Goal: Task Accomplishment & Management: Use online tool/utility

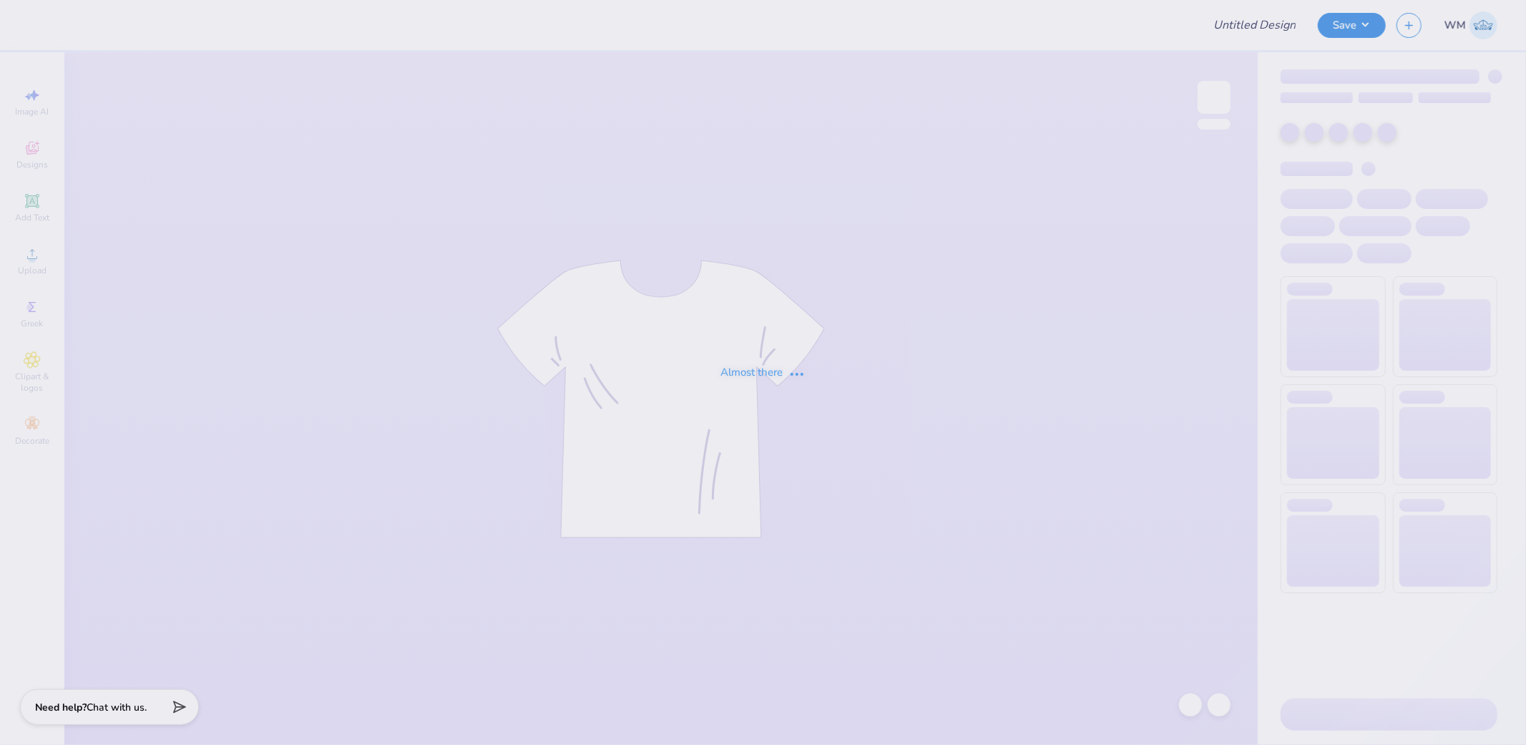
type input "Riley Greene : SUNY College at Plattsburgh"
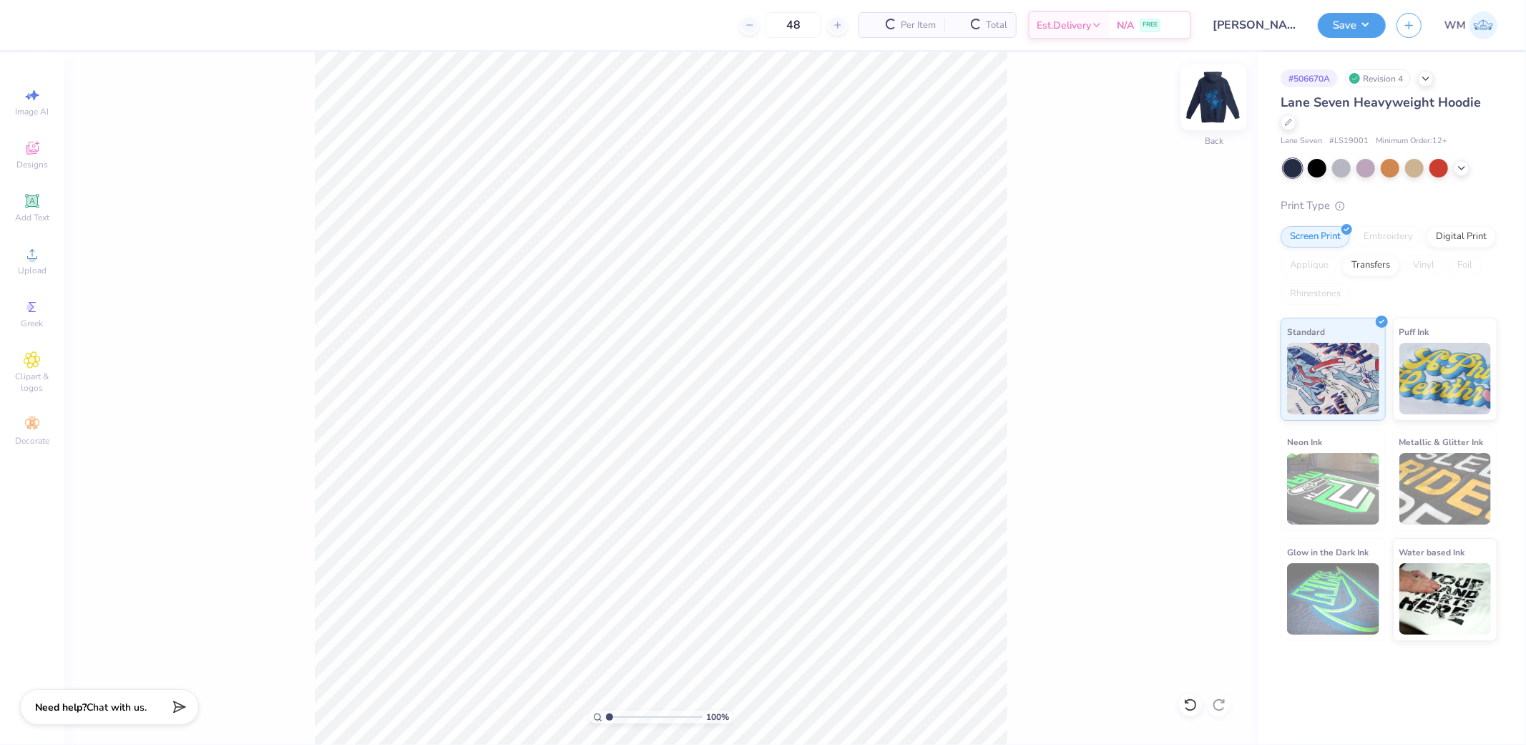
click at [1214, 98] on img at bounding box center [1214, 97] width 57 height 57
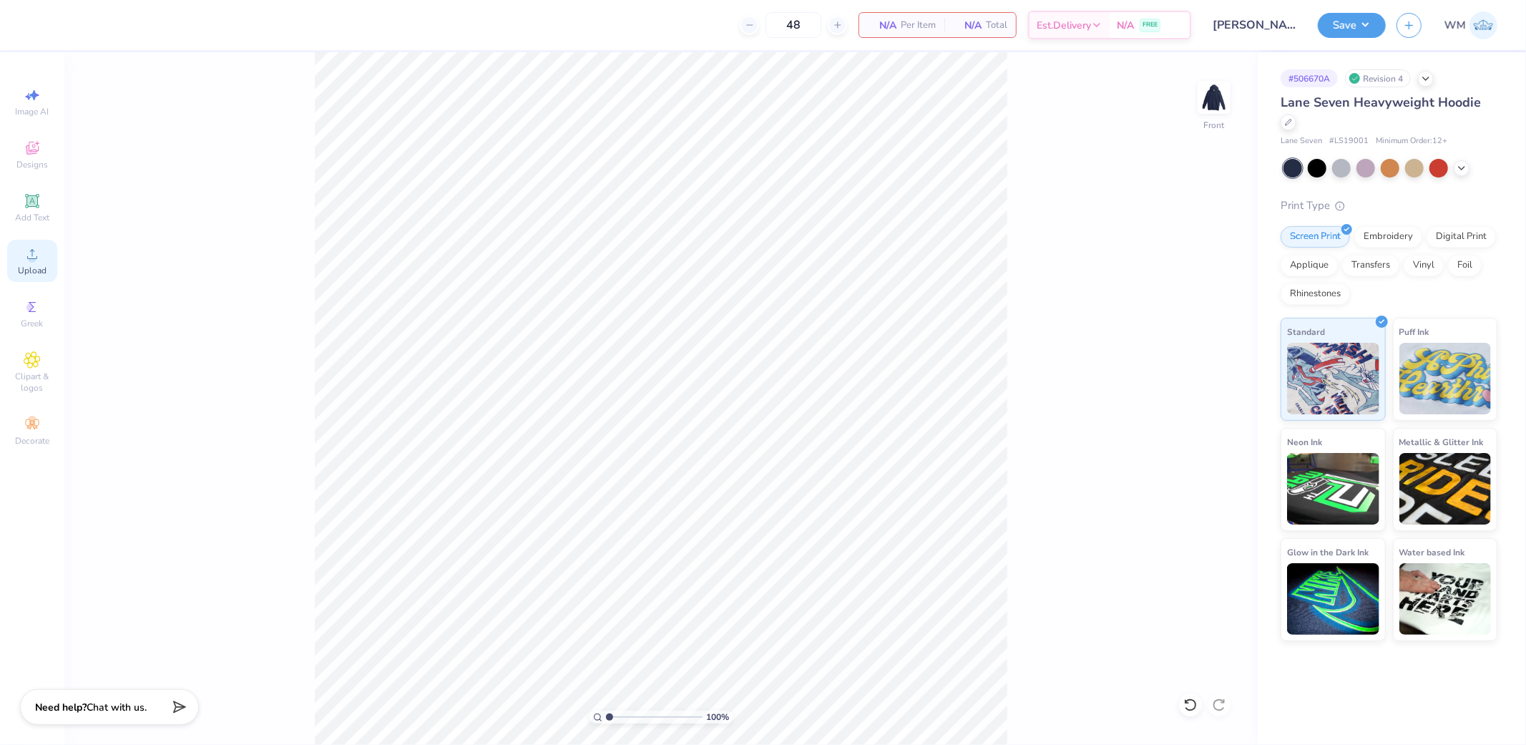
click at [33, 255] on icon at bounding box center [32, 253] width 17 height 17
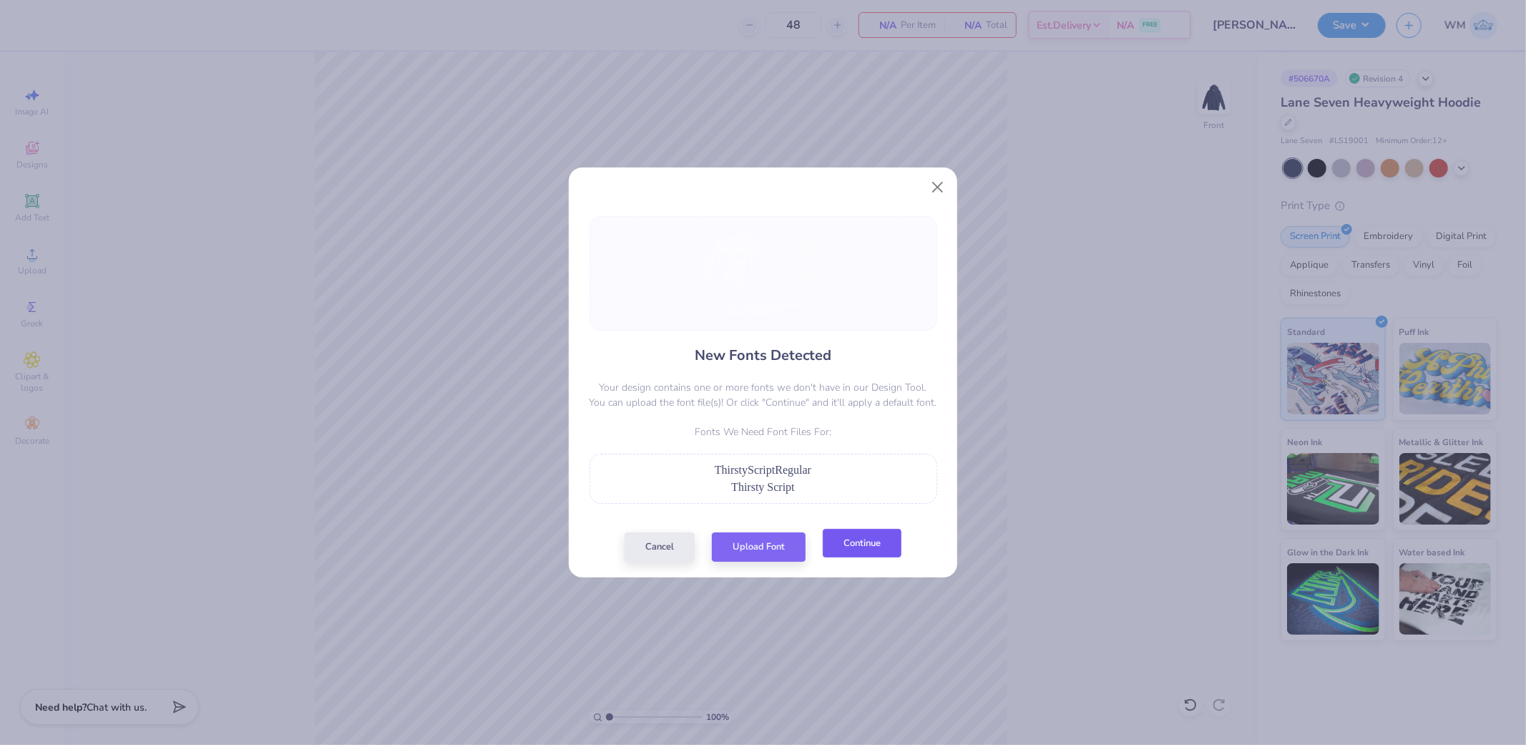
click at [851, 551] on button "Continue" at bounding box center [862, 543] width 79 height 29
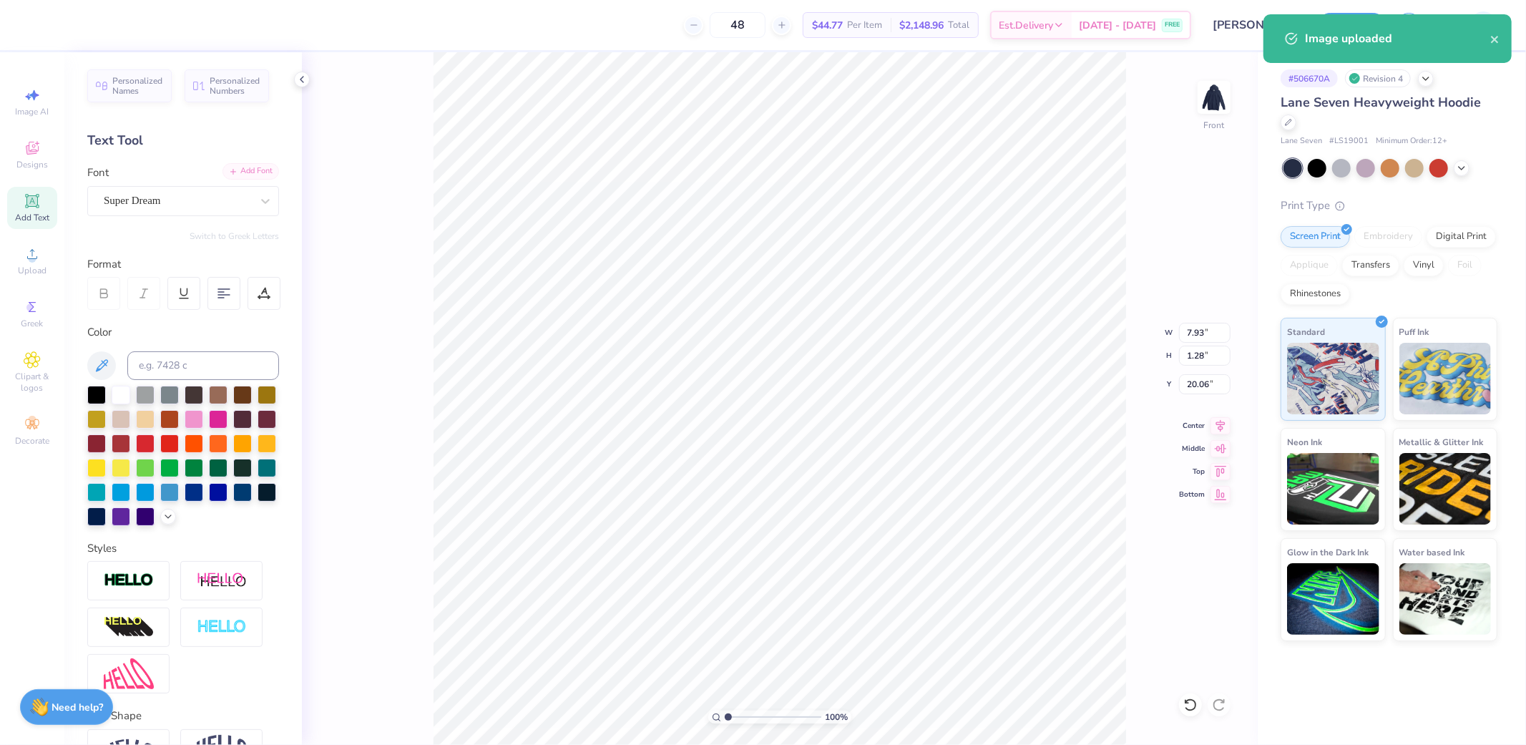
click at [249, 170] on div "Add Font" at bounding box center [251, 171] width 57 height 16
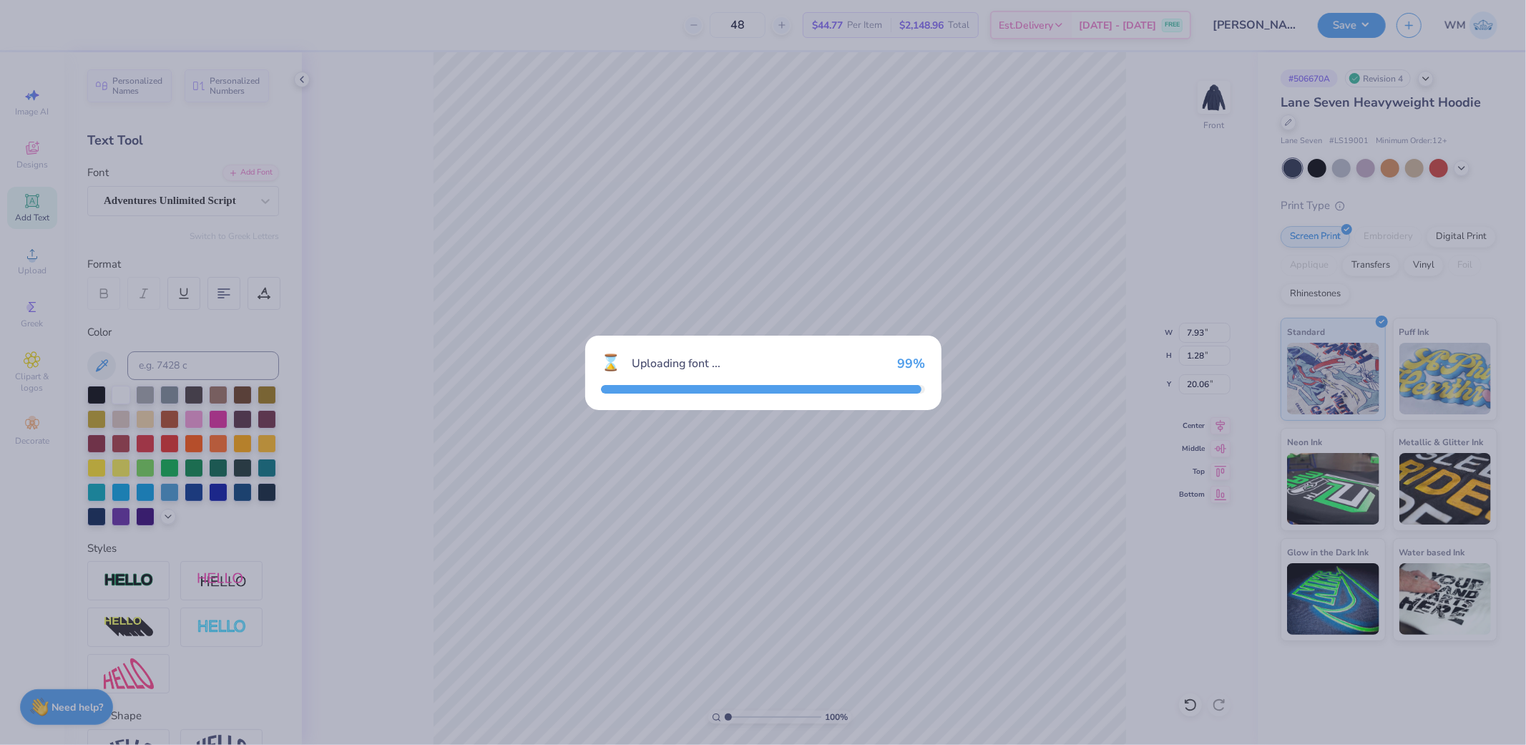
type input "5.52"
type input "1.16"
type input "20.16"
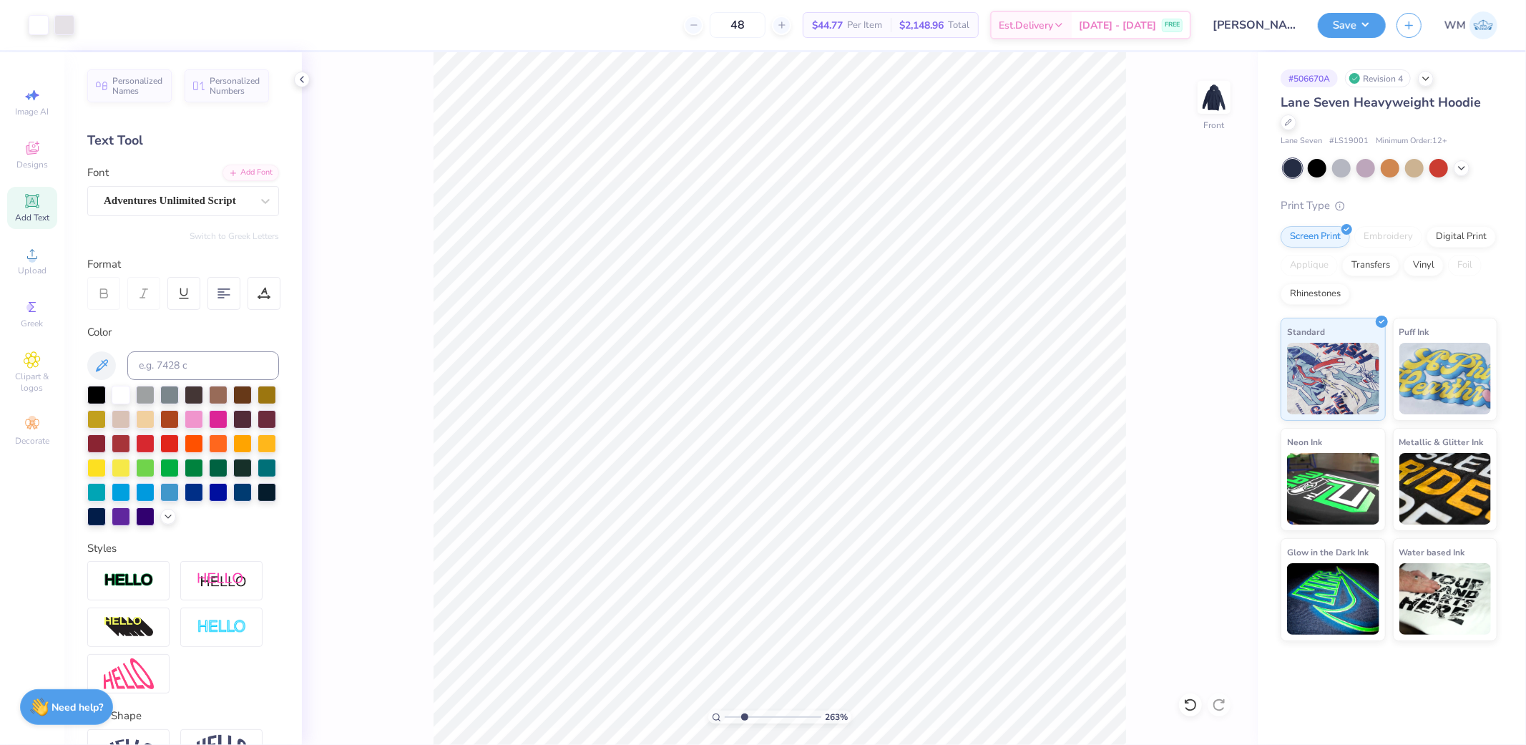
drag, startPoint x: 730, startPoint y: 716, endPoint x: 744, endPoint y: 715, distance: 14.3
click at [744, 715] on input "range" at bounding box center [773, 716] width 97 height 13
click at [220, 287] on icon at bounding box center [224, 293] width 13 height 13
drag, startPoint x: 718, startPoint y: 721, endPoint x: 723, endPoint y: 712, distance: 9.6
click at [718, 720] on icon at bounding box center [716, 717] width 9 height 9
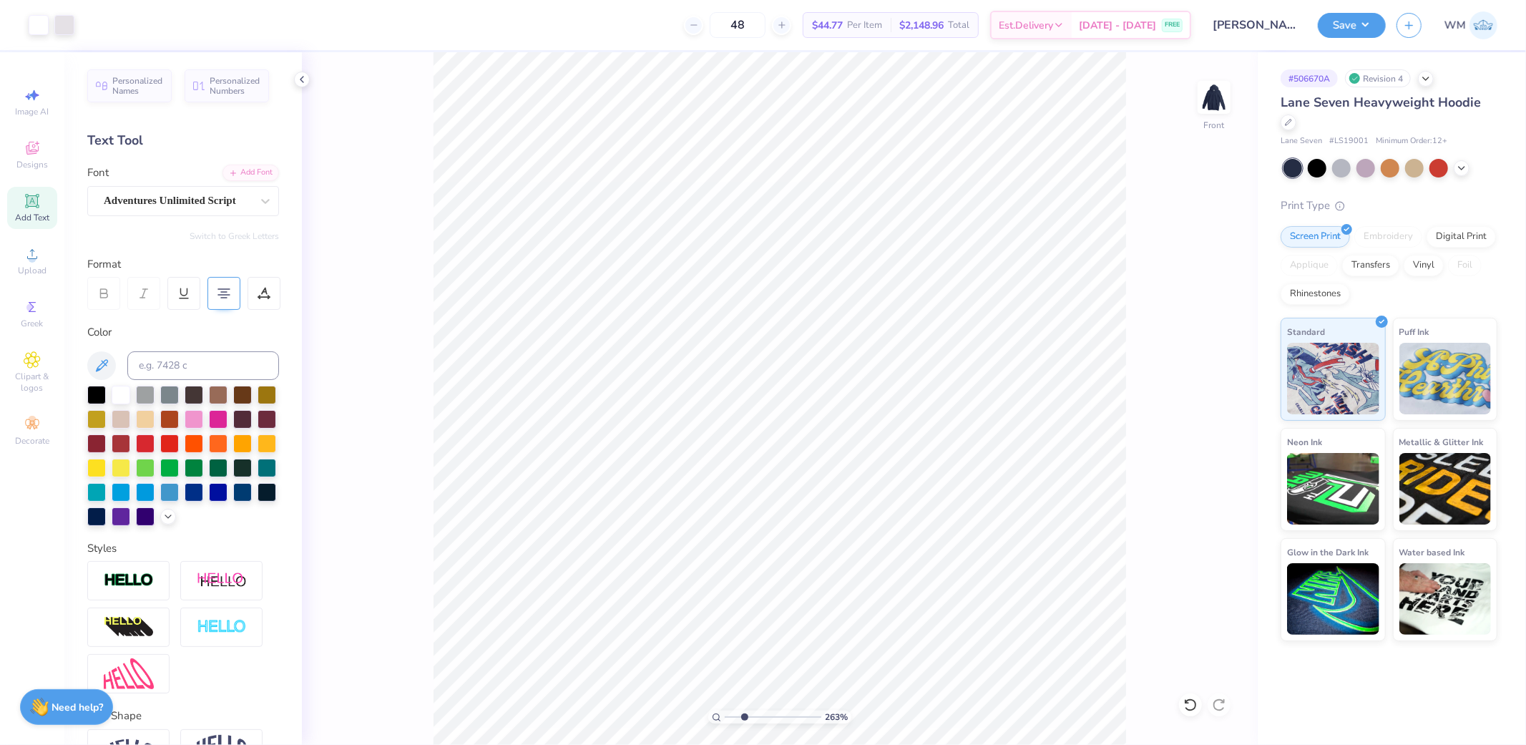
type input "1"
click at [1202, 330] on input "15.00" at bounding box center [1205, 333] width 52 height 20
type input "12.00"
type input "5.84"
type input "12.89"
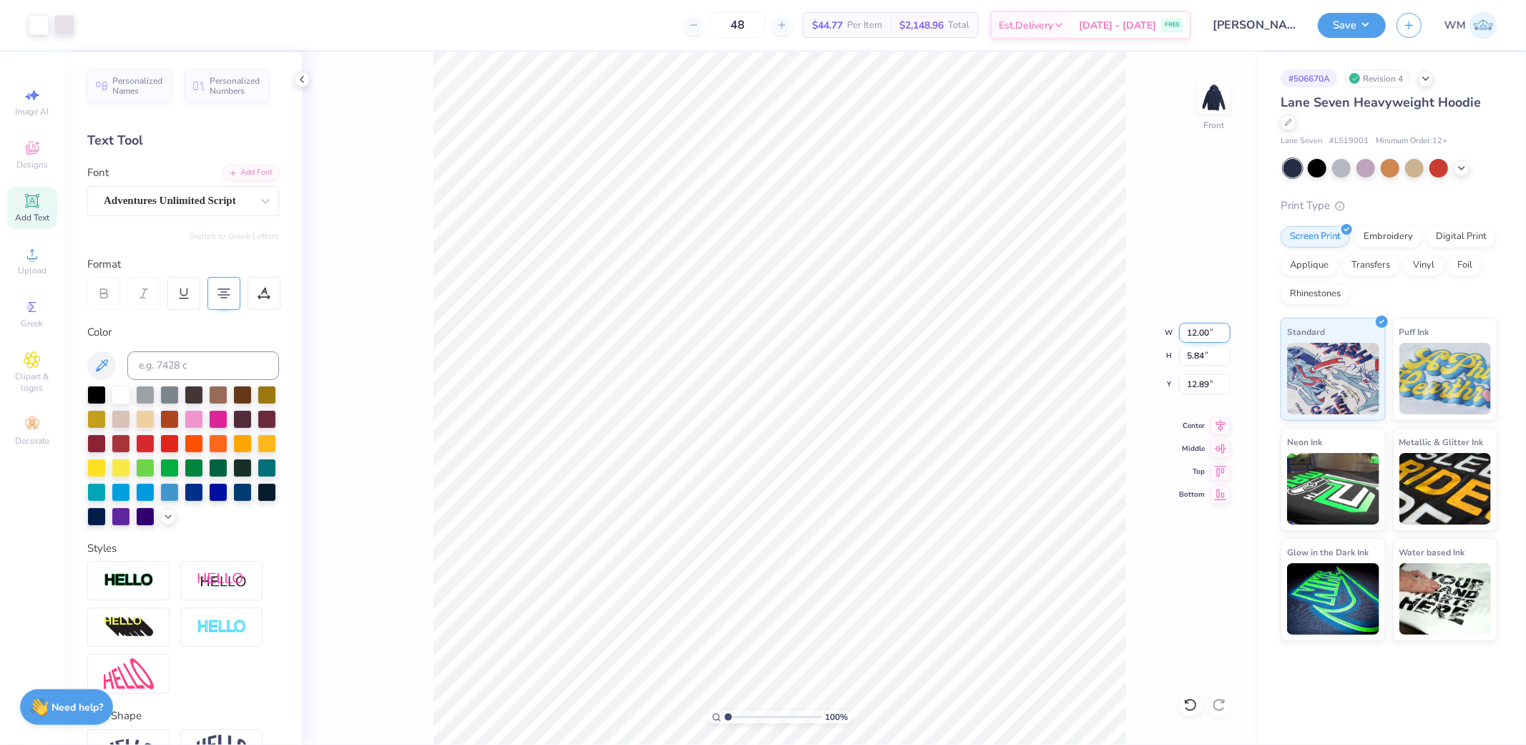
click at [1203, 332] on input "12.00" at bounding box center [1205, 333] width 52 height 20
type input "12.50"
type input "6.08"
click at [1215, 427] on icon at bounding box center [1221, 423] width 20 height 17
click at [1206, 388] on input "12.76" at bounding box center [1205, 384] width 52 height 20
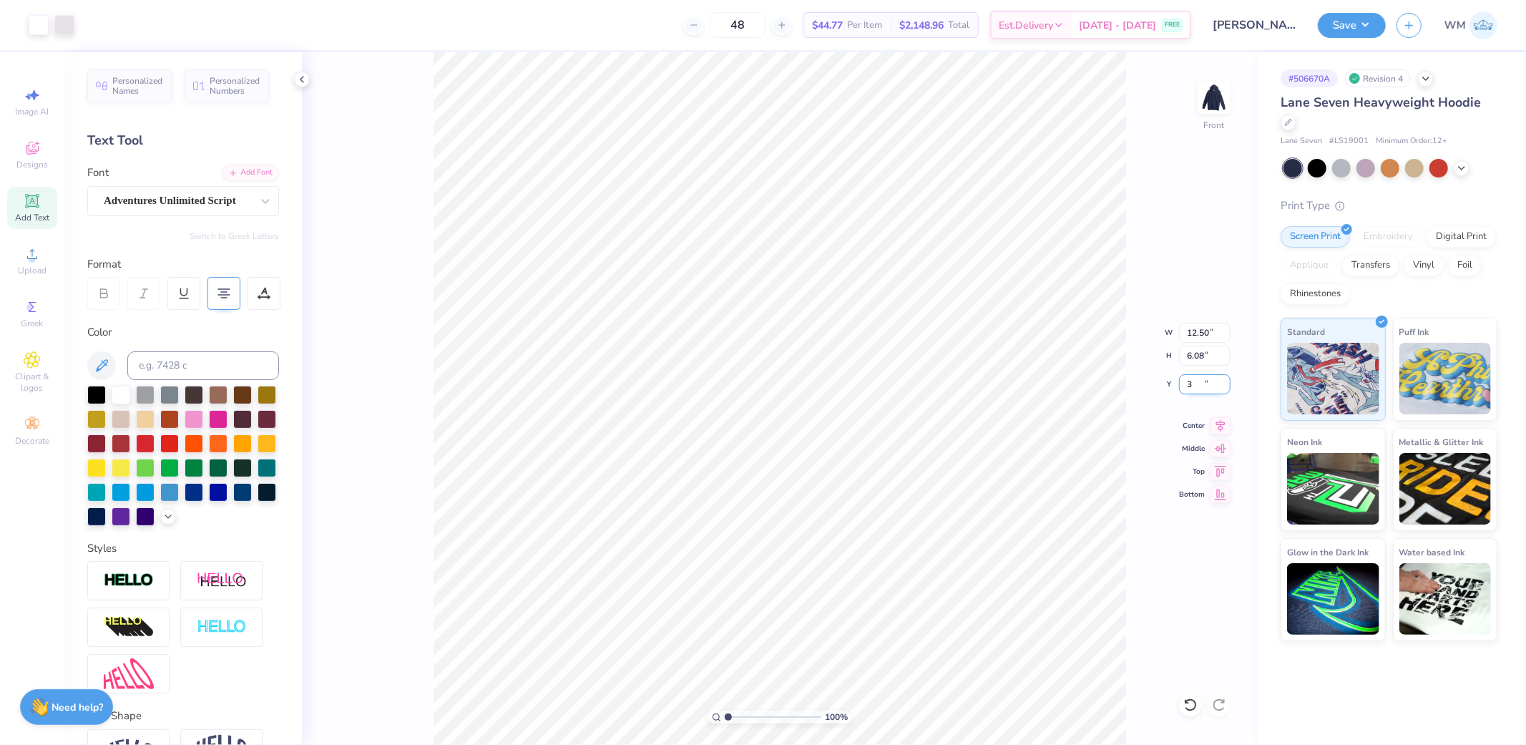
type input "6.00"
type input "7.40"
type input "1.56"
type input "19.76"
click at [1203, 334] on input "7.40" at bounding box center [1205, 333] width 52 height 20
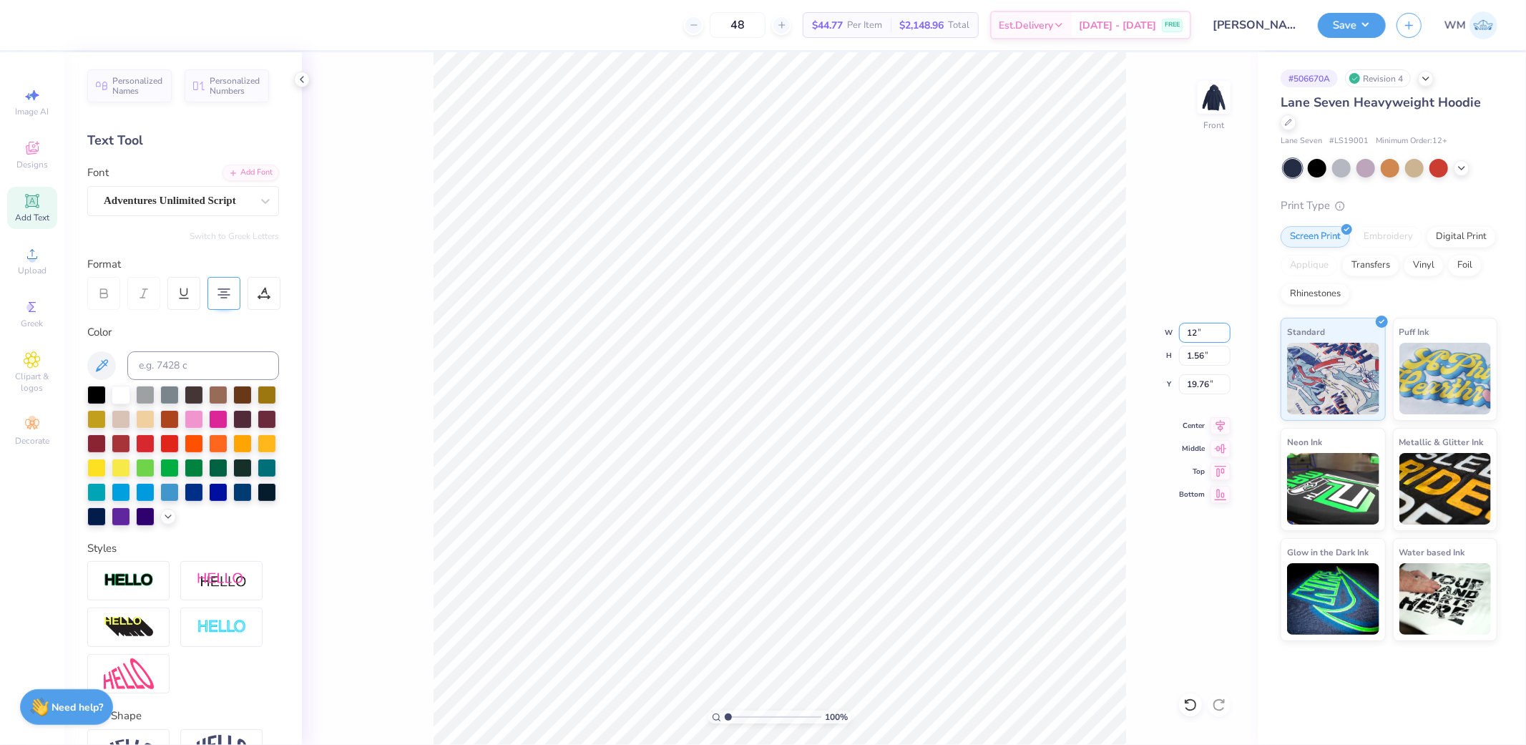
type input "12.00"
type input "2.53"
type input "19.28"
type input "12.55"
click at [1221, 429] on icon at bounding box center [1221, 423] width 20 height 17
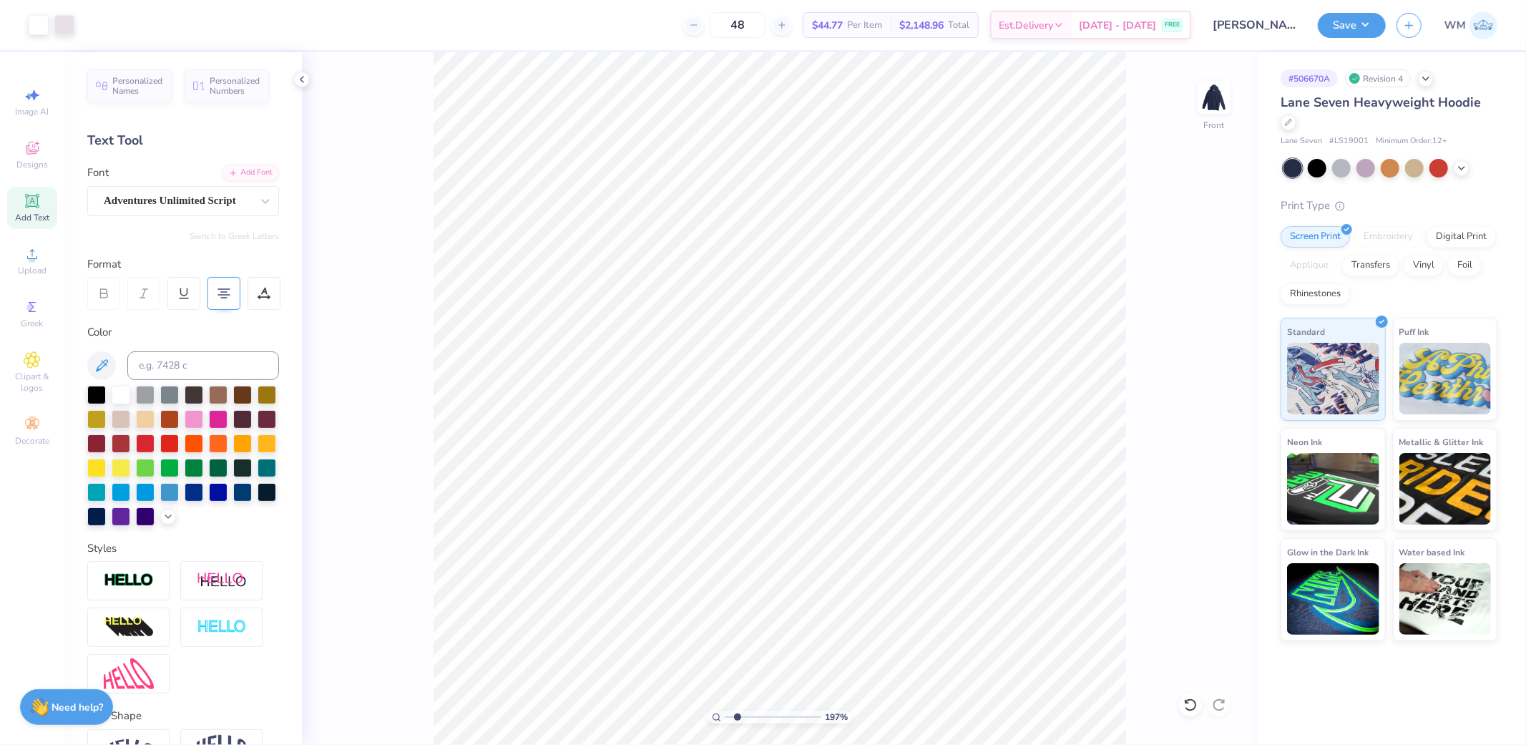
drag, startPoint x: 730, startPoint y: 718, endPoint x: 738, endPoint y: 718, distance: 7.9
type input "1.97"
click at [738, 718] on input "range" at bounding box center [773, 716] width 97 height 13
type input "12.33"
type input "9.29"
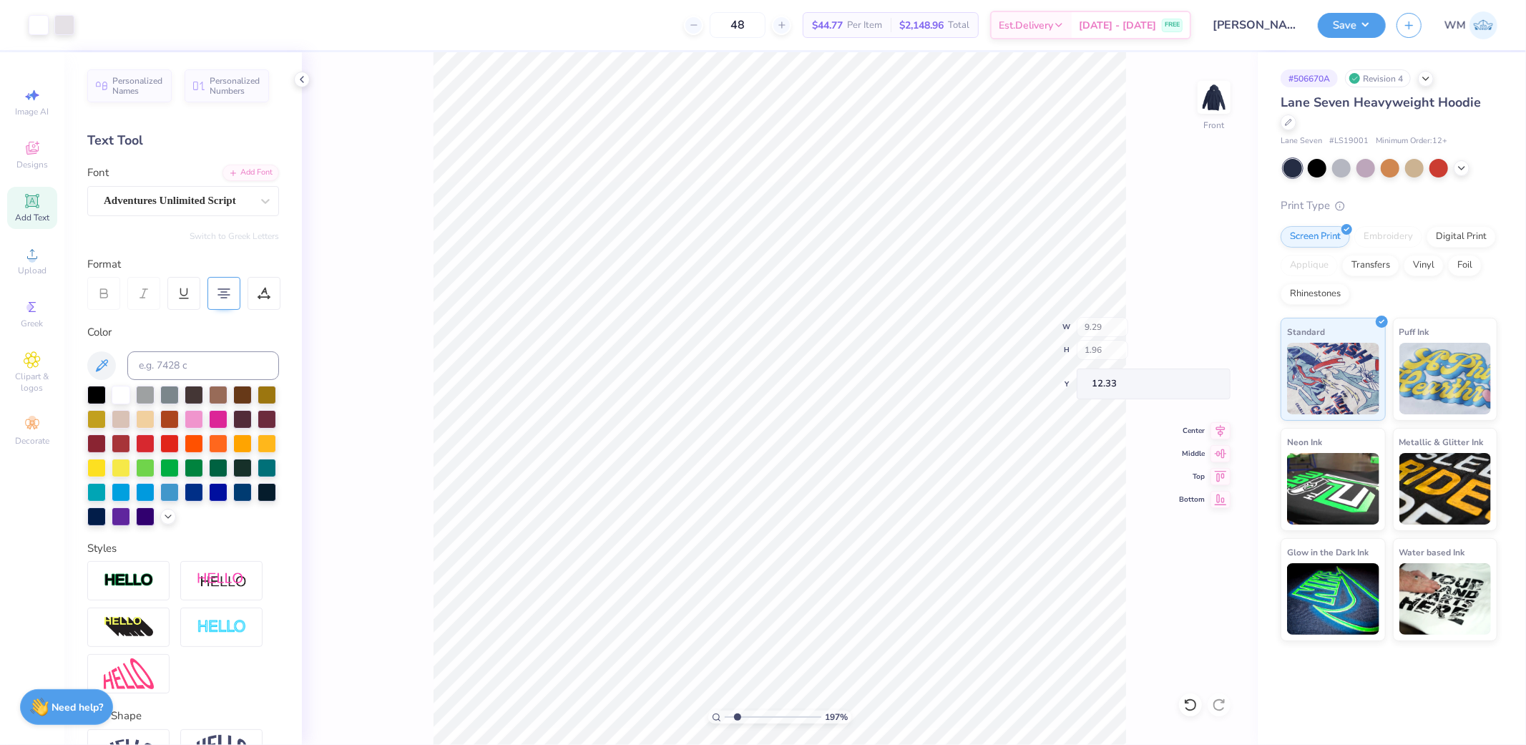
type input "1.96"
type input "12.90"
type input "12.41"
click at [715, 713] on circle at bounding box center [716, 716] width 6 height 6
type input "1"
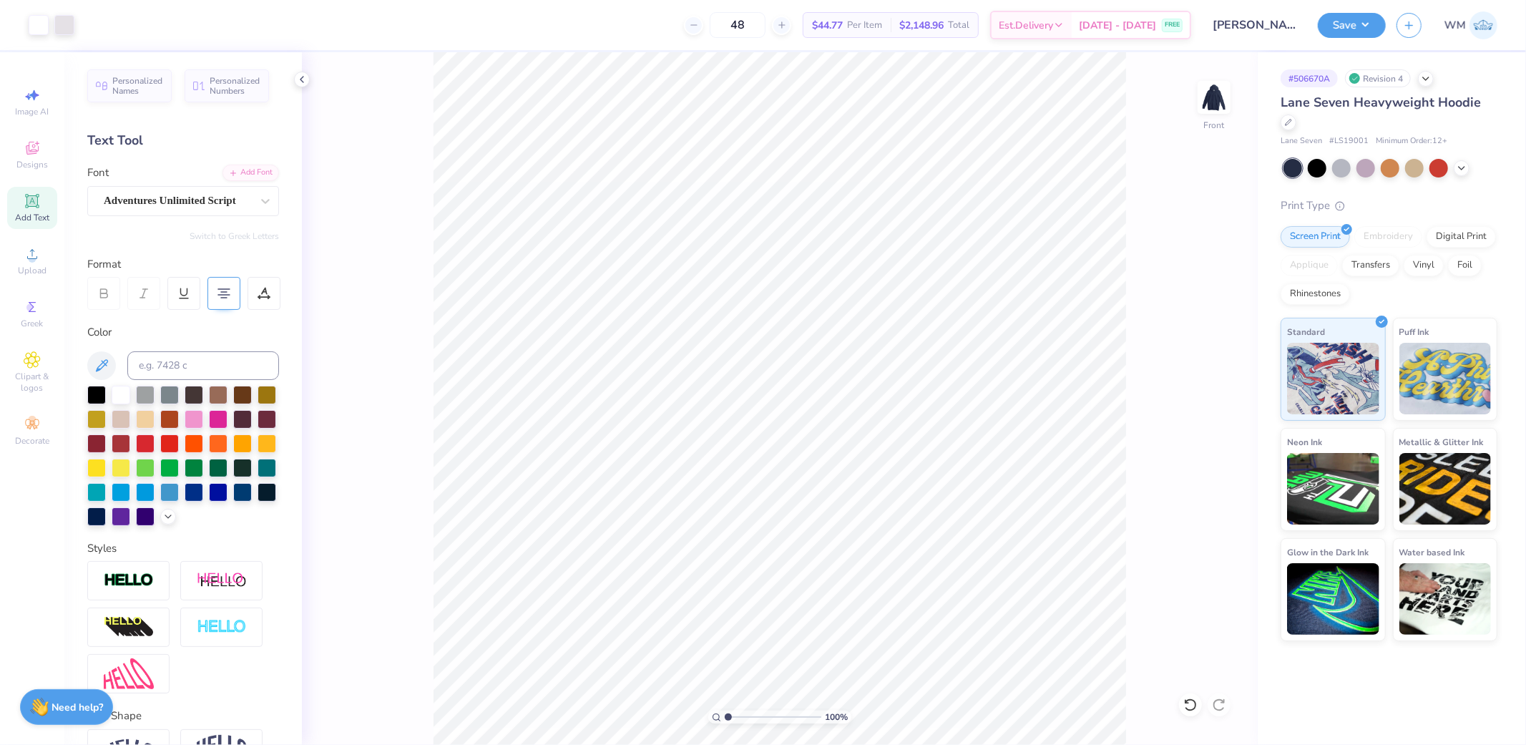
click at [1198, 600] on div "100 % Front" at bounding box center [780, 398] width 956 height 693
drag, startPoint x: 1354, startPoint y: 26, endPoint x: 1379, endPoint y: 39, distance: 28.2
click at [1354, 26] on button "Save" at bounding box center [1352, 25] width 68 height 25
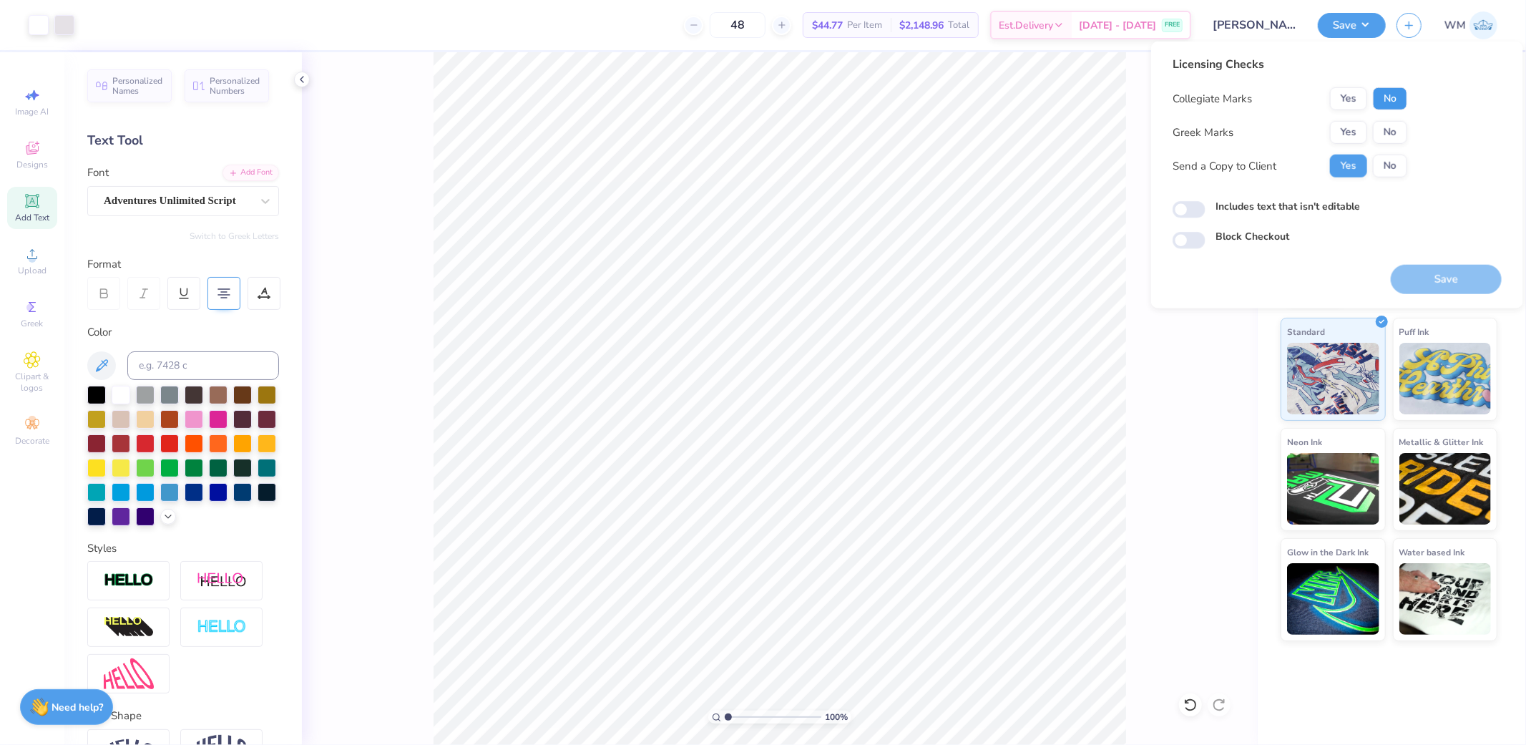
click at [1399, 102] on button "No" at bounding box center [1390, 98] width 34 height 23
click at [1350, 134] on button "Yes" at bounding box center [1348, 132] width 37 height 23
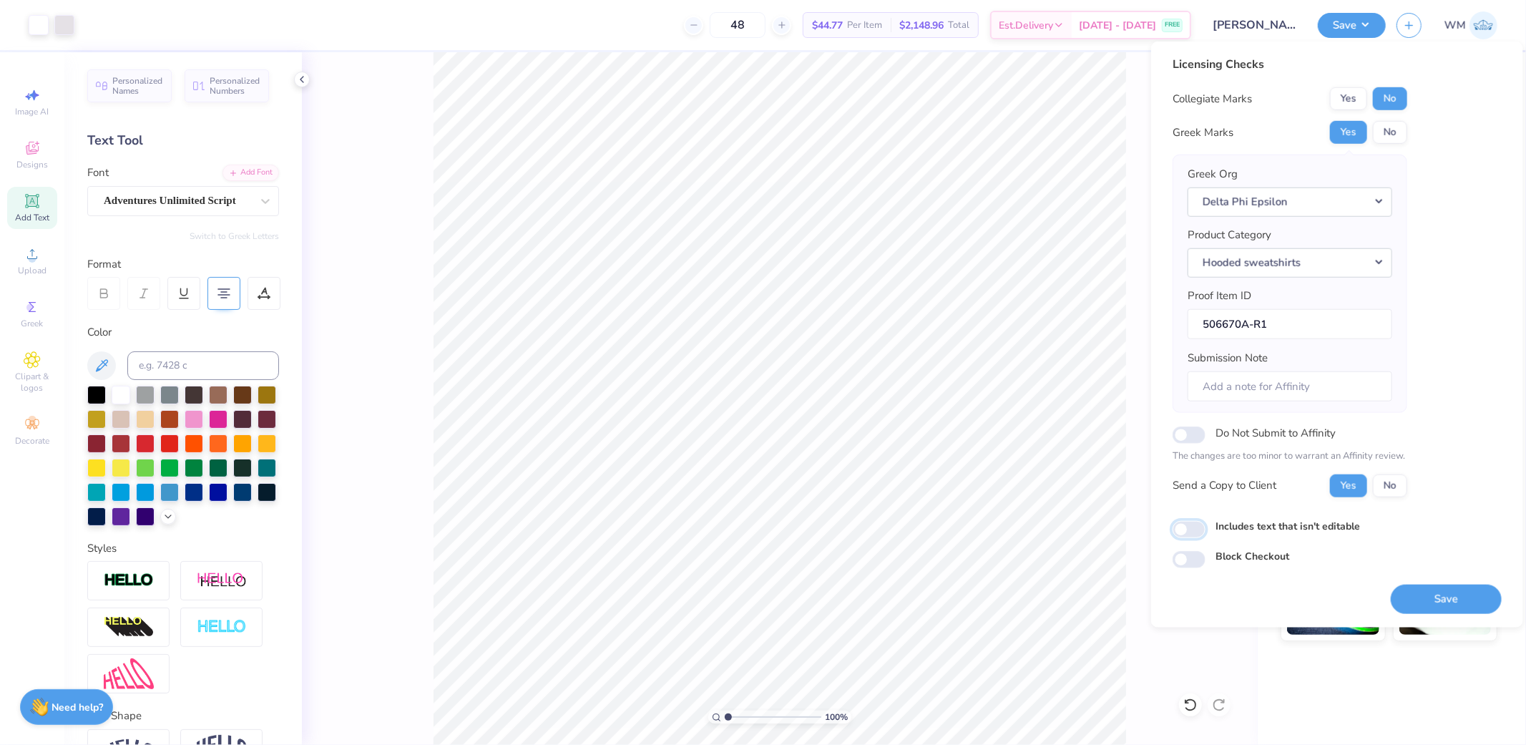
click at [1192, 533] on input "Includes text that isn't editable" at bounding box center [1189, 529] width 33 height 17
click at [1190, 529] on input "Includes text that isn't editable" at bounding box center [1189, 529] width 33 height 17
checkbox input "false"
click at [1444, 600] on button "Save" at bounding box center [1446, 598] width 111 height 29
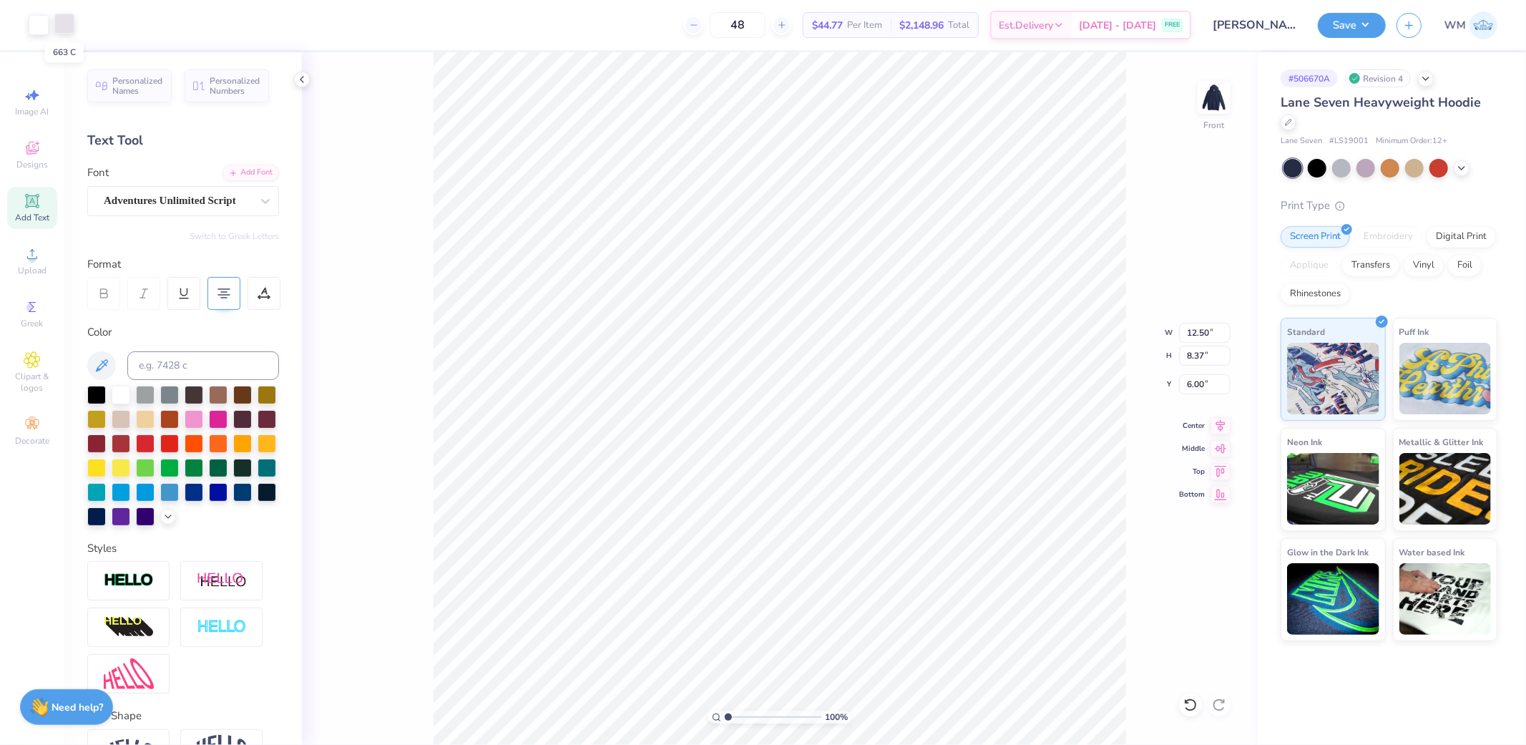
click at [65, 21] on div at bounding box center [64, 24] width 20 height 20
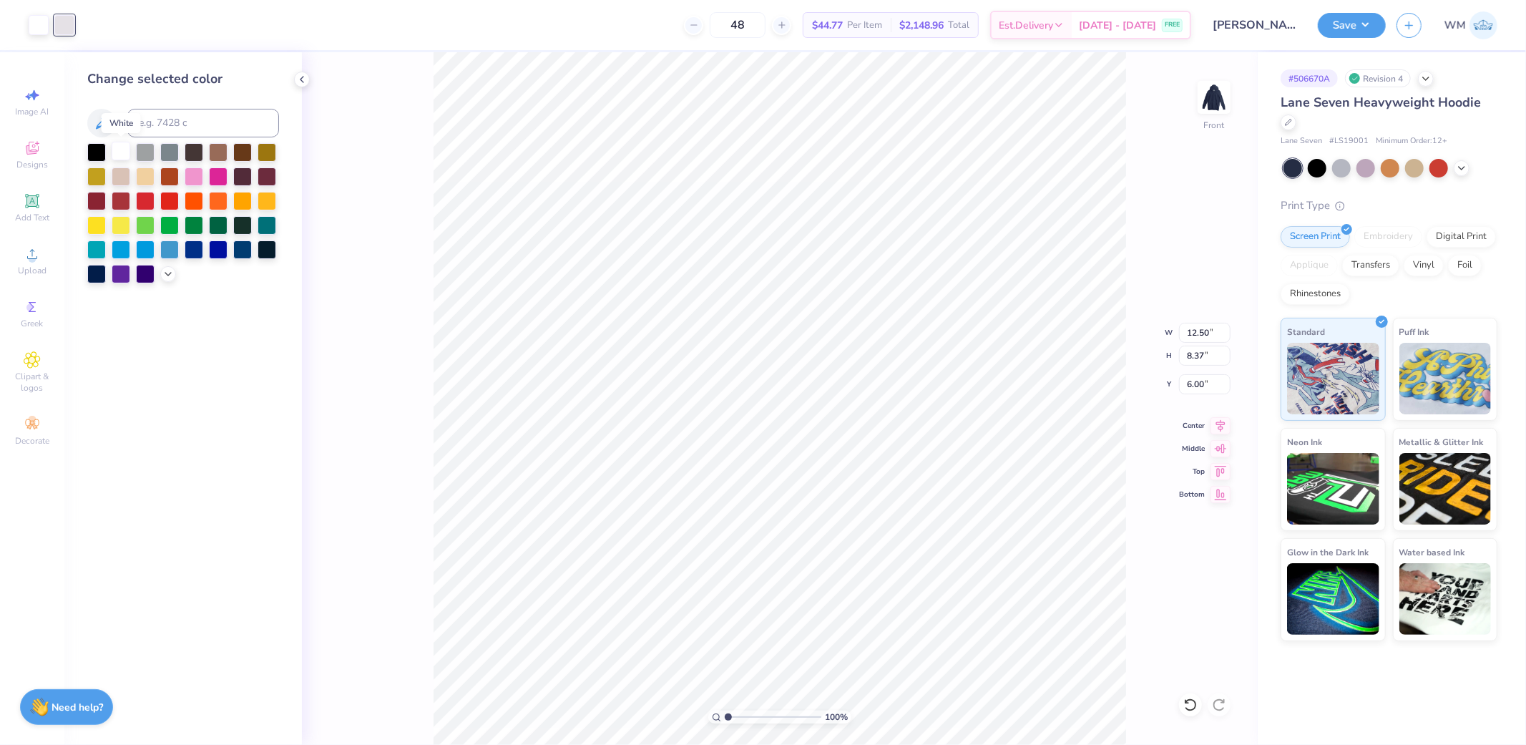
click at [119, 155] on div at bounding box center [121, 151] width 19 height 19
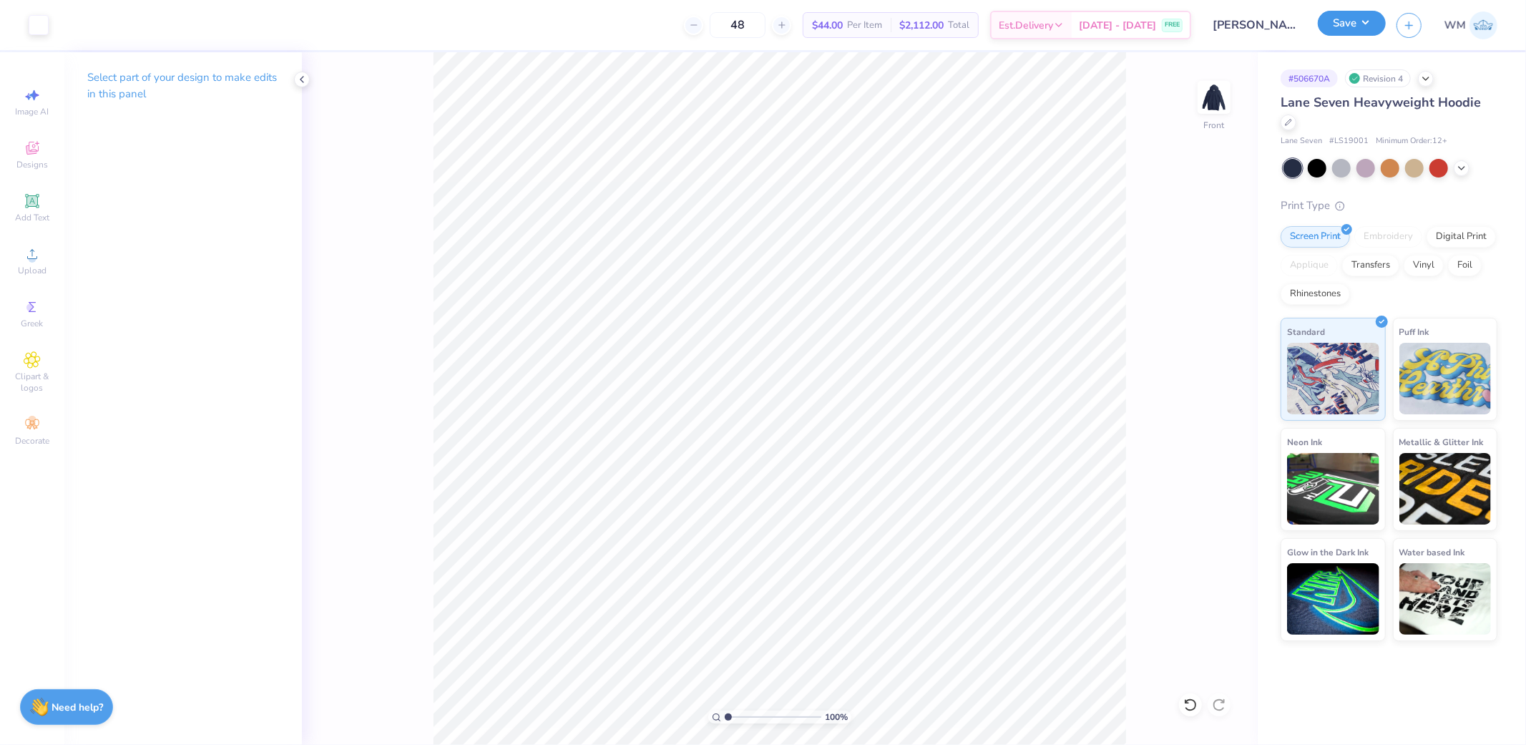
click at [1362, 33] on button "Save" at bounding box center [1352, 23] width 68 height 25
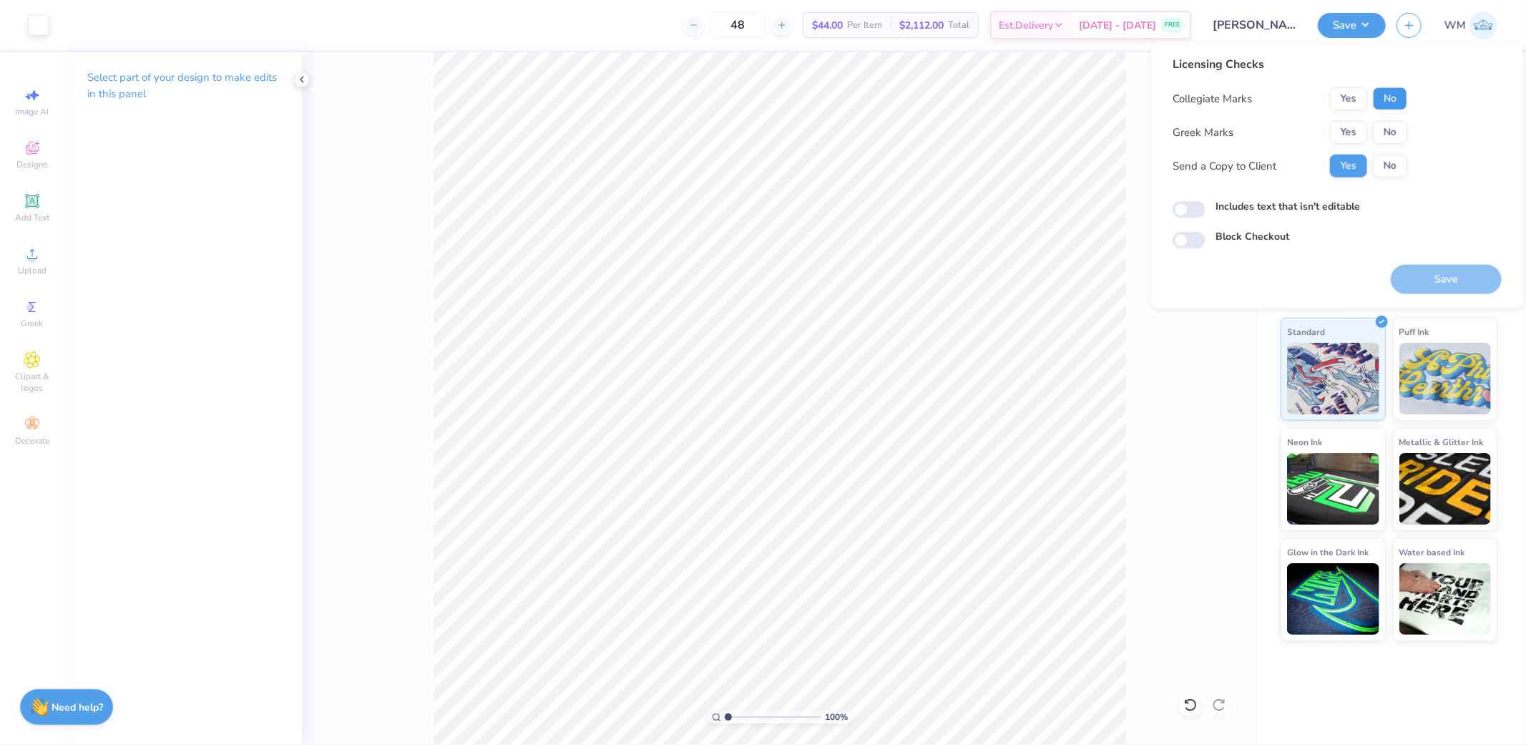
click at [1395, 98] on button "No" at bounding box center [1390, 98] width 34 height 23
click at [1342, 132] on button "Yes" at bounding box center [1348, 132] width 37 height 23
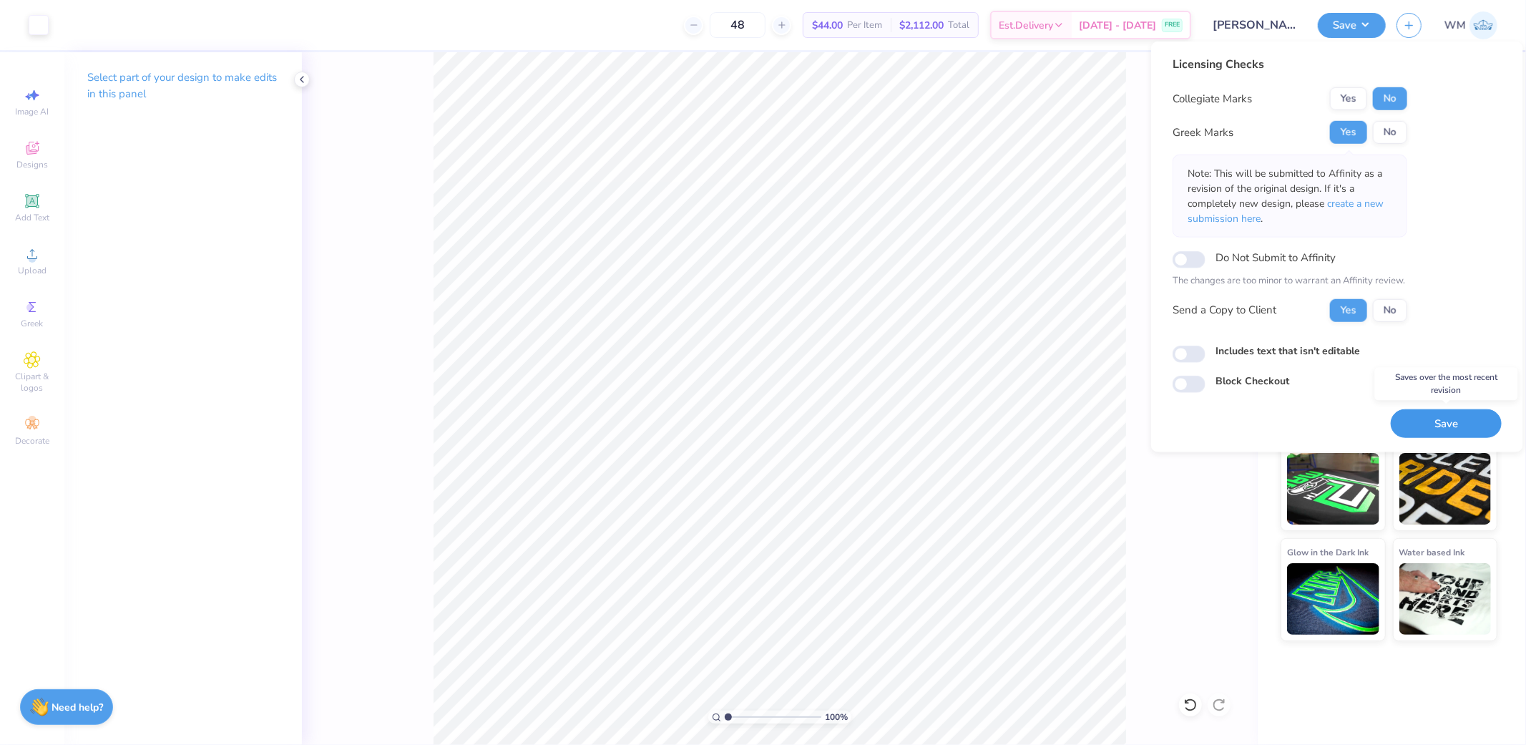
click at [1441, 418] on button "Save" at bounding box center [1446, 423] width 111 height 29
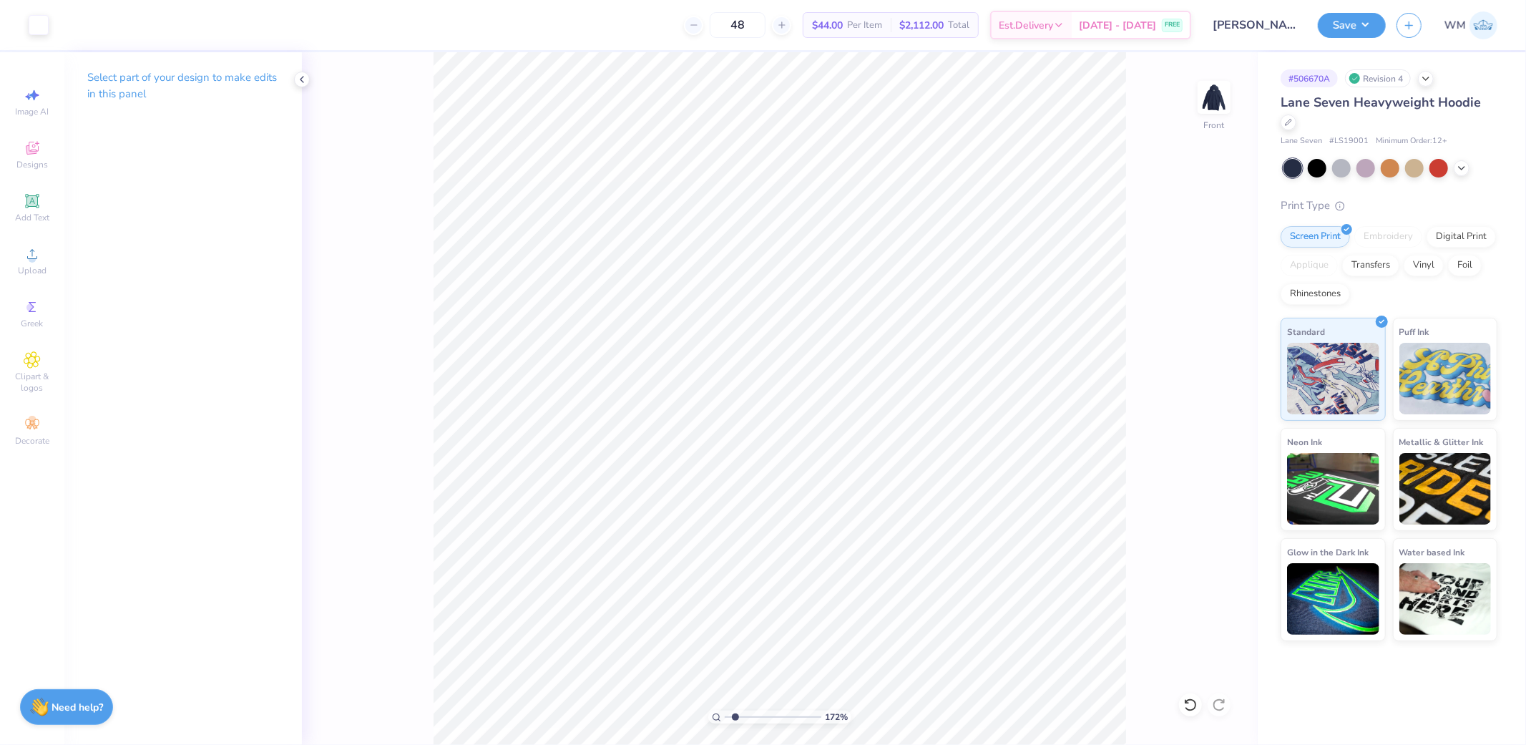
drag, startPoint x: 728, startPoint y: 716, endPoint x: 737, endPoint y: 716, distance: 9.3
click at [736, 716] on input "range" at bounding box center [773, 716] width 97 height 13
click at [37, 258] on icon at bounding box center [32, 253] width 17 height 17
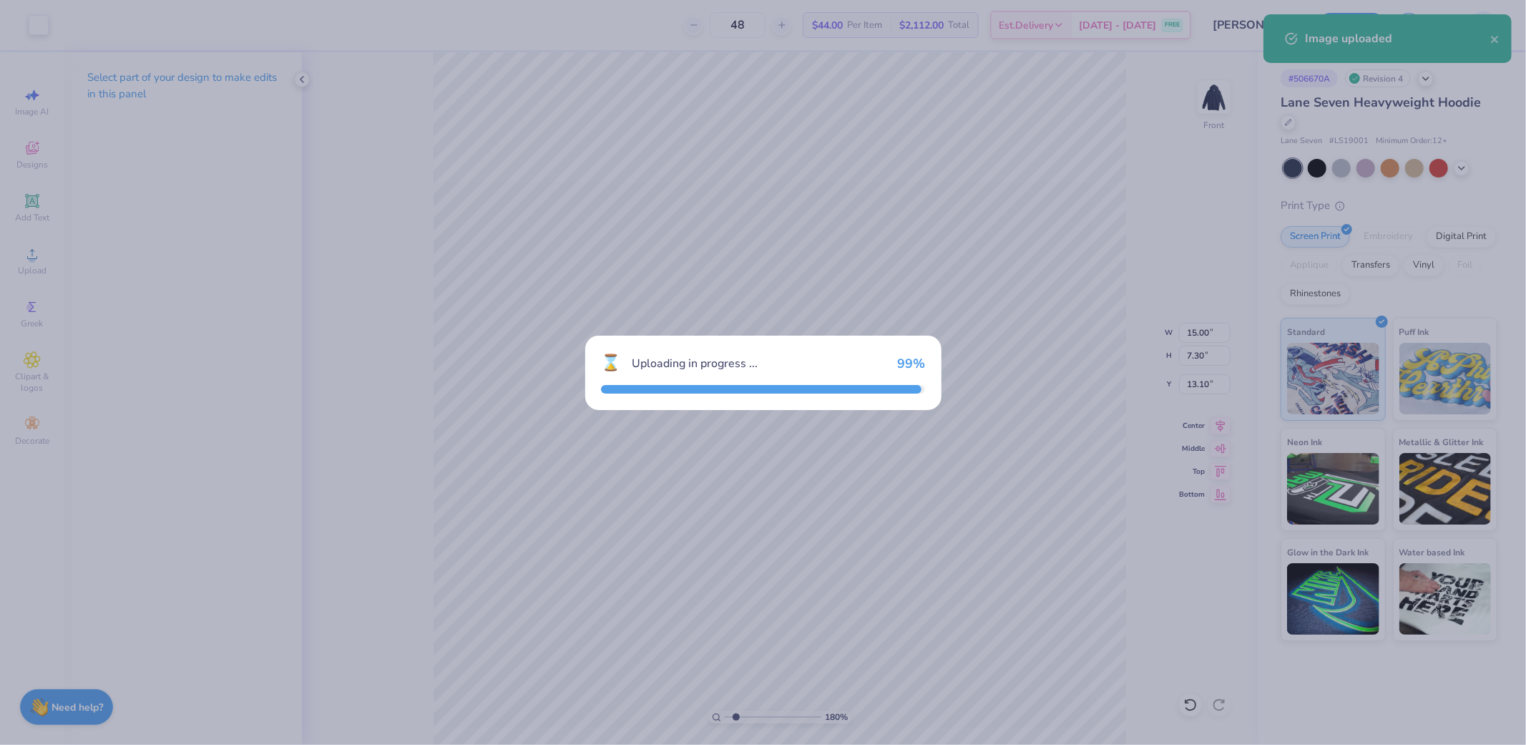
type input "1.8"
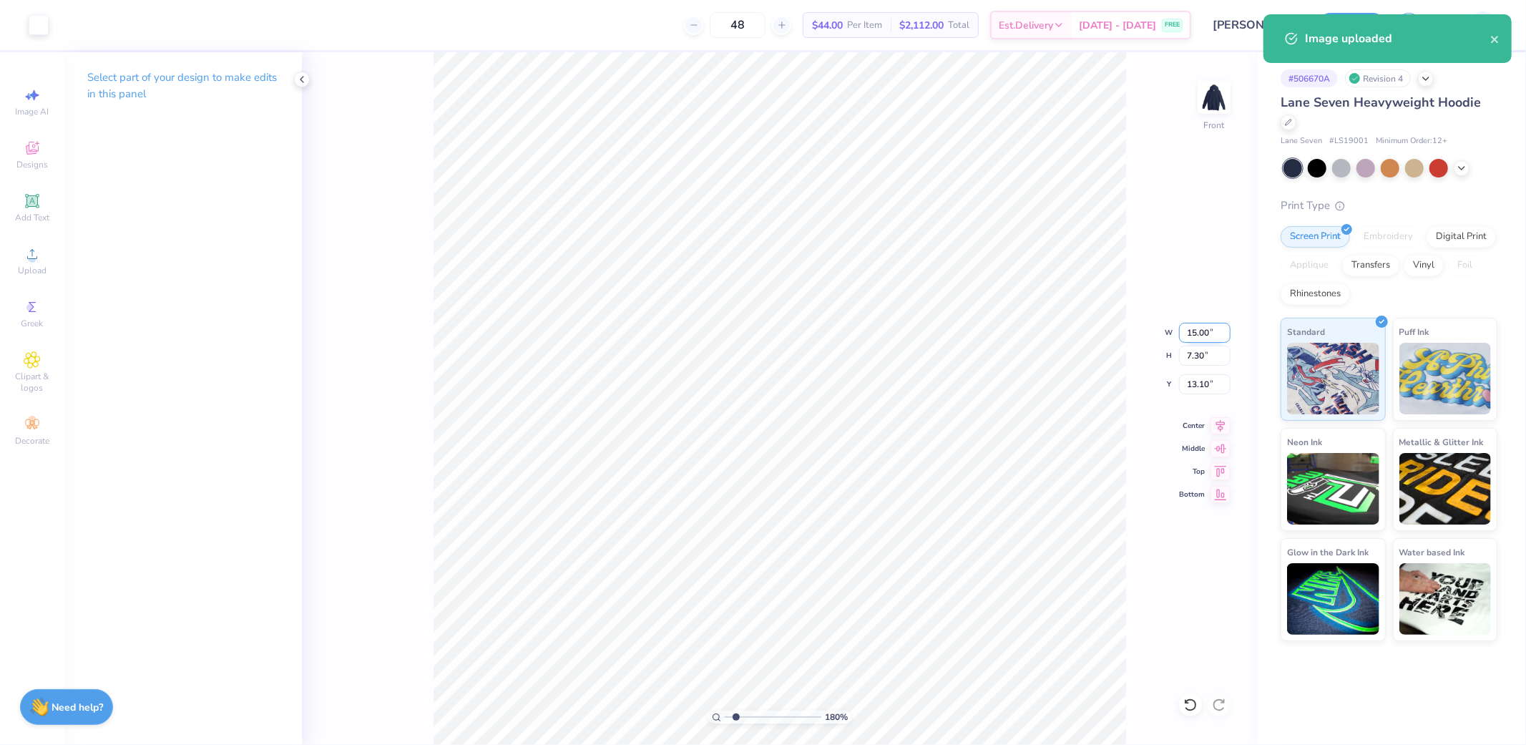
click at [1205, 331] on input "15.00" at bounding box center [1205, 333] width 52 height 20
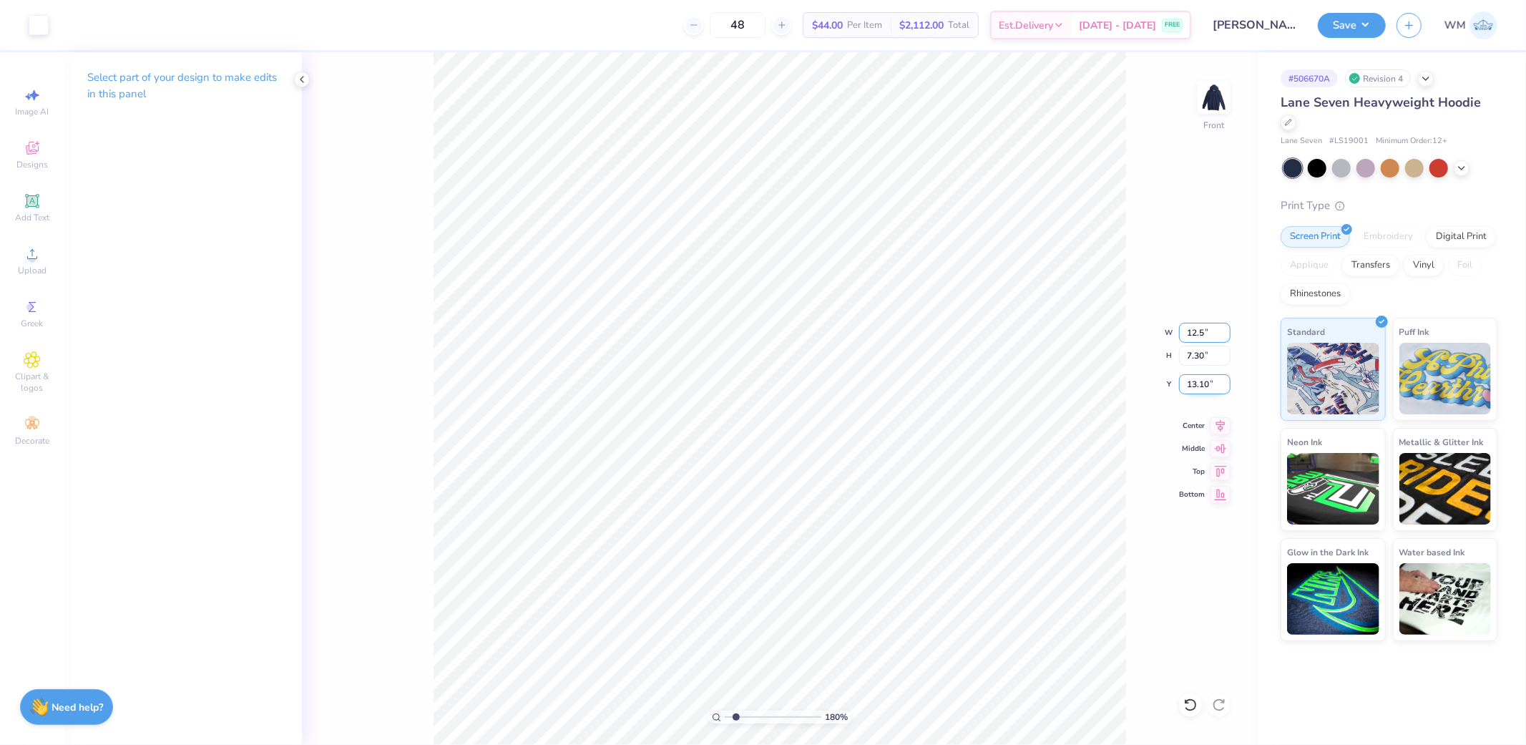
type input "12.5"
click at [1200, 388] on input "13.10" at bounding box center [1205, 384] width 52 height 20
type input "1.8"
type input "12.50"
type input "6.08"
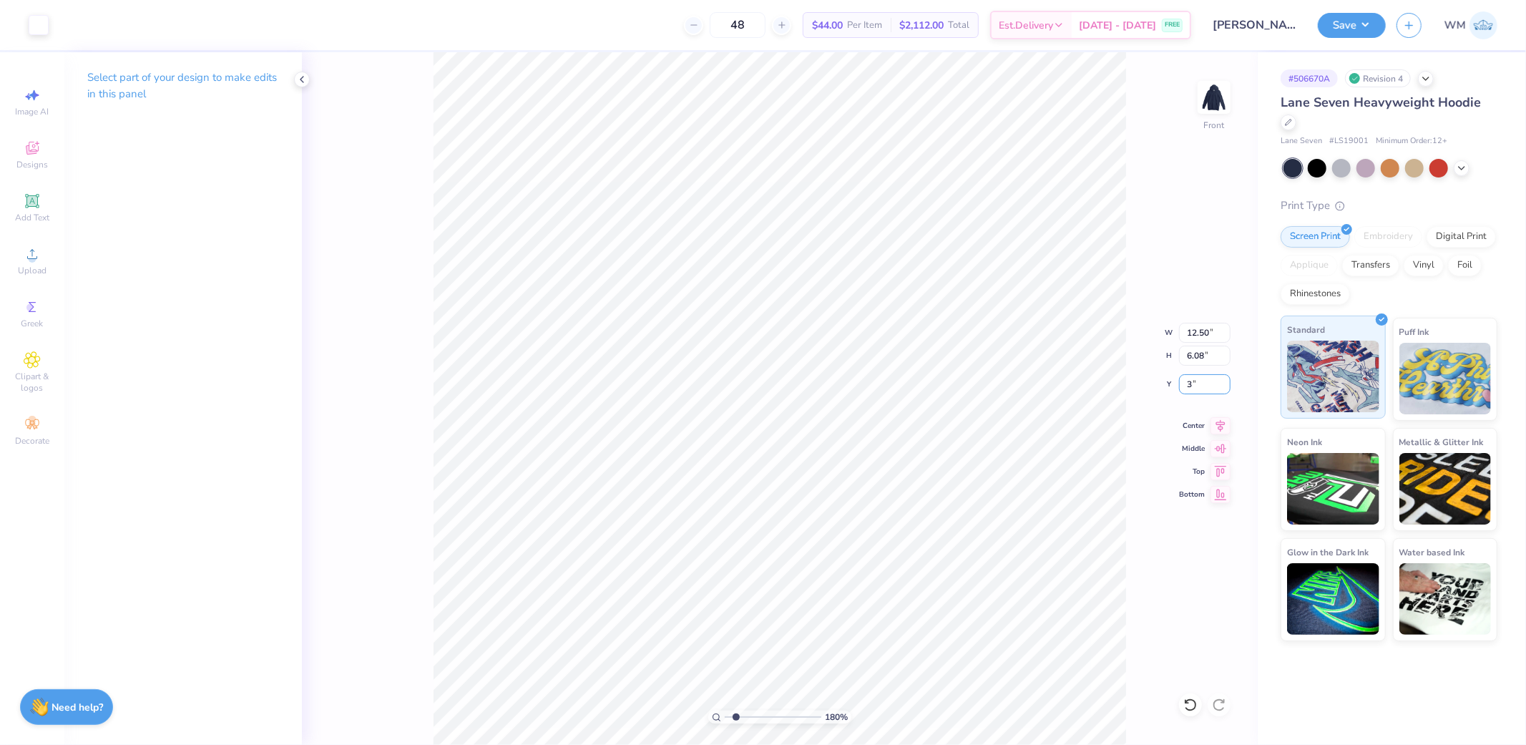
type input "3"
type input "1.8"
type input "6.00"
click at [1217, 426] on icon at bounding box center [1221, 423] width 20 height 17
click at [717, 717] on icon at bounding box center [716, 717] width 9 height 9
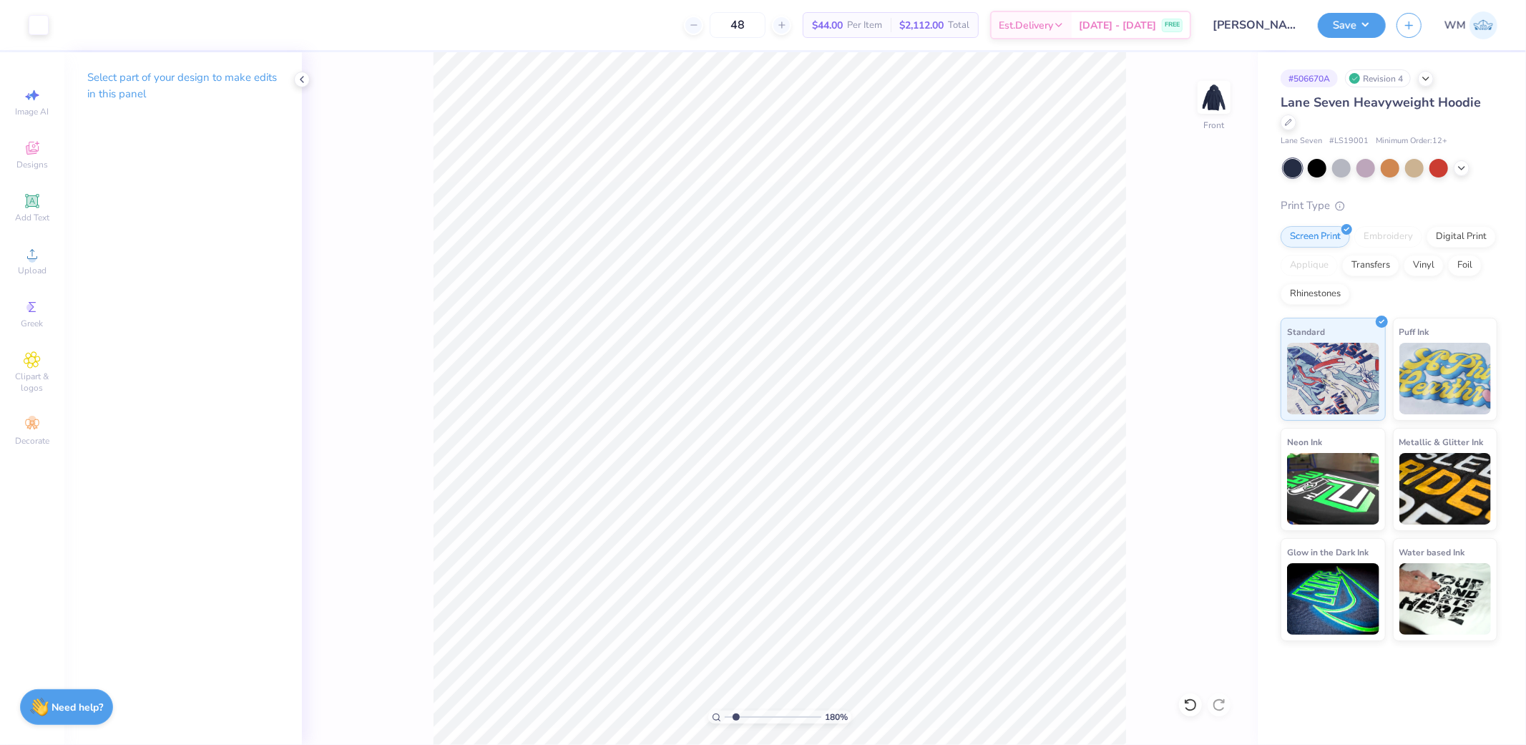
type input "1"
click at [1377, 27] on button "Save" at bounding box center [1352, 23] width 68 height 25
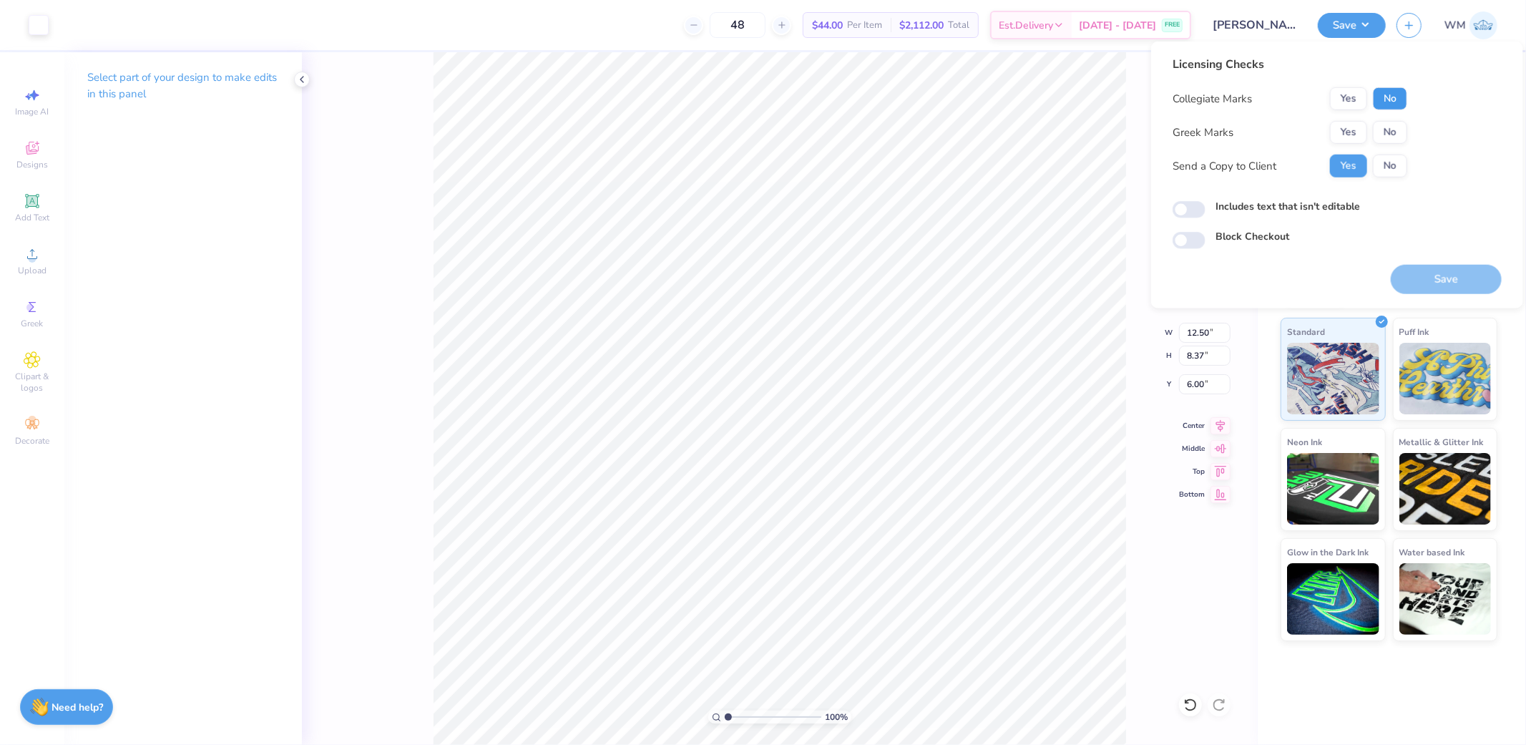
click at [1393, 95] on button "No" at bounding box center [1390, 98] width 34 height 23
click at [1354, 132] on button "Yes" at bounding box center [1348, 132] width 37 height 23
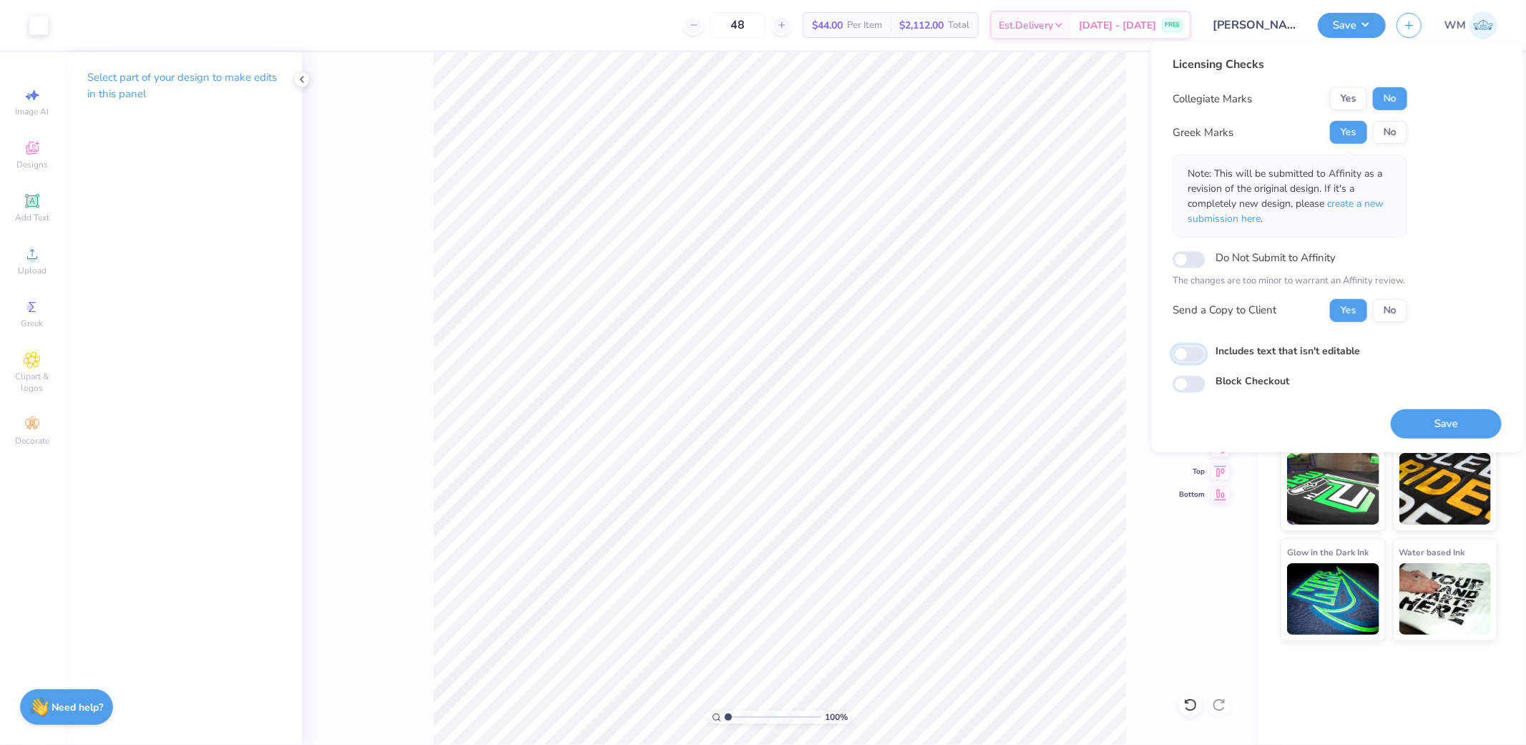
click at [1186, 351] on input "Includes text that isn't editable" at bounding box center [1189, 354] width 33 height 17
click at [1196, 352] on input "Includes text that isn't editable" at bounding box center [1189, 354] width 33 height 17
checkbox input "false"
click at [1422, 424] on button "Save" at bounding box center [1446, 423] width 111 height 29
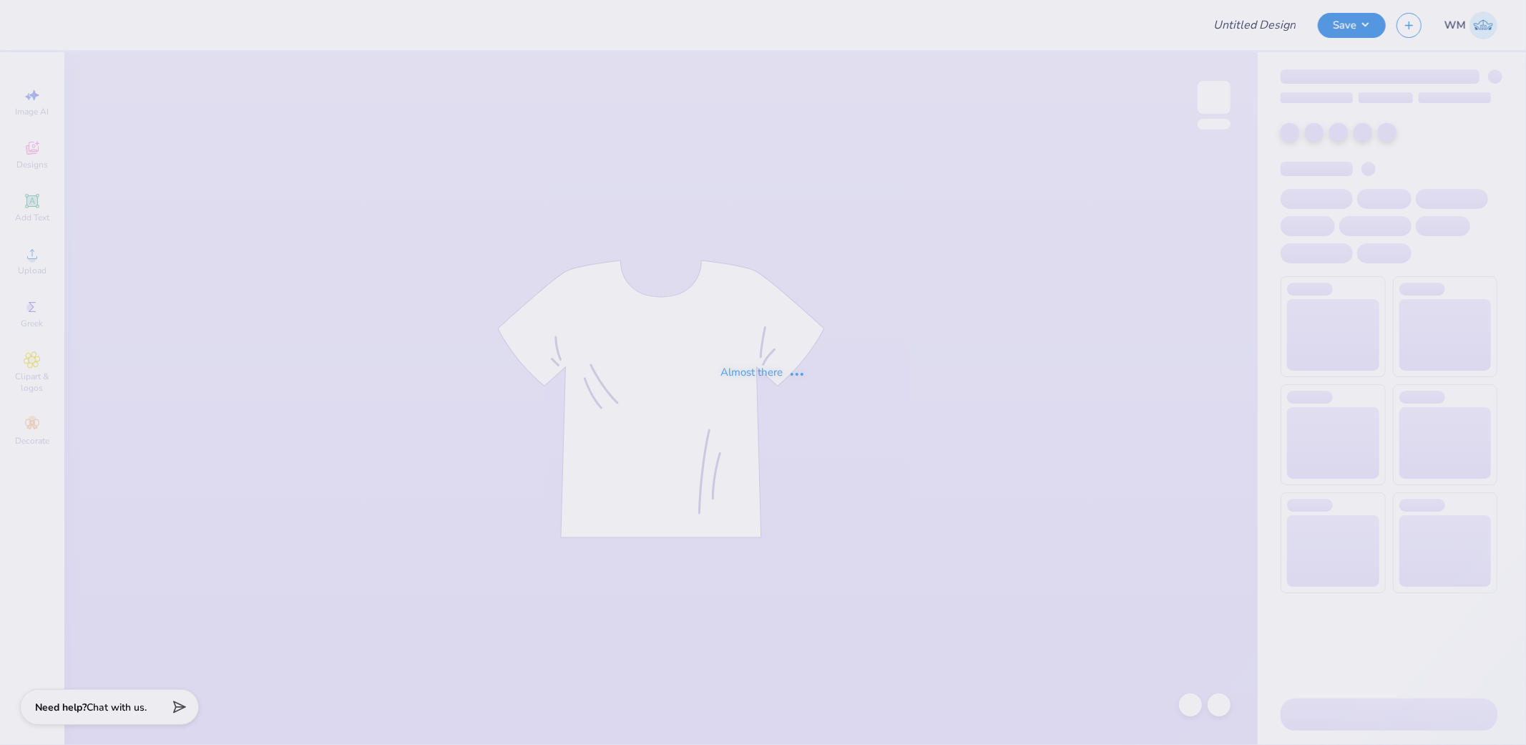
type input "Crewnecks for ULSD"
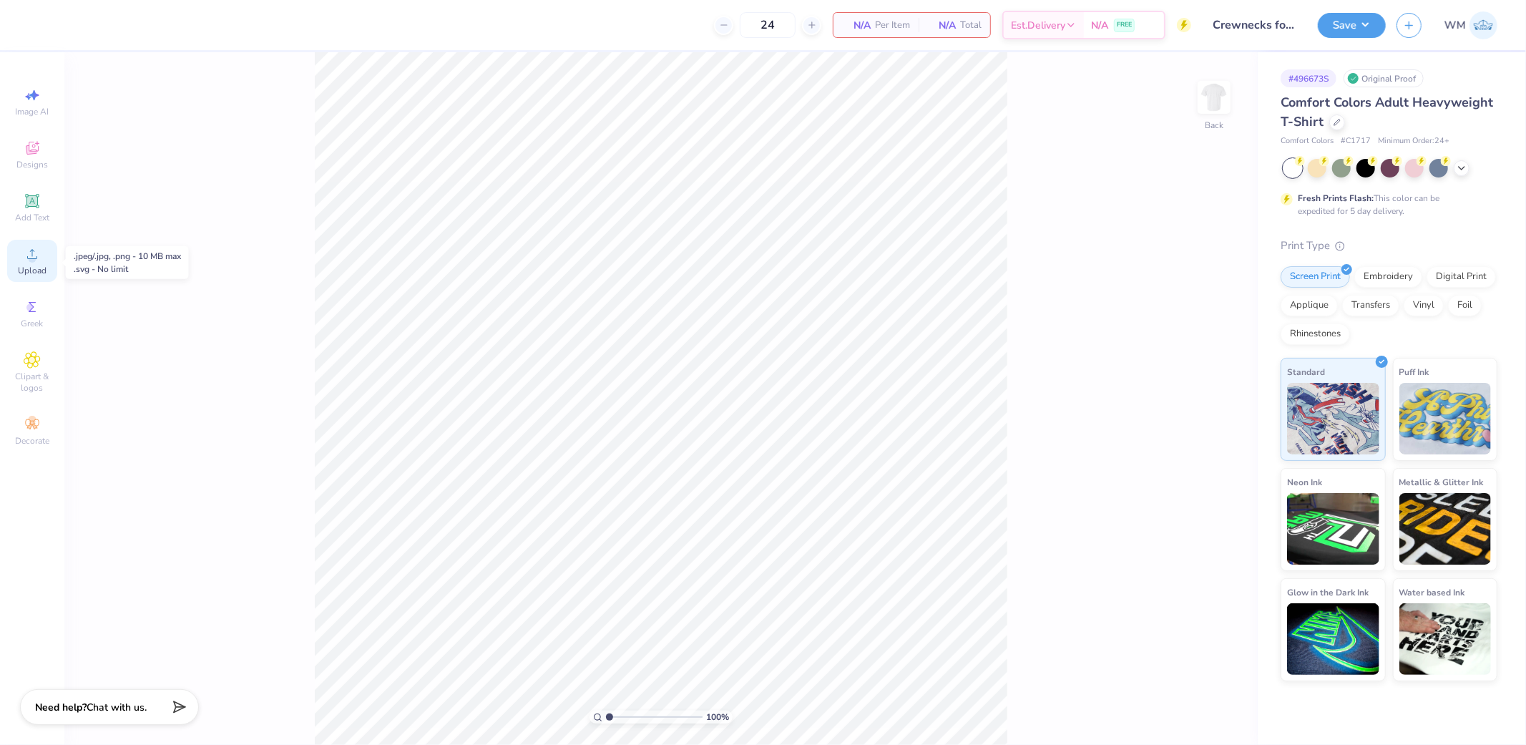
click at [41, 263] on div "Upload" at bounding box center [32, 261] width 50 height 42
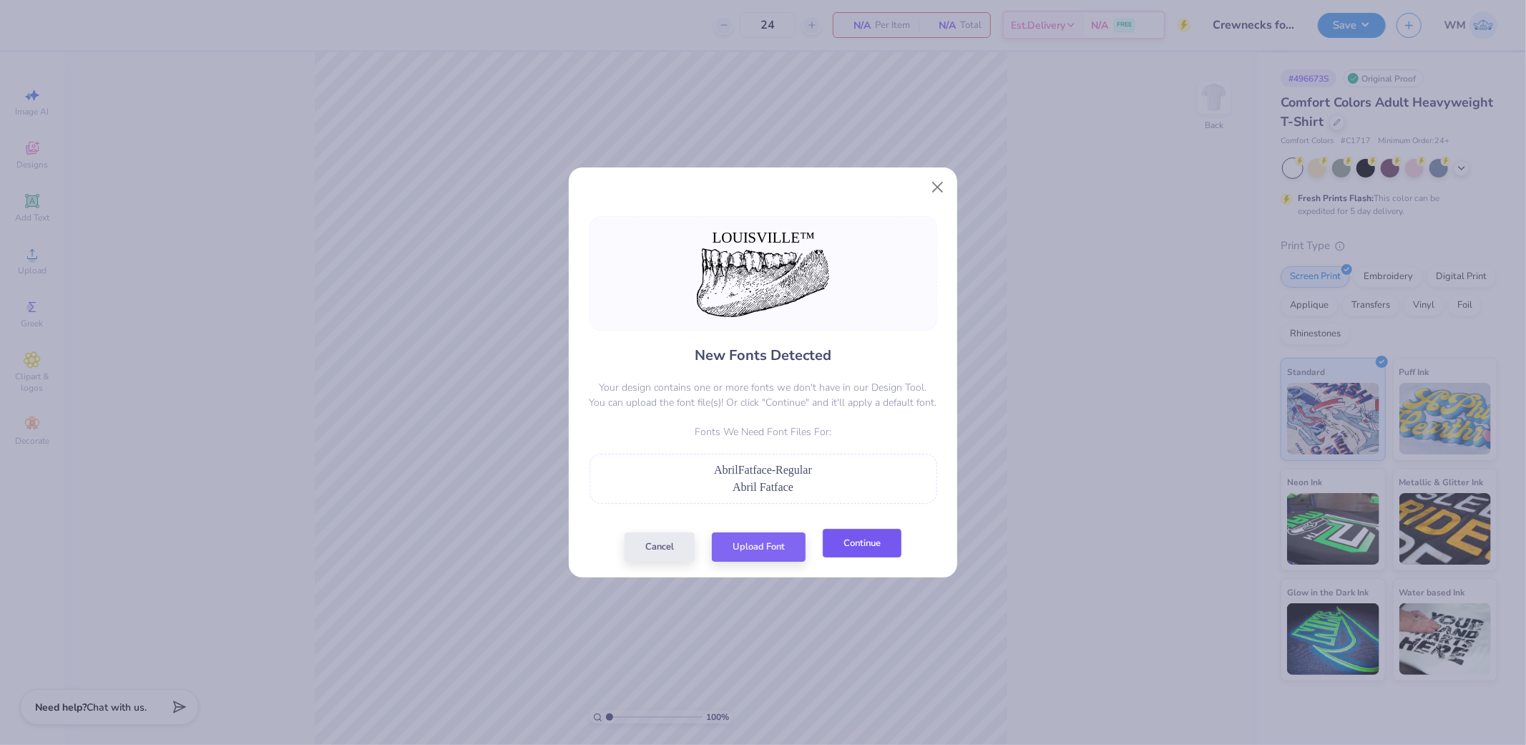
click at [869, 557] on button "Continue" at bounding box center [862, 543] width 79 height 29
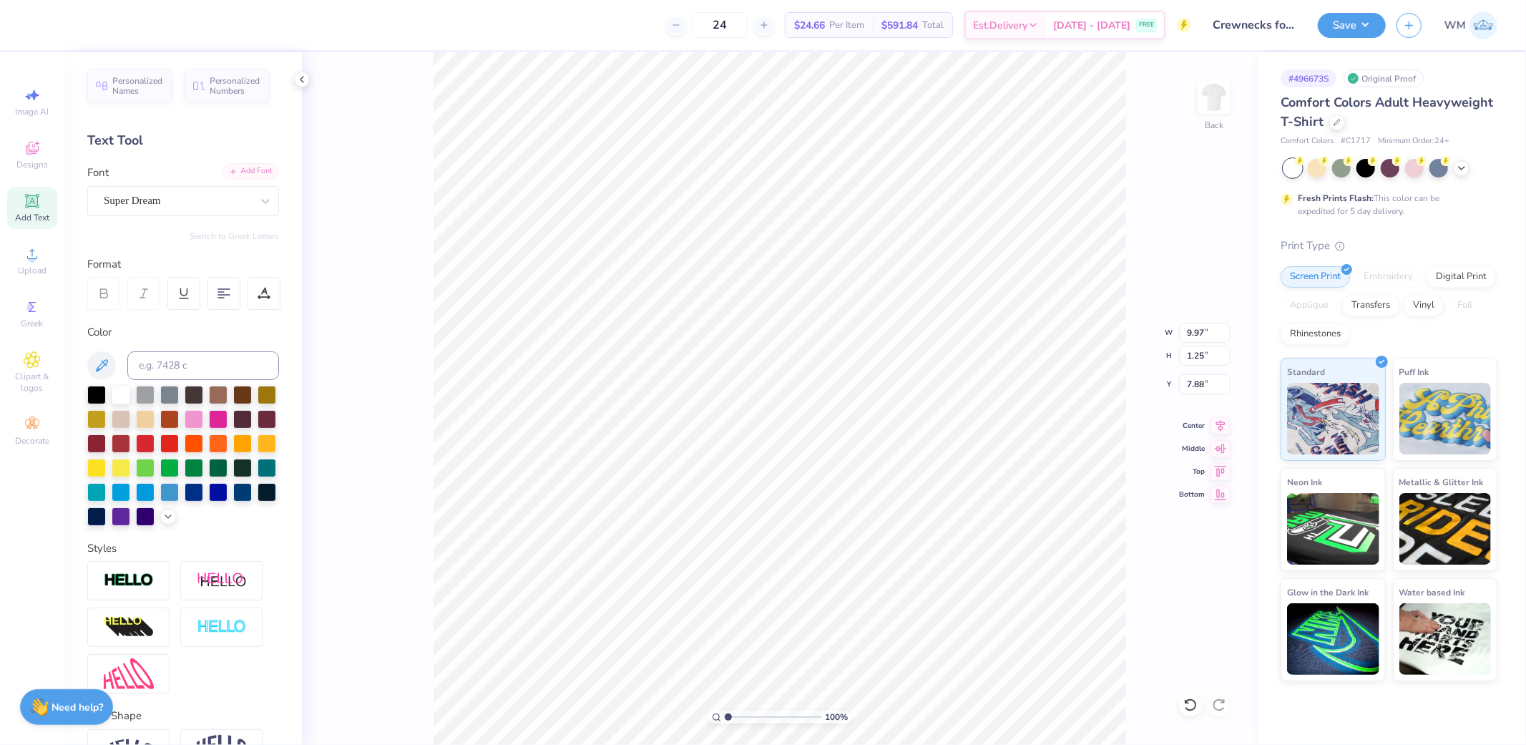
click at [258, 167] on div "Add Font" at bounding box center [251, 171] width 57 height 16
click at [251, 175] on div "Add Font" at bounding box center [251, 171] width 57 height 16
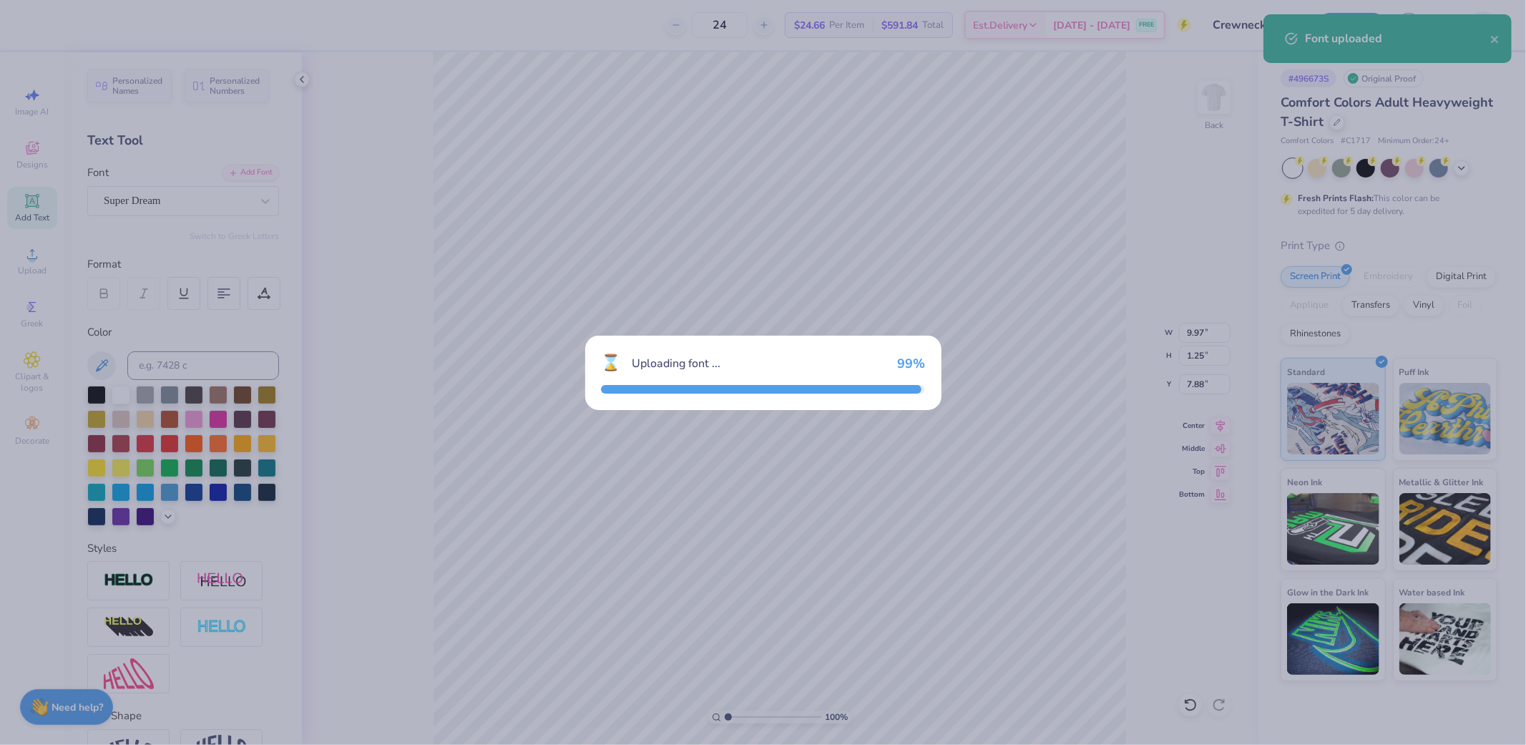
type input "10.78"
type input "1.17"
type input "8.07"
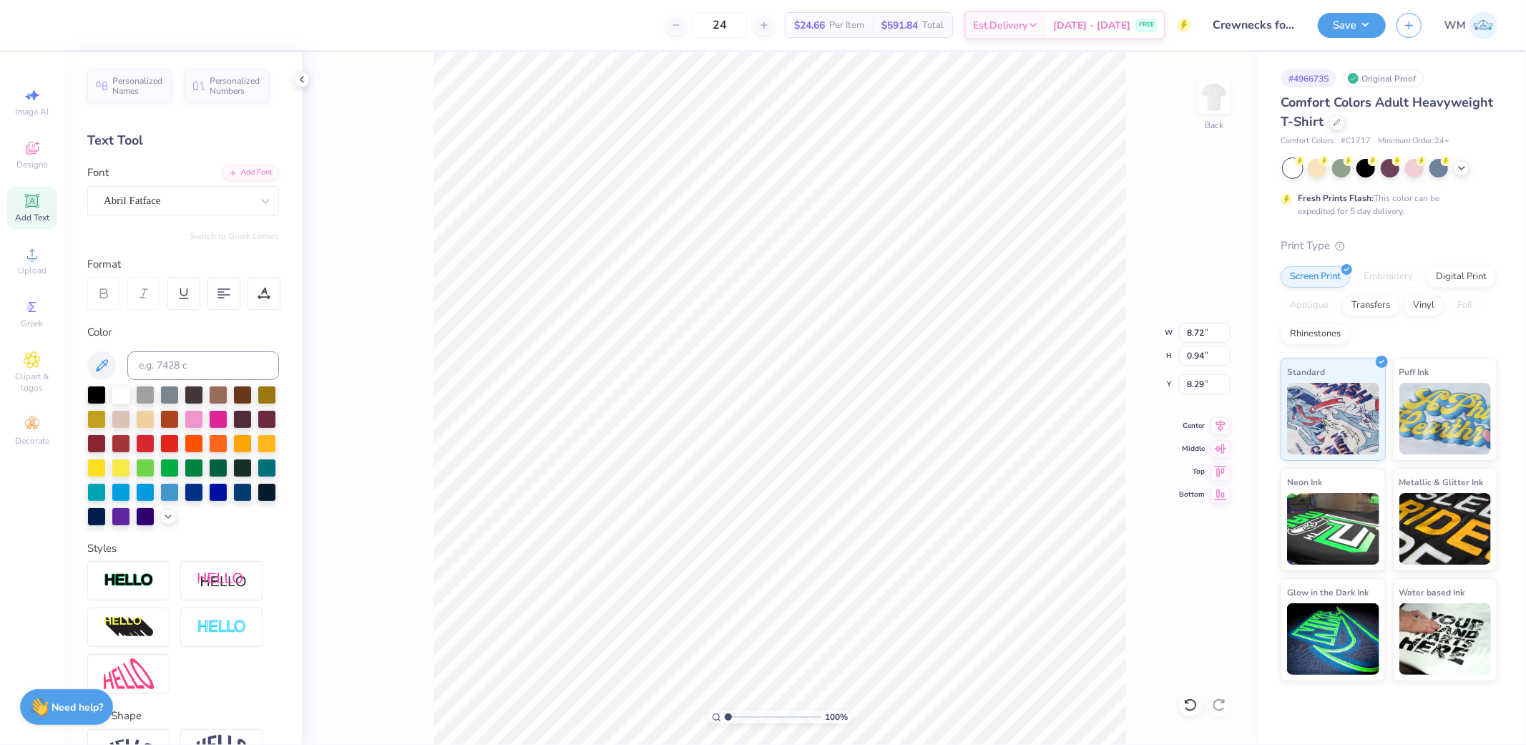
type input "8.72"
type input "0.94"
type input "8.29"
type input "10.78"
type input "1.17"
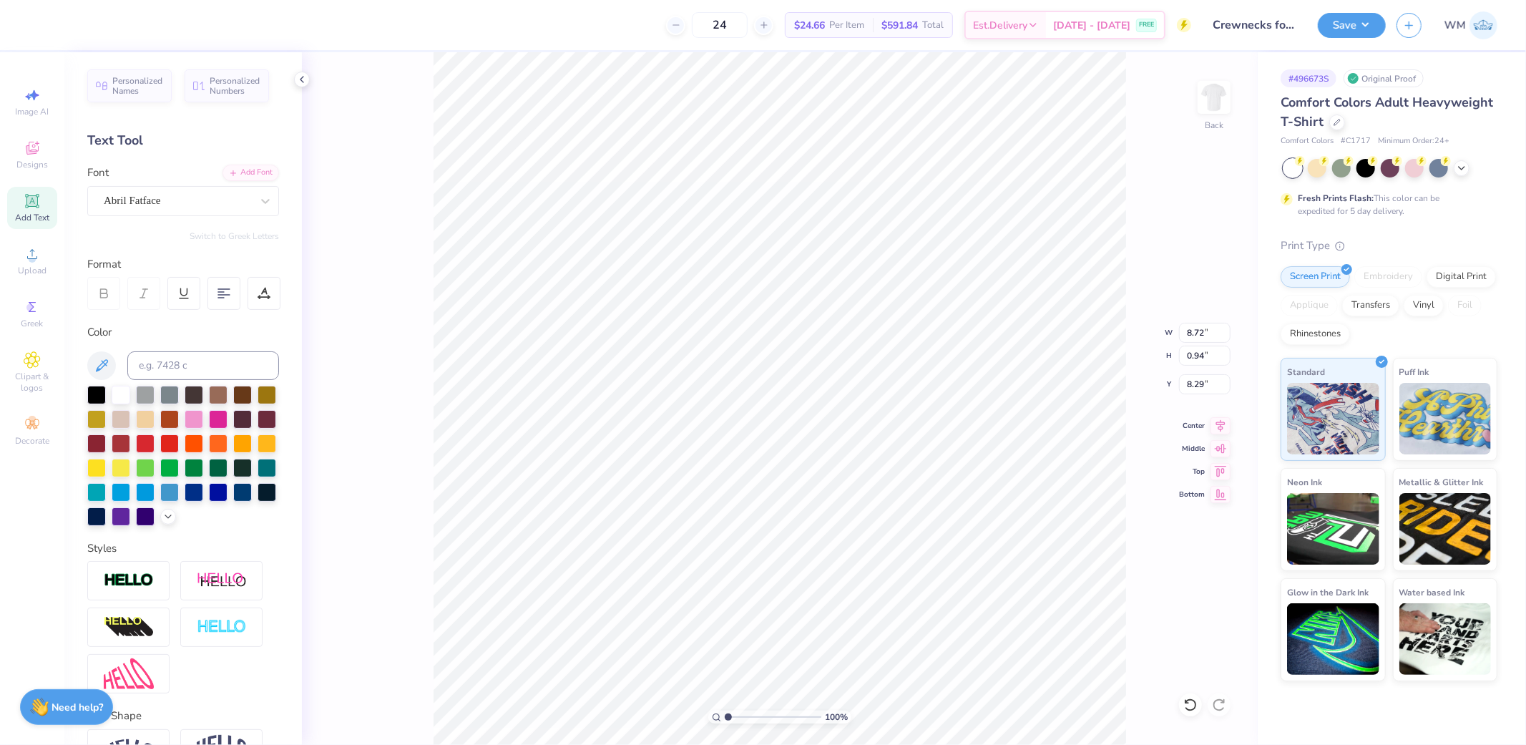
type input "8.07"
click at [1210, 334] on input "14.17" at bounding box center [1205, 333] width 52 height 20
type input "3.50"
type input "2.23"
type input "11.47"
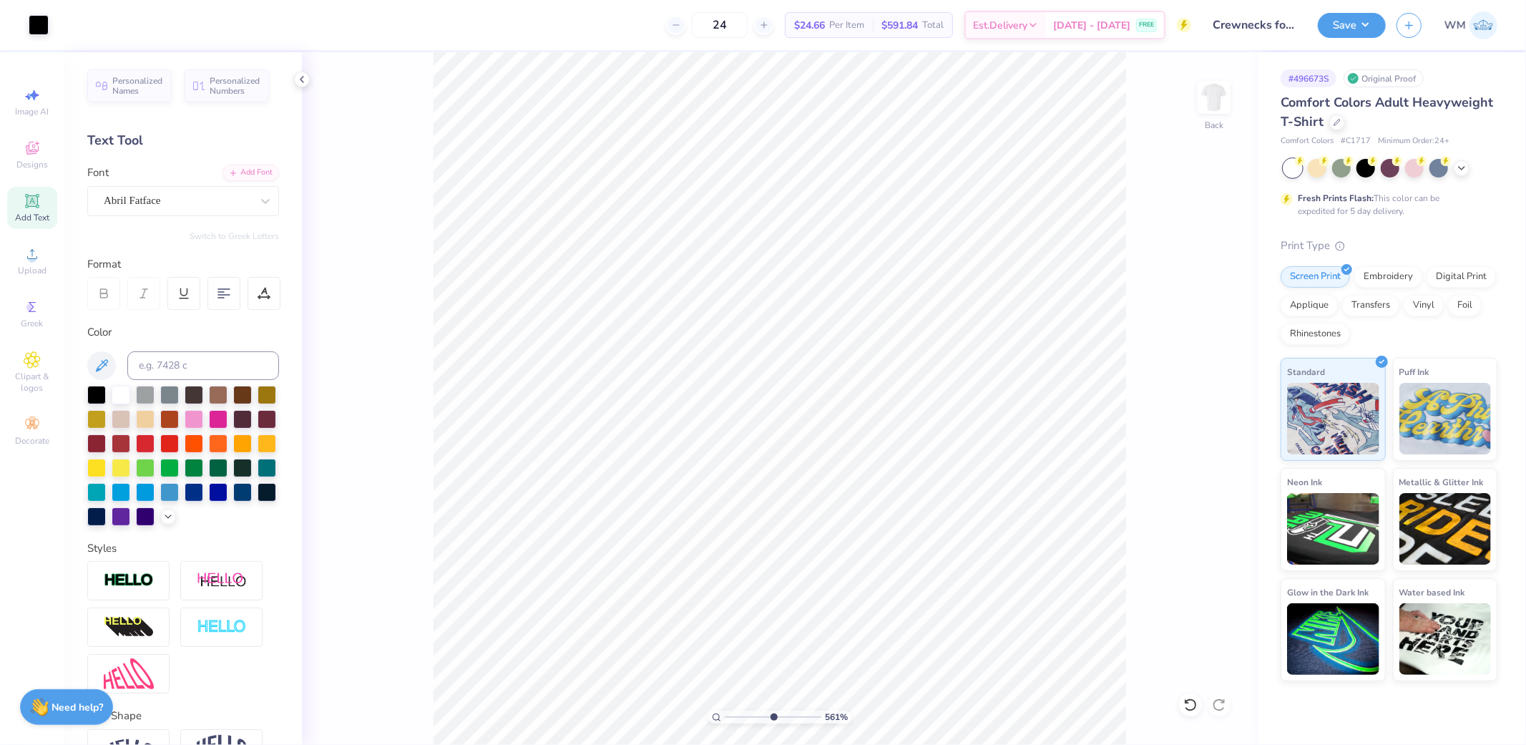
drag, startPoint x: 728, startPoint y: 714, endPoint x: 773, endPoint y: 715, distance: 44.4
type input "5.61"
click at [773, 715] on input "range" at bounding box center [773, 716] width 97 height 13
click at [265, 299] on icon at bounding box center [264, 293] width 13 height 13
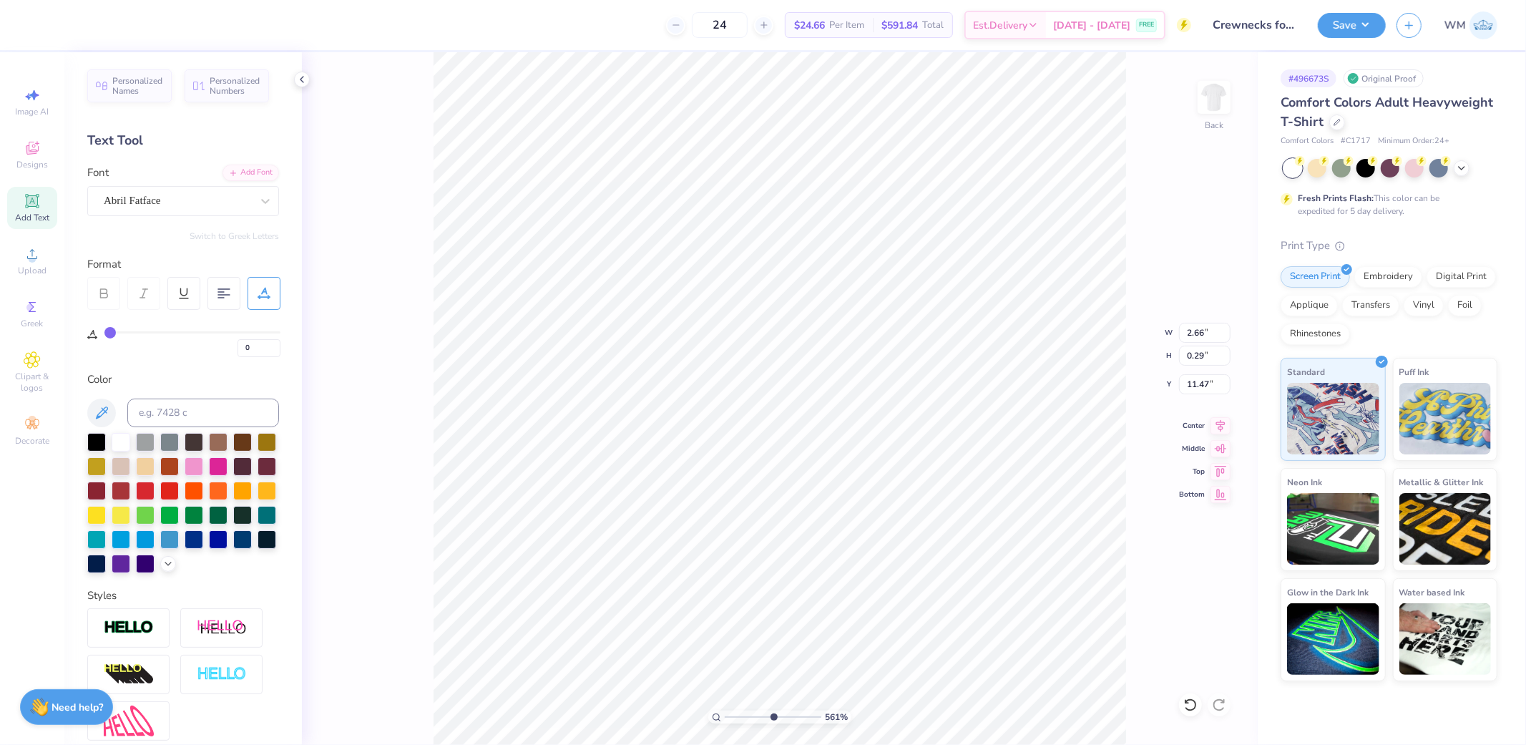
type input "1"
type input "2"
type input "3"
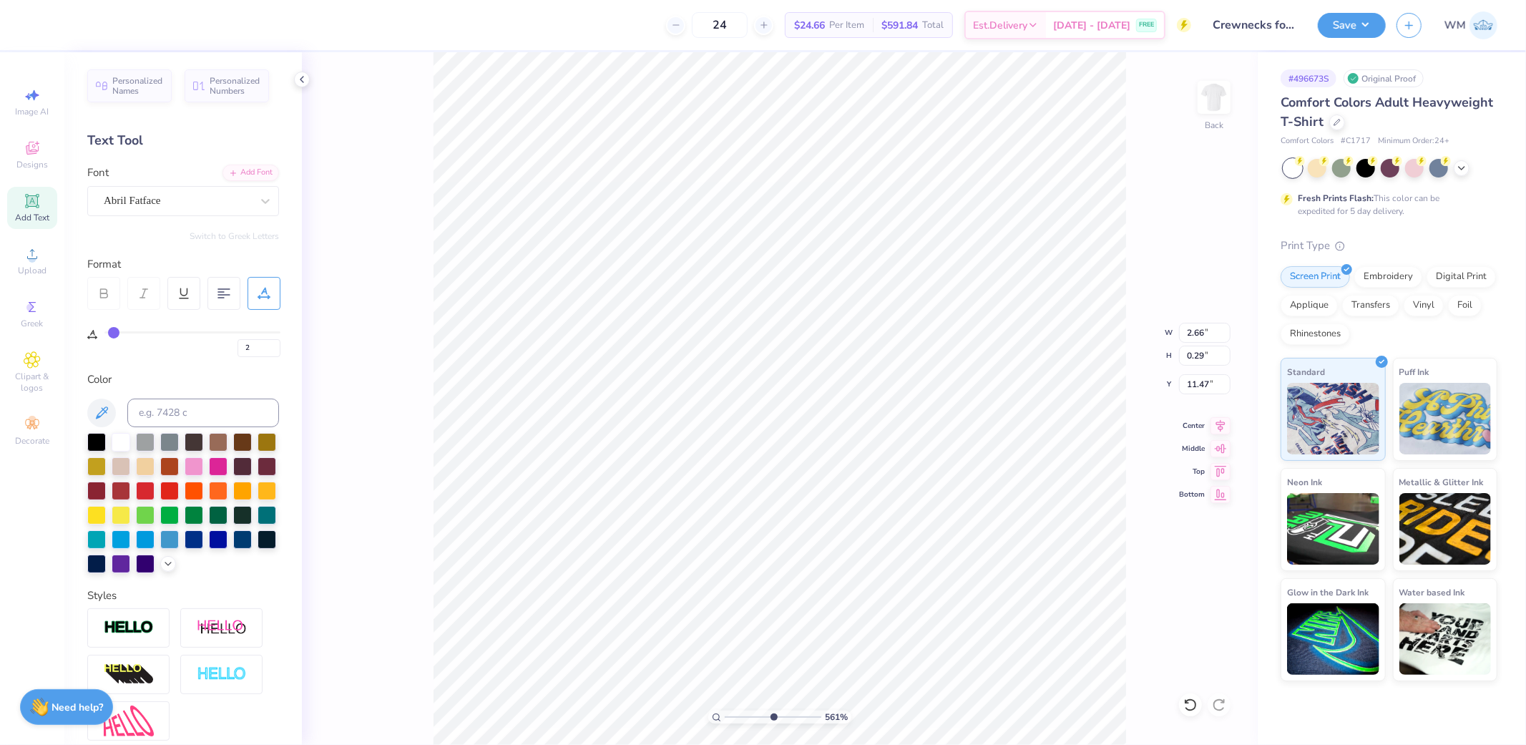
type input "3"
type input "4"
type input "5"
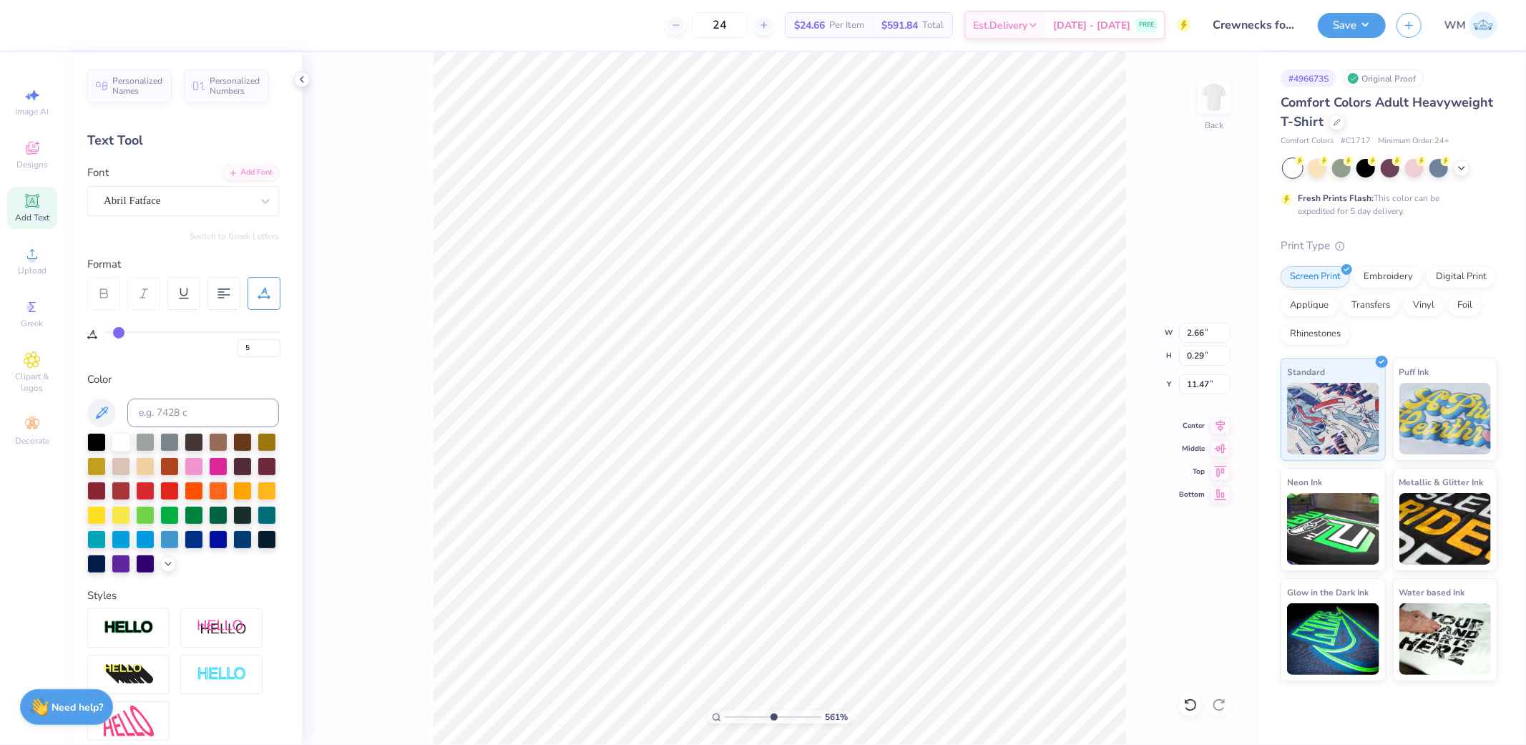
type input "6"
type input "7"
type input "9"
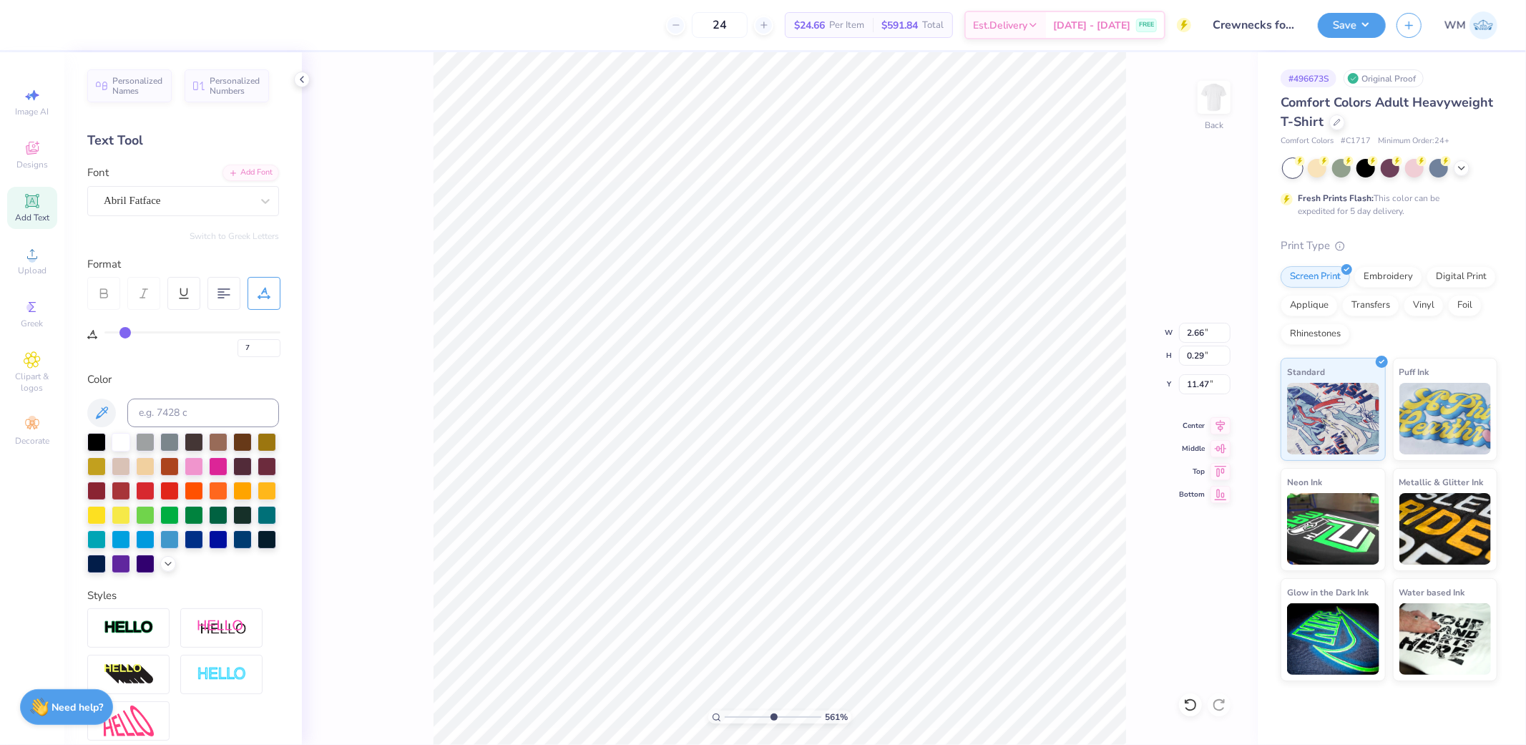
type input "9"
type input "10"
type input "11"
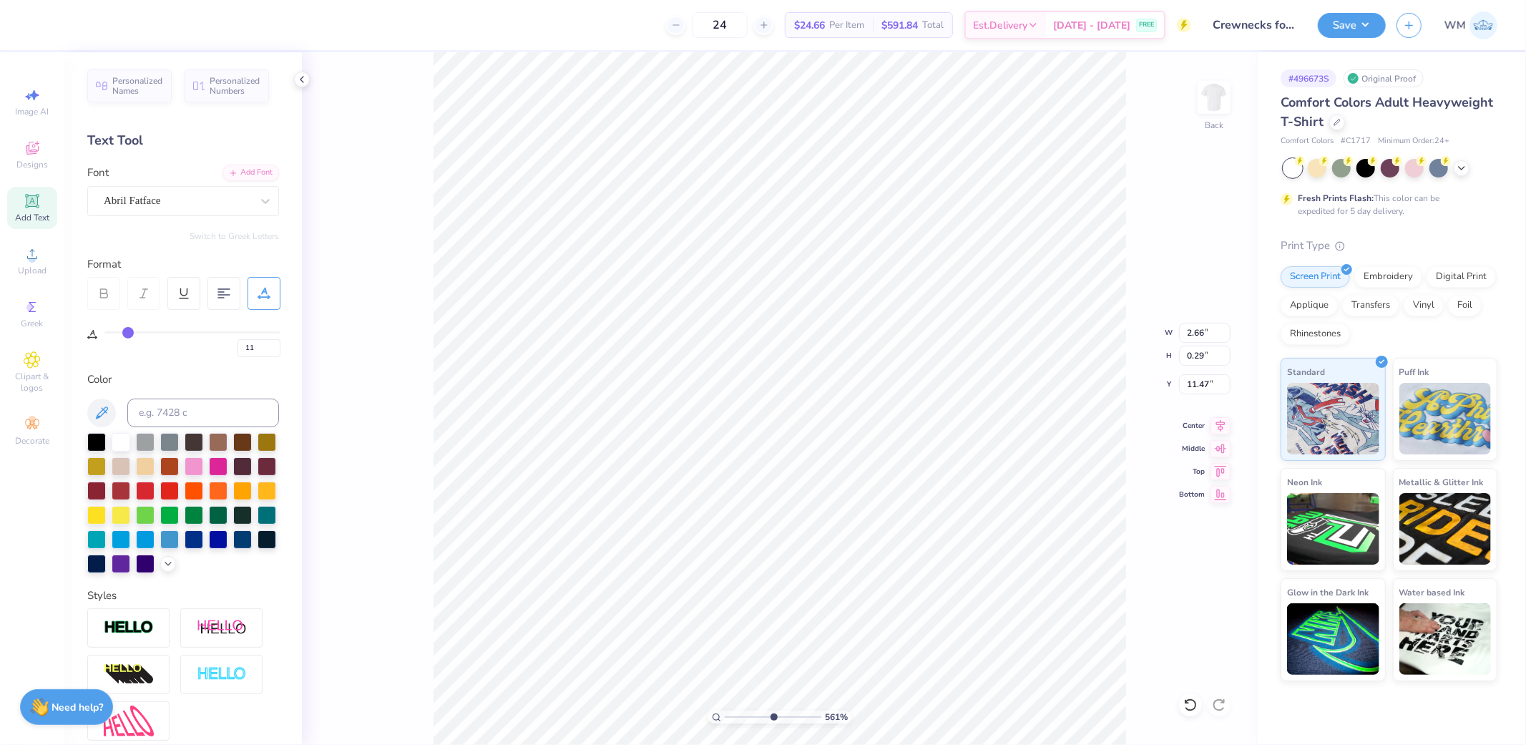
type input "12"
type input "13"
type input "14"
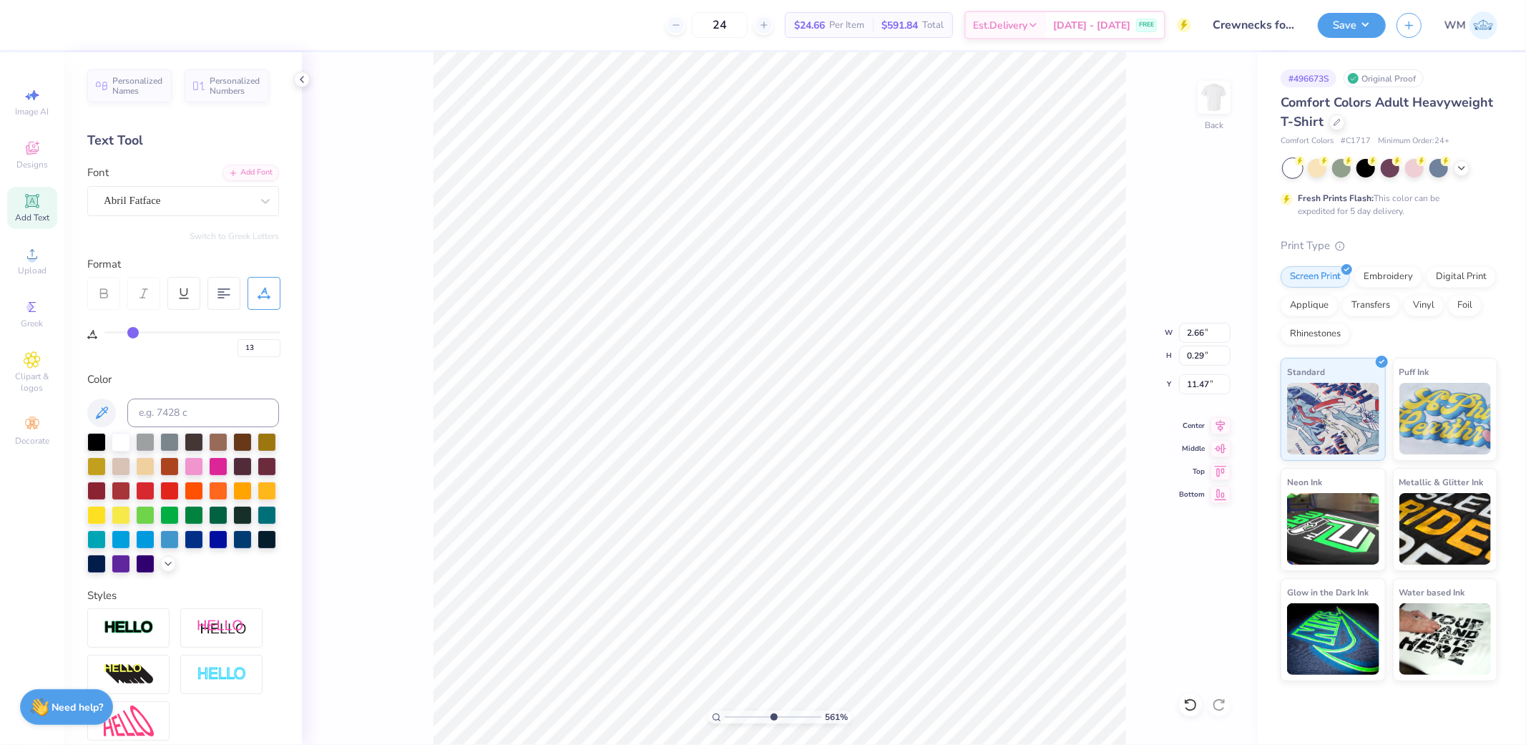
type input "14"
type input "15"
type input "16"
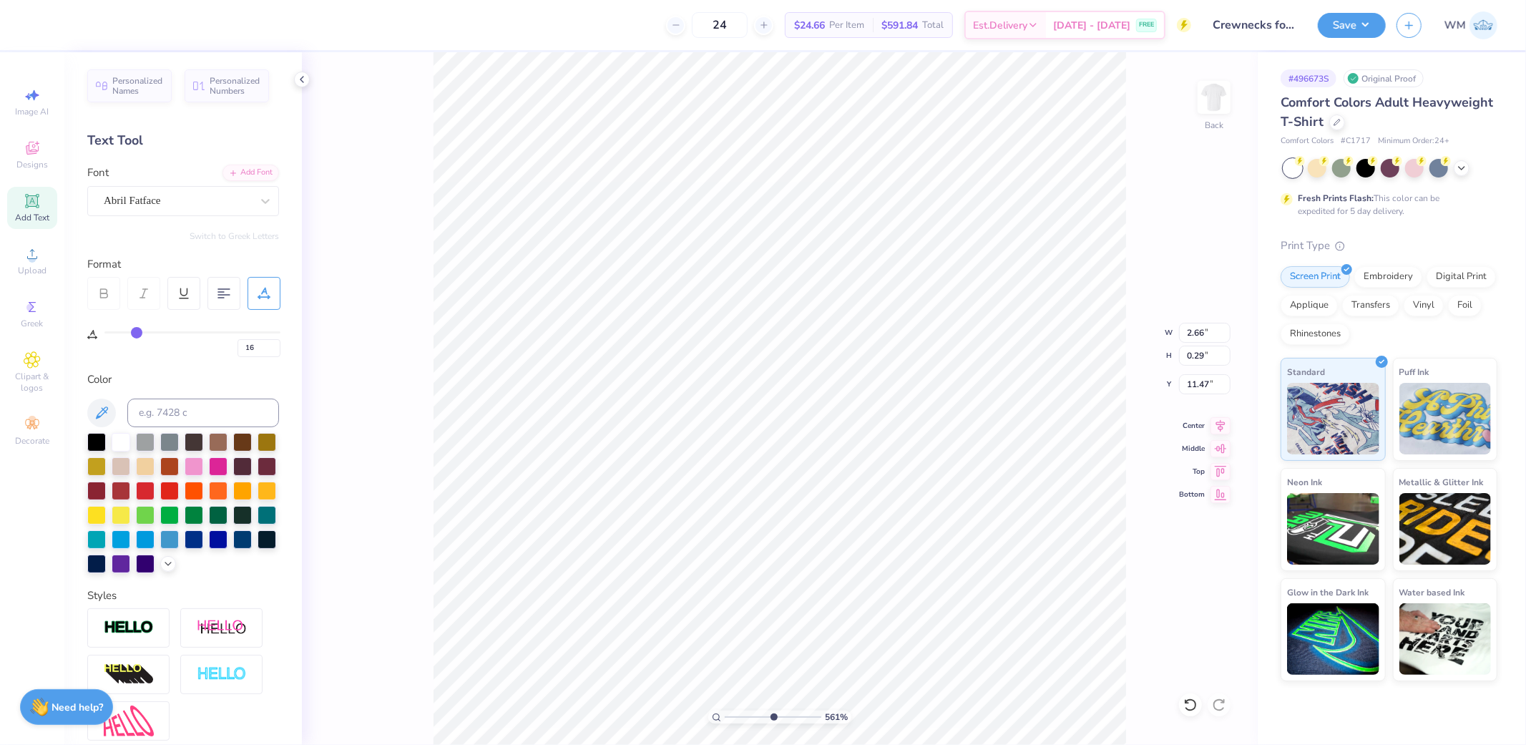
type input "17"
type input "18"
type input "19"
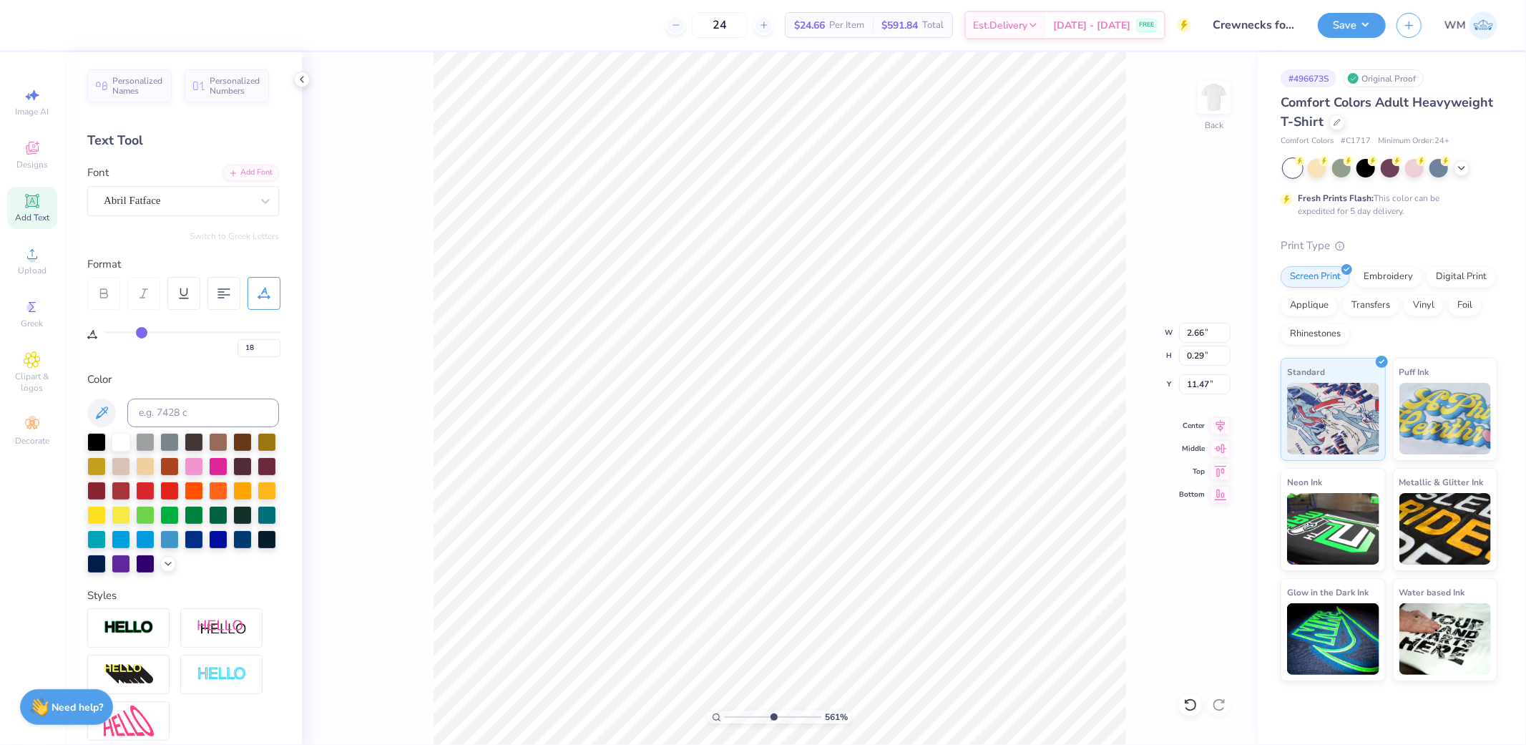
type input "19"
drag, startPoint x: 109, startPoint y: 328, endPoint x: 140, endPoint y: 328, distance: 30.8
type input "19"
click at [140, 331] on input "range" at bounding box center [192, 332] width 176 height 2
type input "3.42"
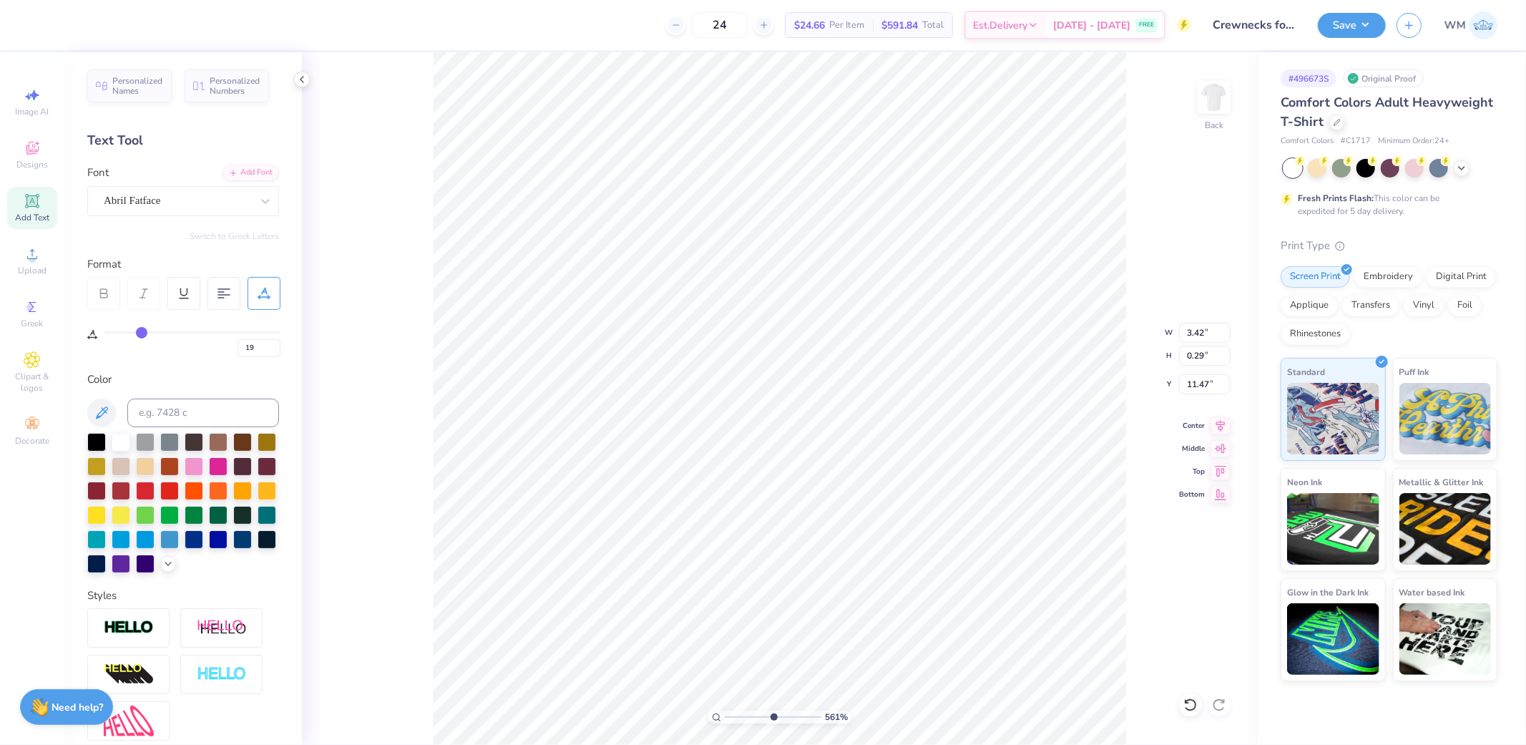
type input "18"
type input "17"
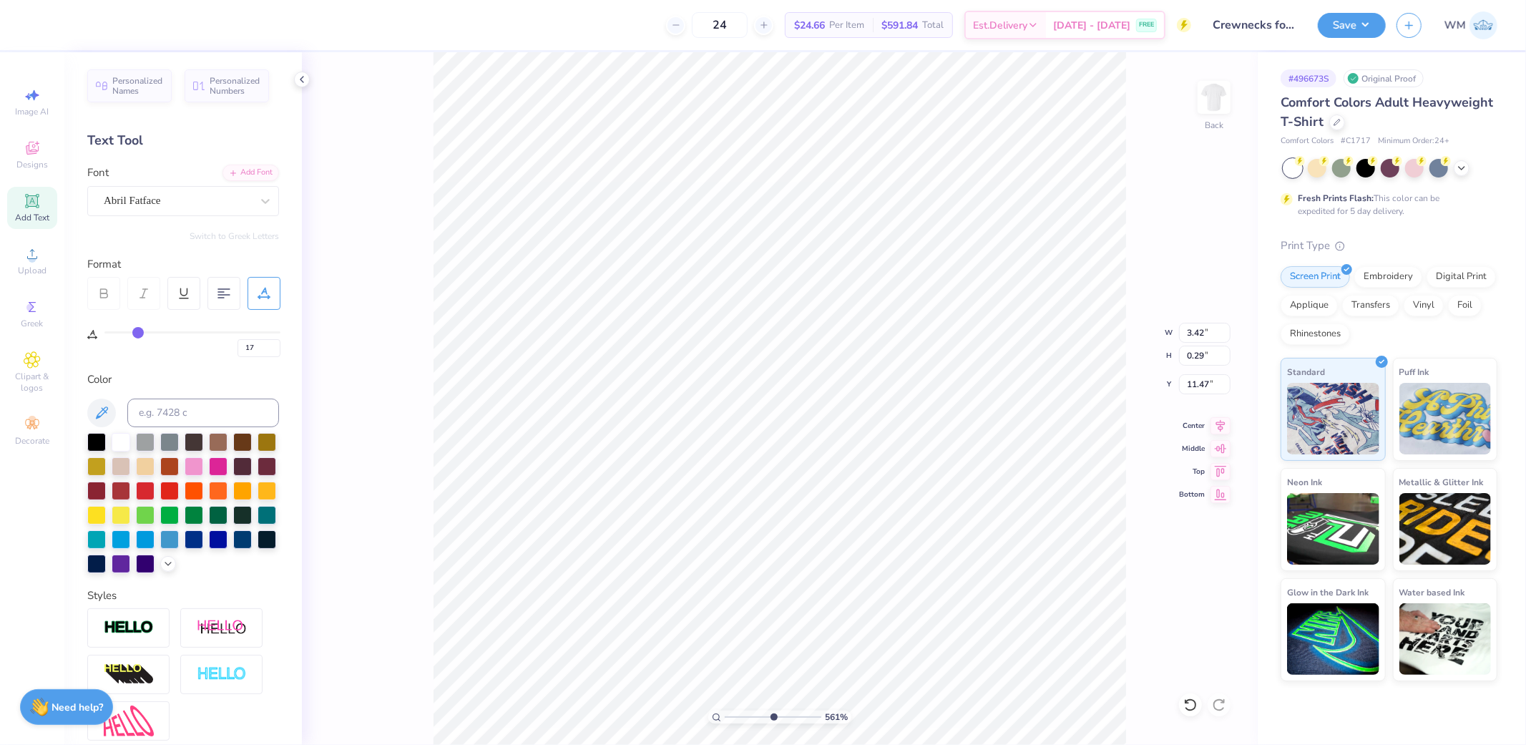
click at [137, 331] on input "range" at bounding box center [192, 332] width 176 height 2
type input "3.34"
click at [1222, 425] on icon at bounding box center [1220, 423] width 9 height 12
type input "18"
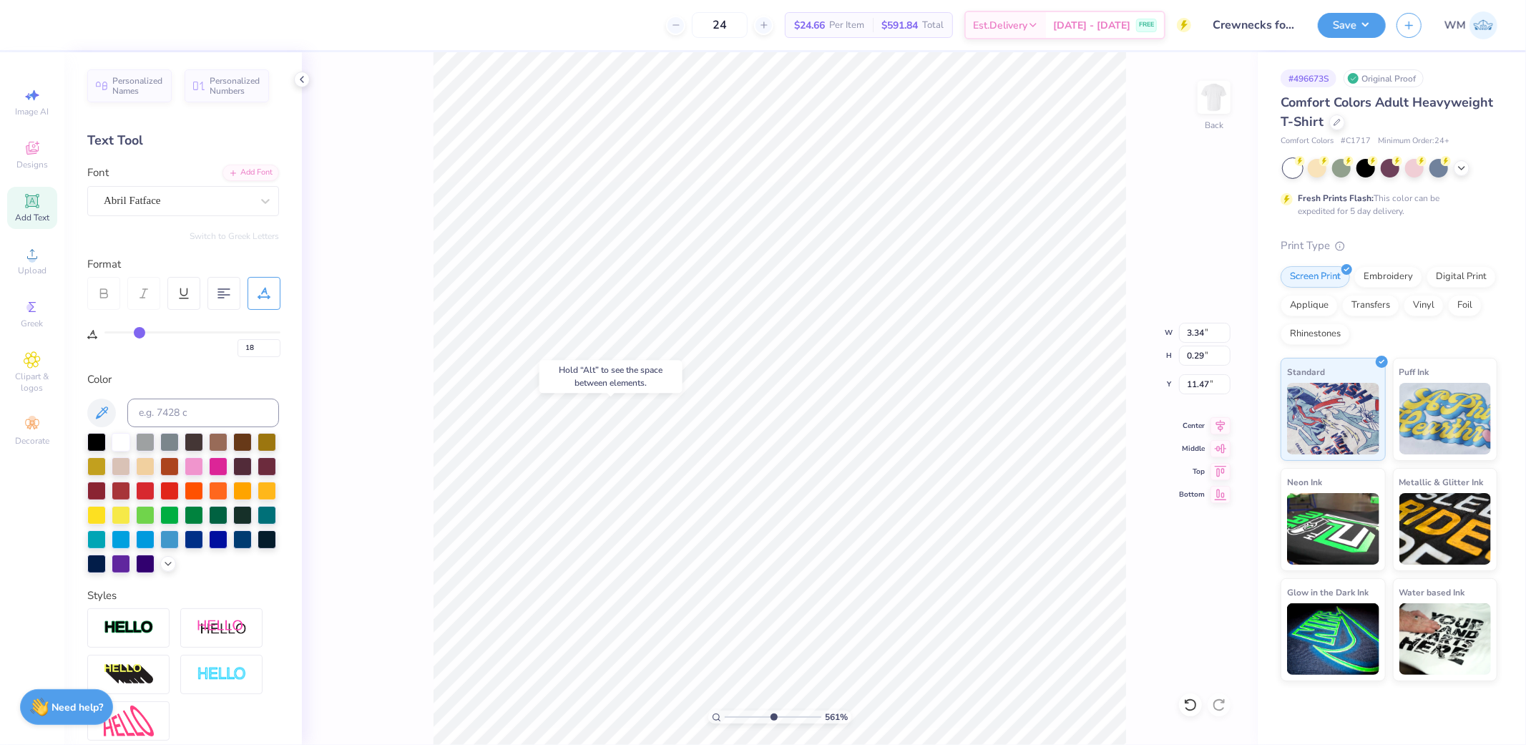
type input "19"
type input "20"
type input "21"
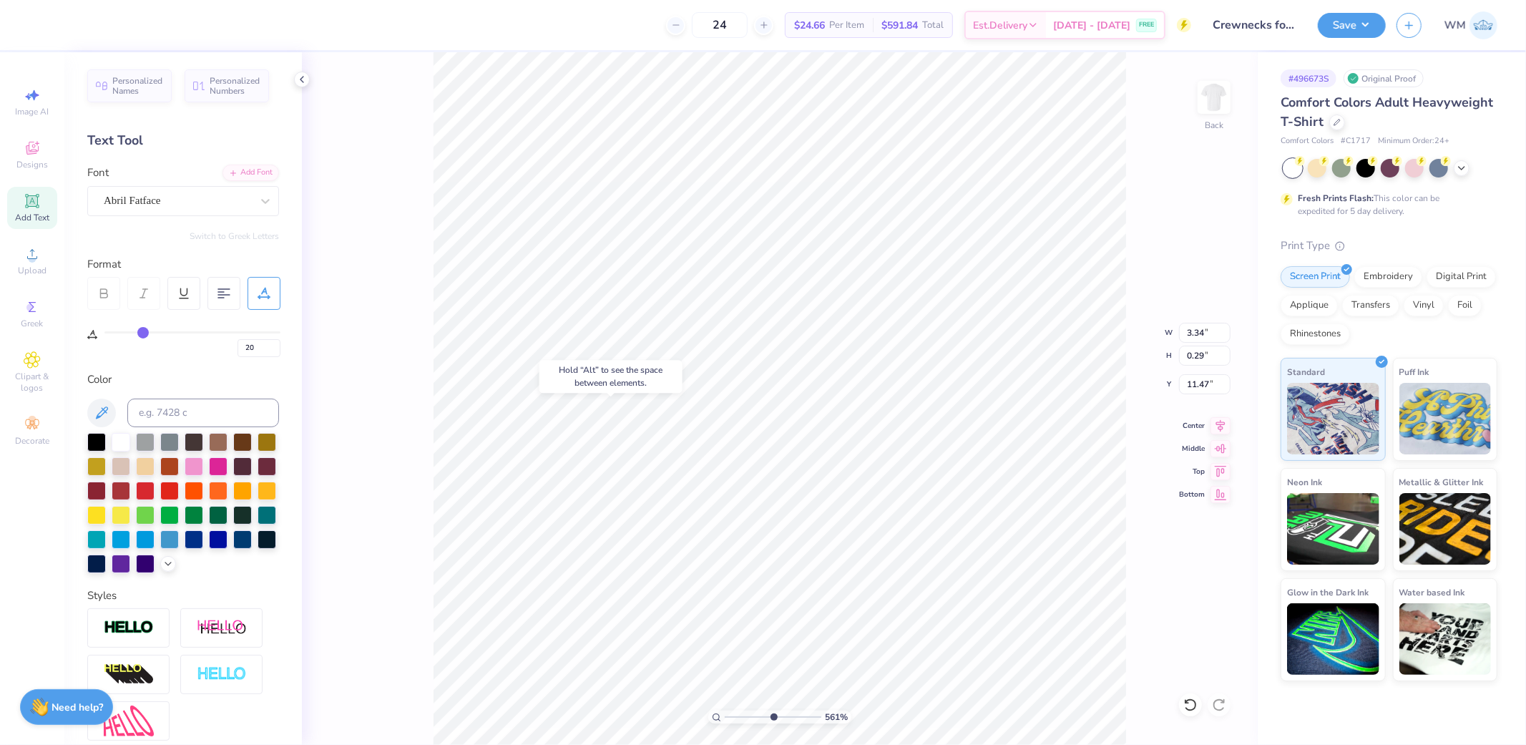
type input "21"
type input "22"
type input "23"
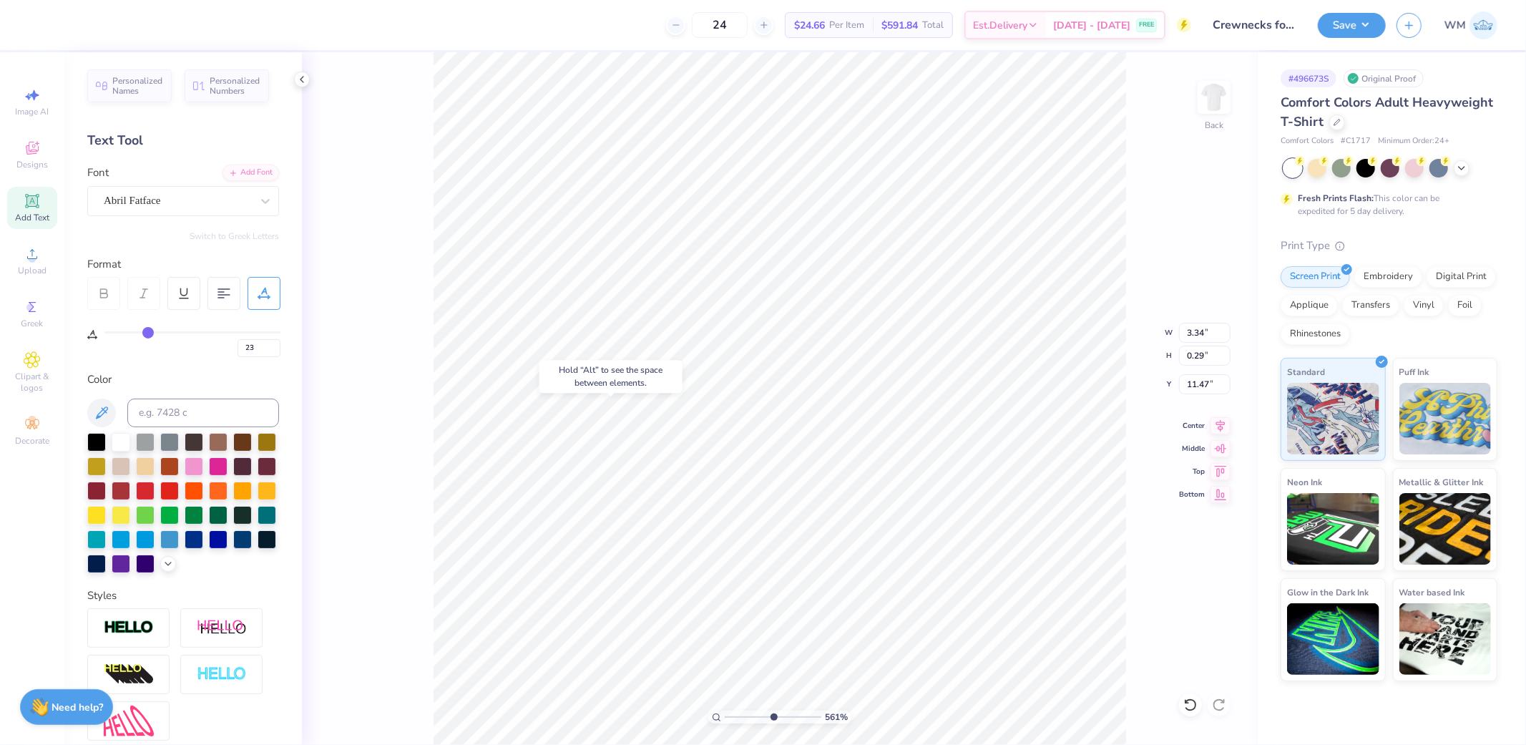
drag, startPoint x: 137, startPoint y: 336, endPoint x: 148, endPoint y: 336, distance: 10.7
type input "23"
click at [148, 333] on input "range" at bounding box center [192, 332] width 176 height 2
type input "3.58"
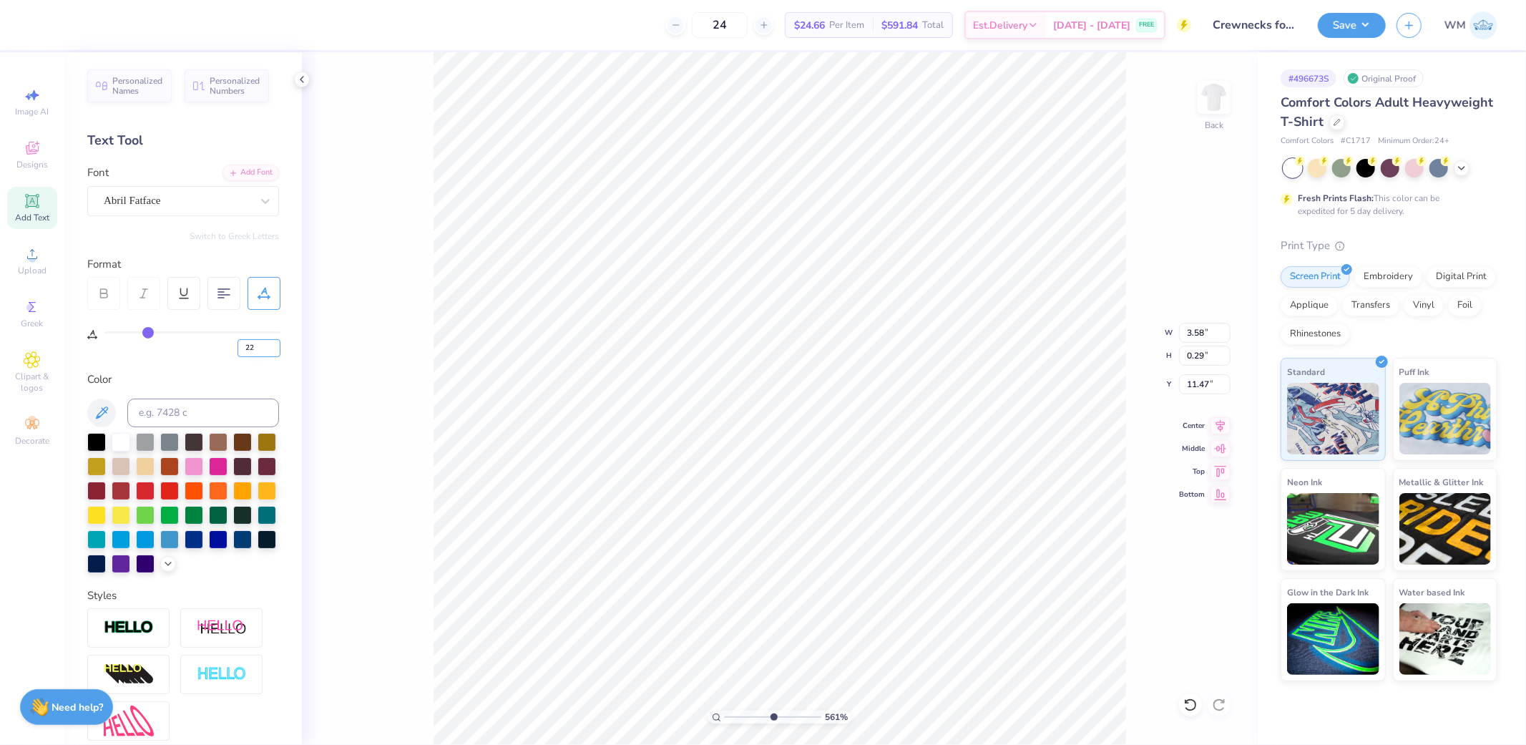
click at [273, 351] on input "22" at bounding box center [259, 348] width 43 height 18
click at [273, 351] on input "21" at bounding box center [259, 348] width 43 height 18
type input "20"
click at [273, 351] on input "20" at bounding box center [259, 348] width 43 height 18
type input "20"
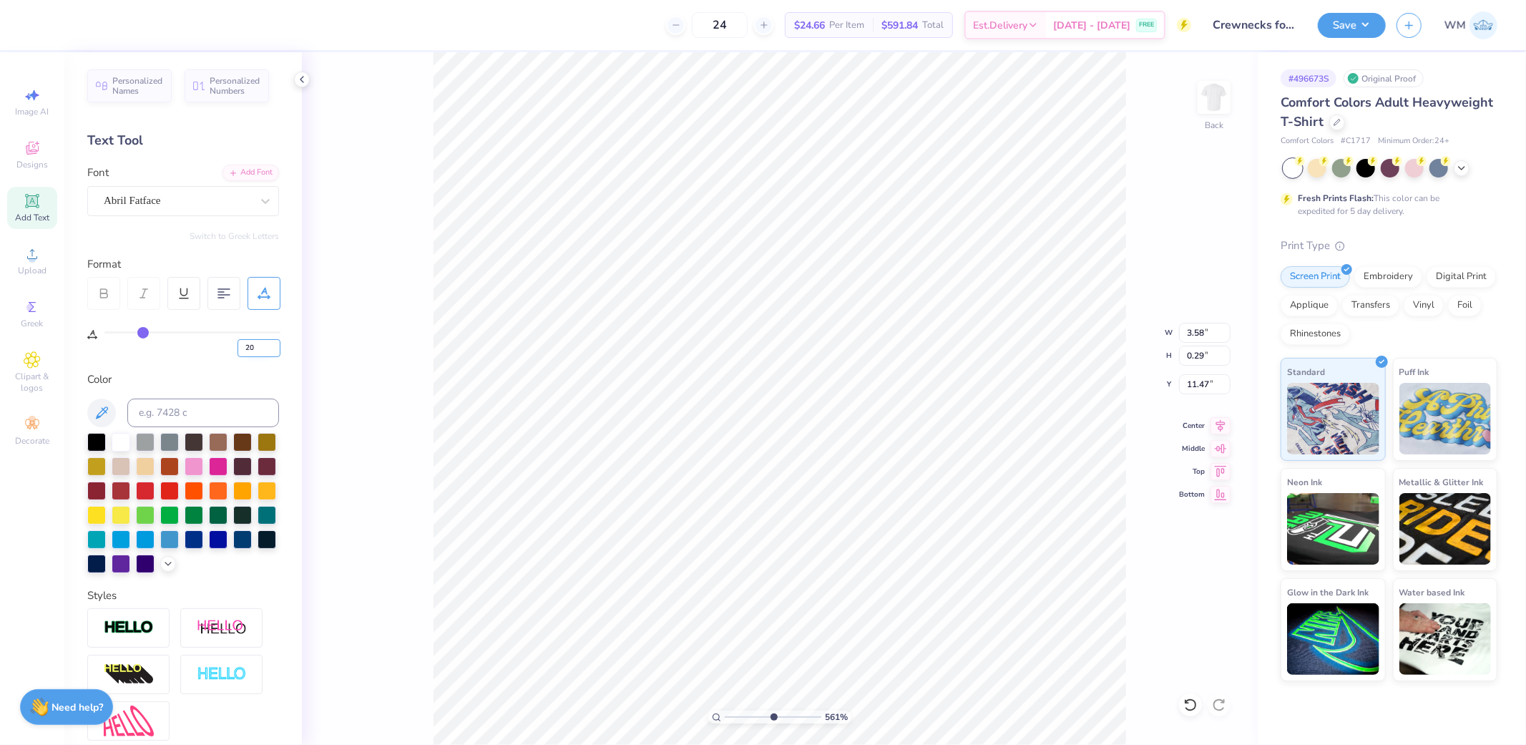
scroll to position [24, 52]
click at [1225, 426] on icon at bounding box center [1221, 423] width 20 height 17
type input "3.50"
type input "1.82"
type input "11.89"
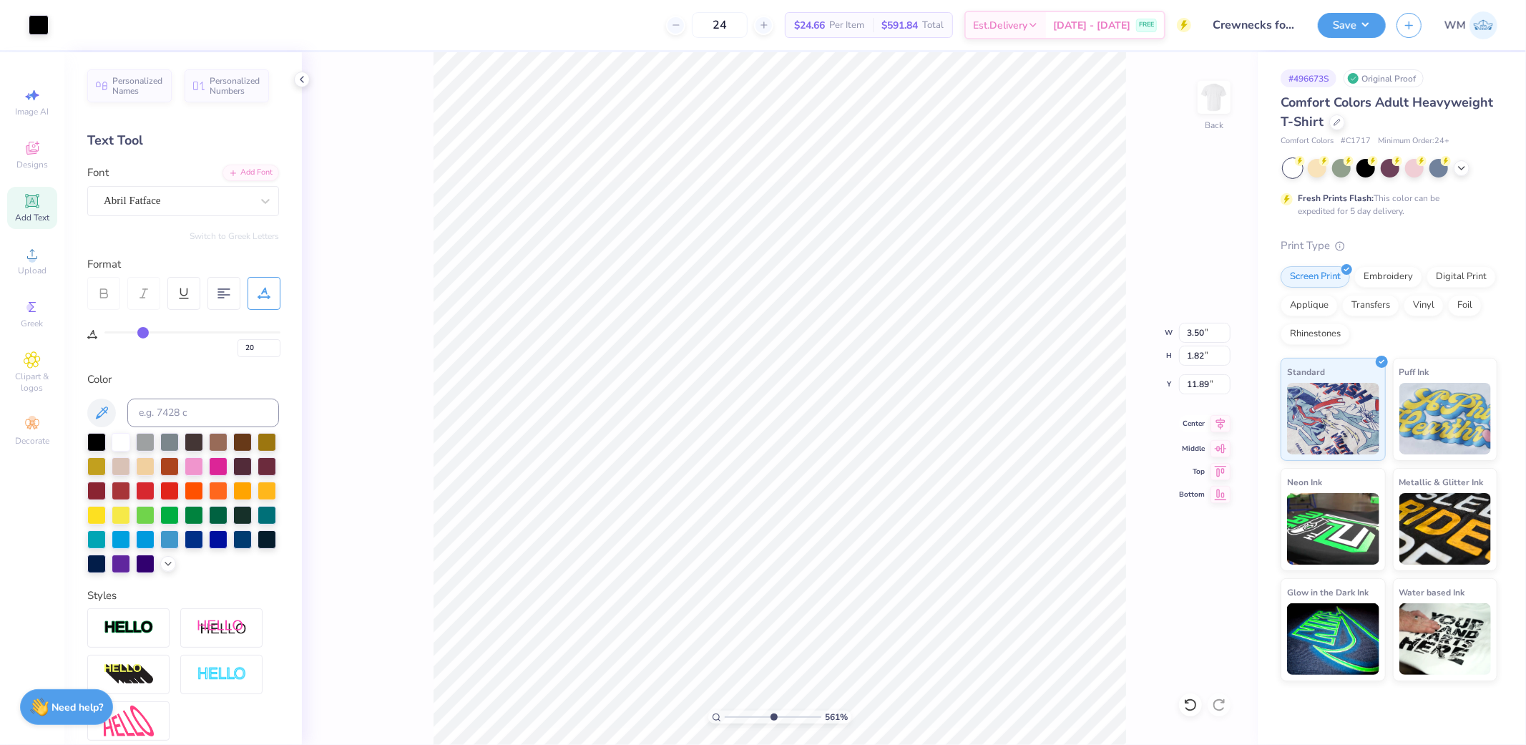
click at [1222, 423] on icon at bounding box center [1221, 423] width 20 height 17
click at [1206, 384] on input "11.47" at bounding box center [1205, 384] width 52 height 20
type input "3.00"
click at [715, 718] on icon at bounding box center [716, 717] width 9 height 9
drag, startPoint x: 726, startPoint y: 713, endPoint x: 742, endPoint y: 713, distance: 16.5
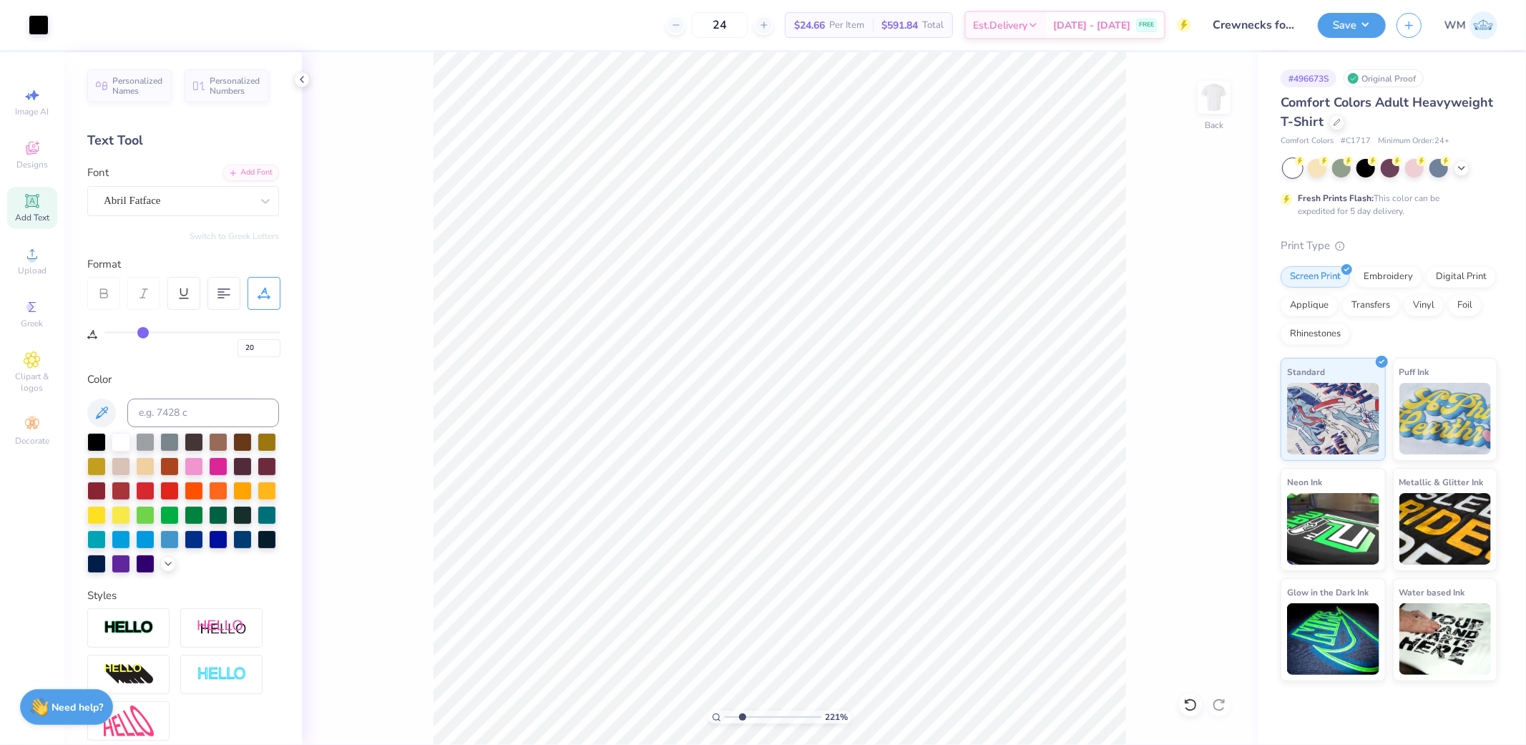
type input "2.46"
click at [742, 713] on input "range" at bounding box center [773, 716] width 97 height 13
click at [1200, 391] on input "2.90" at bounding box center [1205, 384] width 52 height 20
type input "3.00"
click at [1209, 105] on img at bounding box center [1214, 97] width 57 height 57
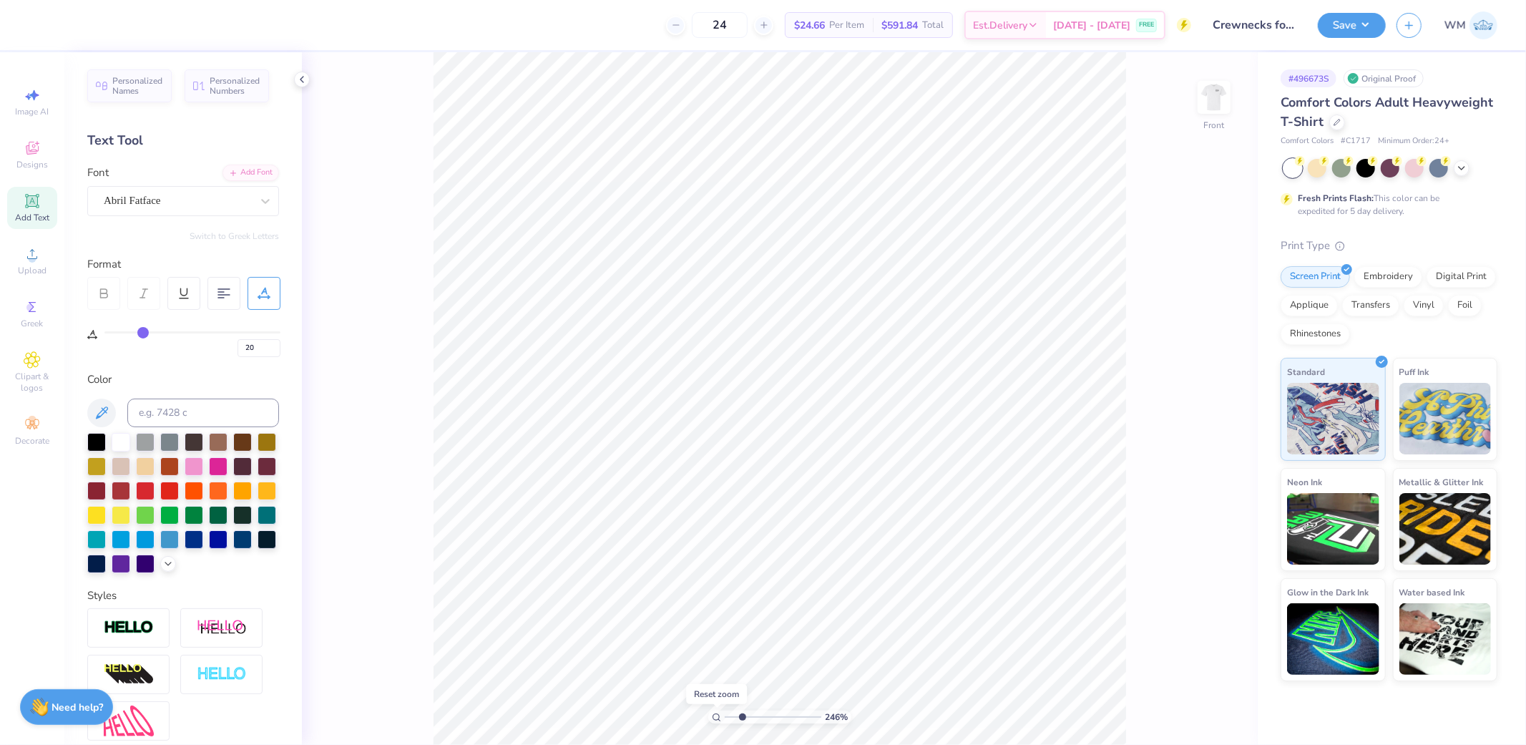
click at [712, 718] on icon at bounding box center [716, 717] width 9 height 9
type input "1"
drag, startPoint x: 31, startPoint y: 263, endPoint x: 41, endPoint y: 263, distance: 9.3
click at [31, 263] on div "Upload" at bounding box center [32, 261] width 50 height 42
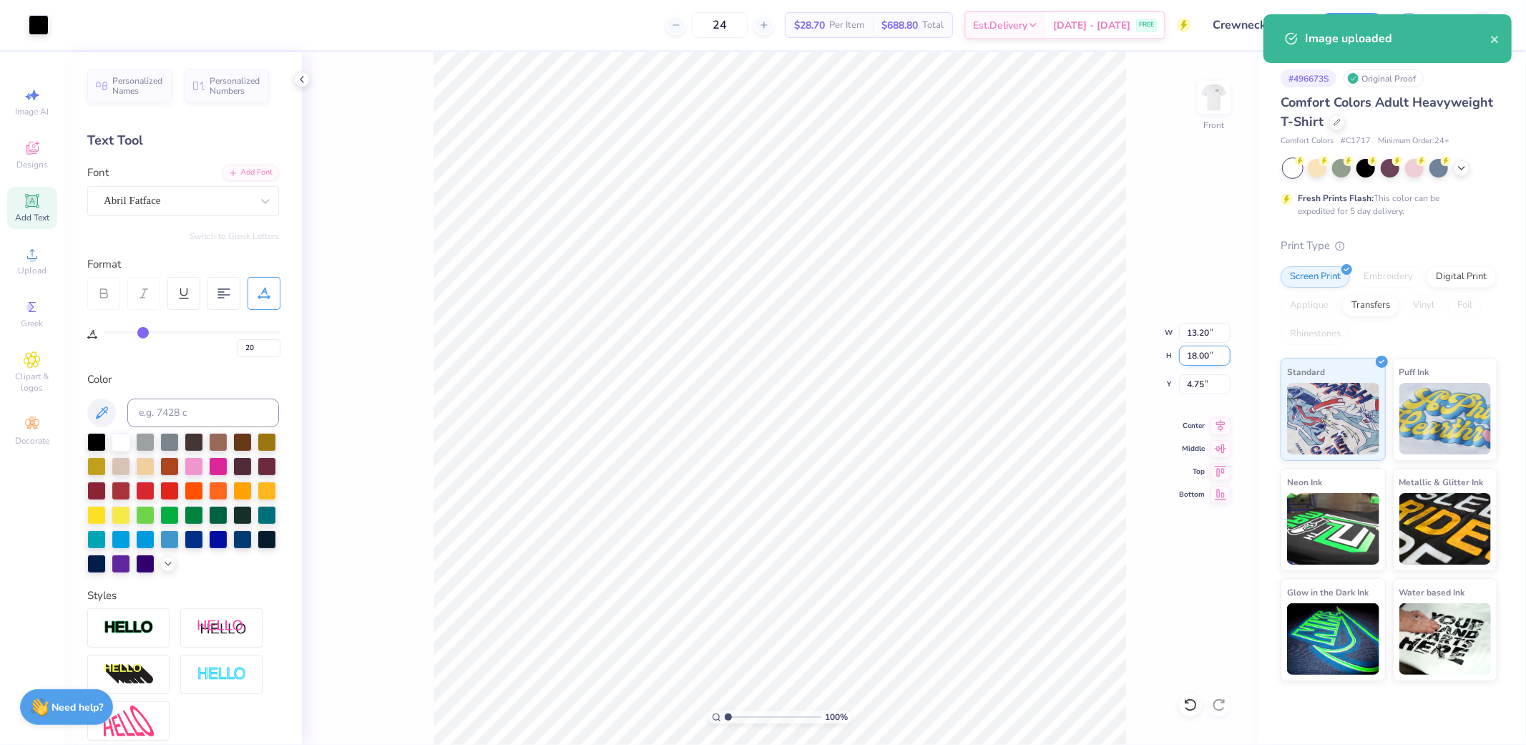
click at [1206, 355] on input "18.00" at bounding box center [1205, 356] width 52 height 20
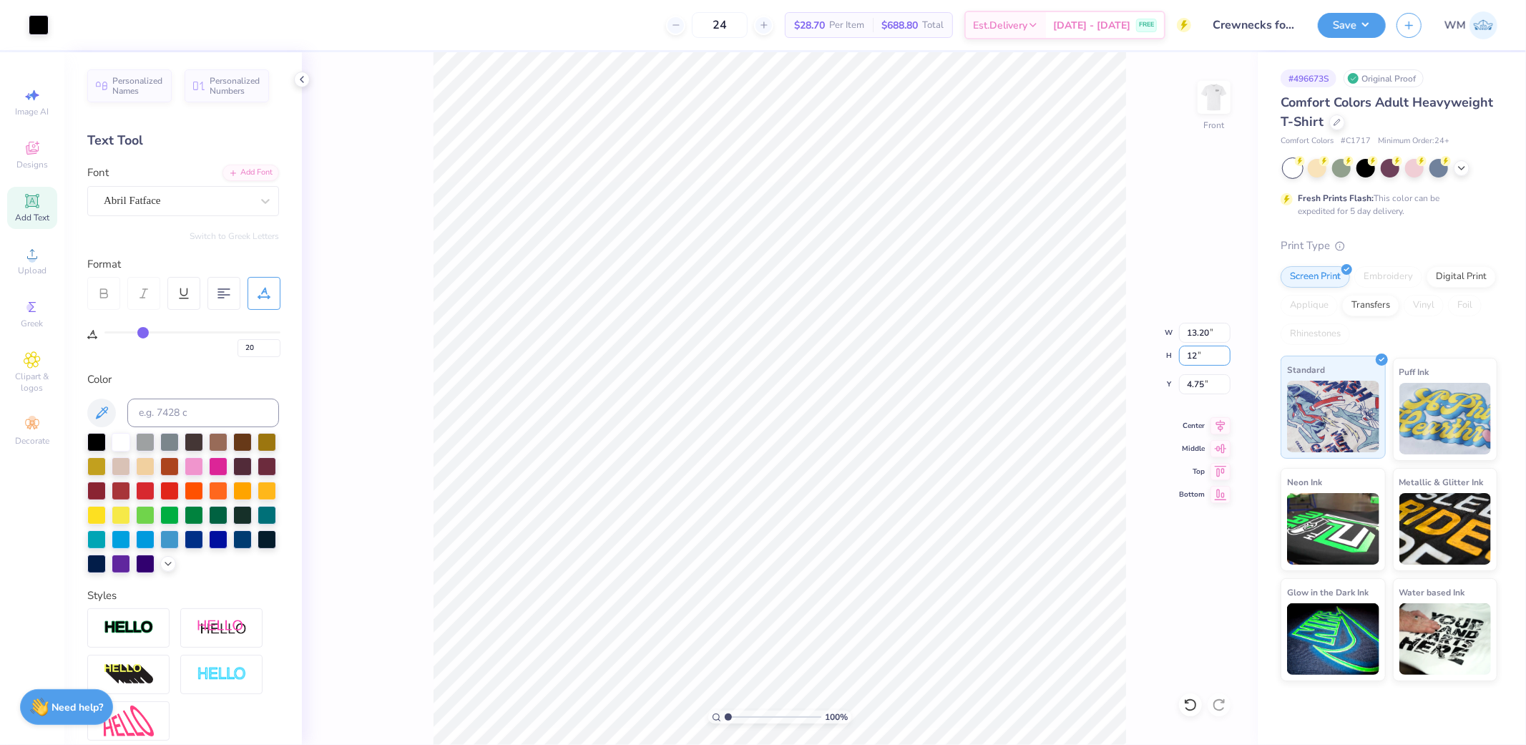
type input "12"
type input "8.80"
type input "12.00"
type input "7.75"
click at [1218, 102] on img at bounding box center [1214, 97] width 57 height 57
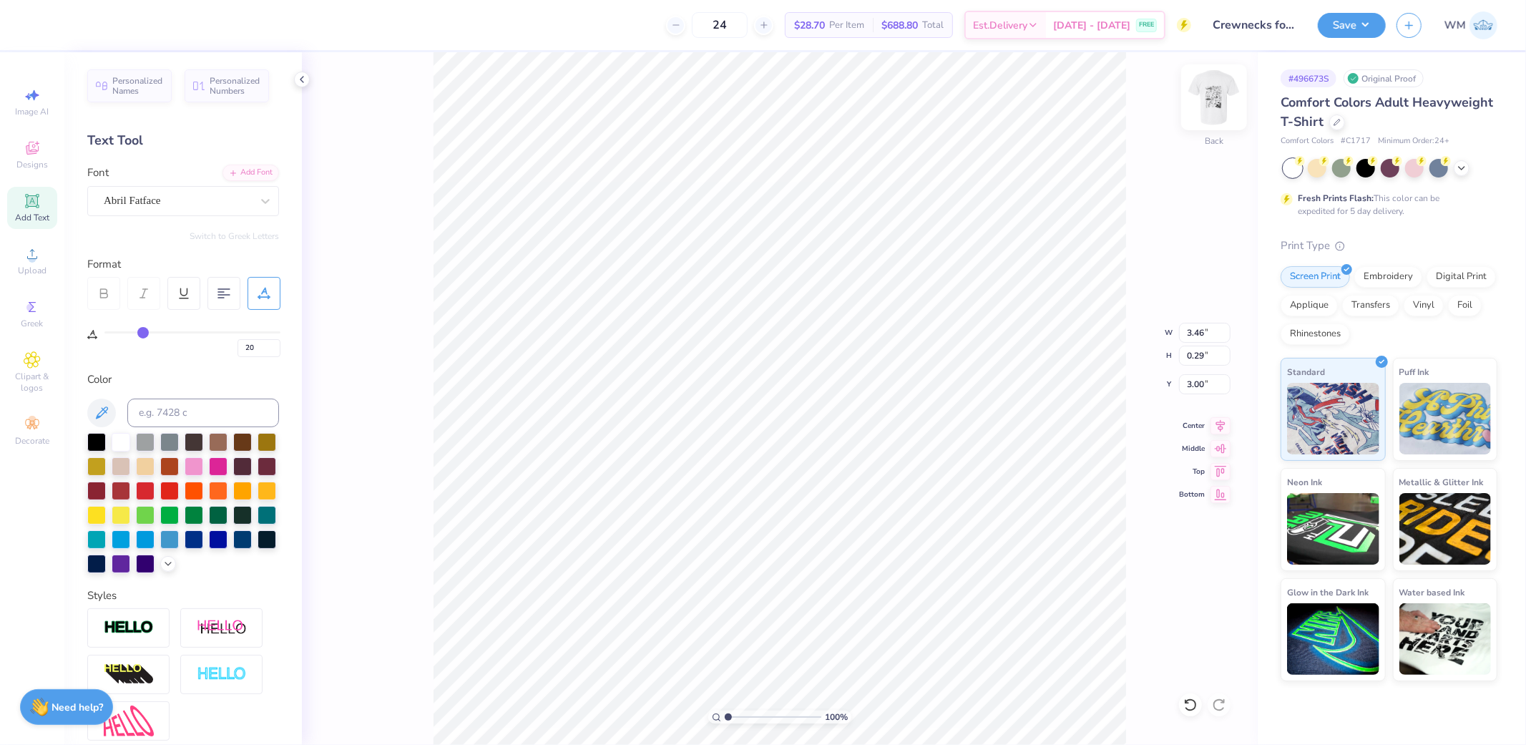
click at [1216, 104] on img at bounding box center [1214, 97] width 57 height 57
click at [1208, 333] on input "3.52" at bounding box center [1205, 333] width 52 height 20
type input "12.00"
type input "1.00"
type input "5.04"
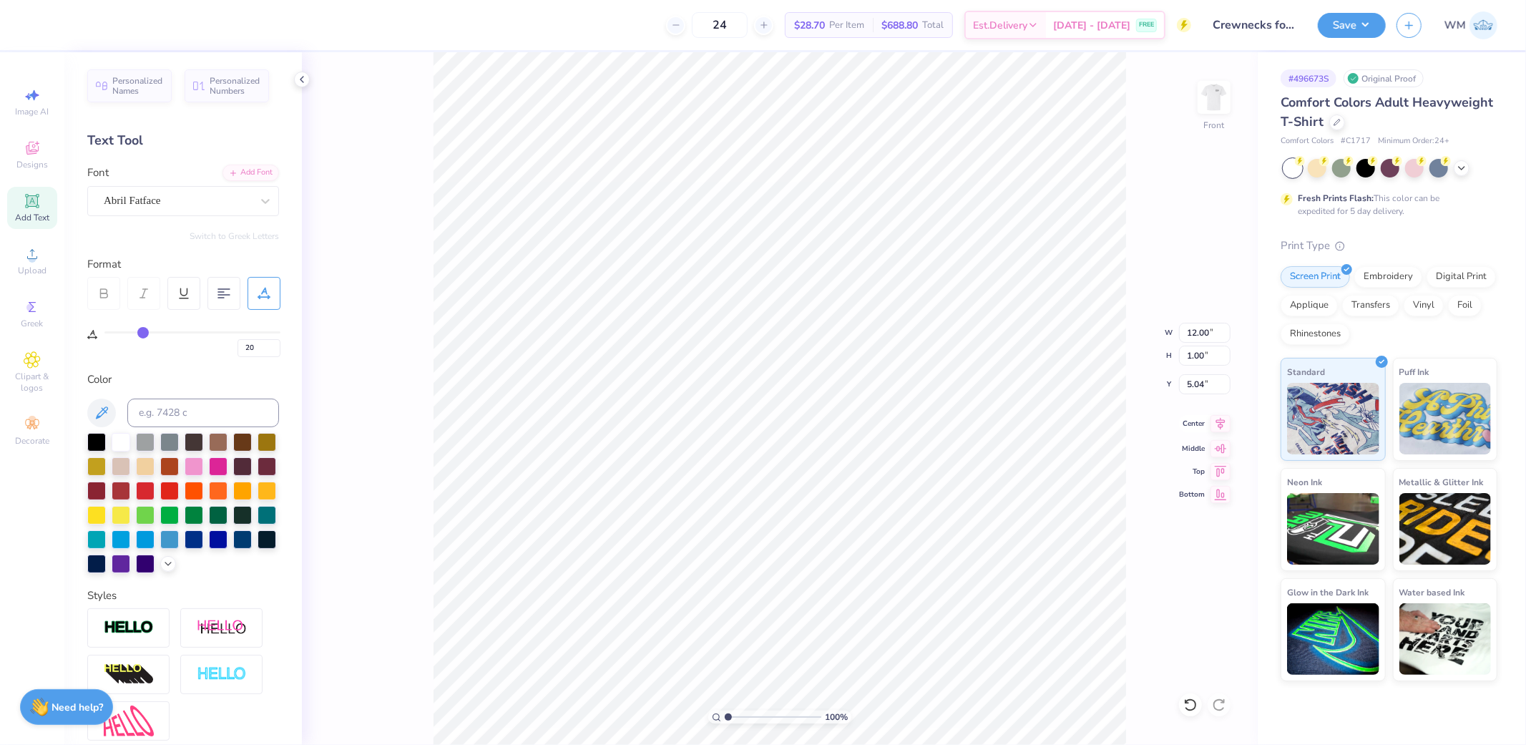
click at [1215, 424] on icon at bounding box center [1221, 423] width 20 height 17
click at [1224, 426] on icon at bounding box center [1221, 423] width 20 height 17
type input "5.04"
click at [1221, 424] on icon at bounding box center [1220, 423] width 9 height 12
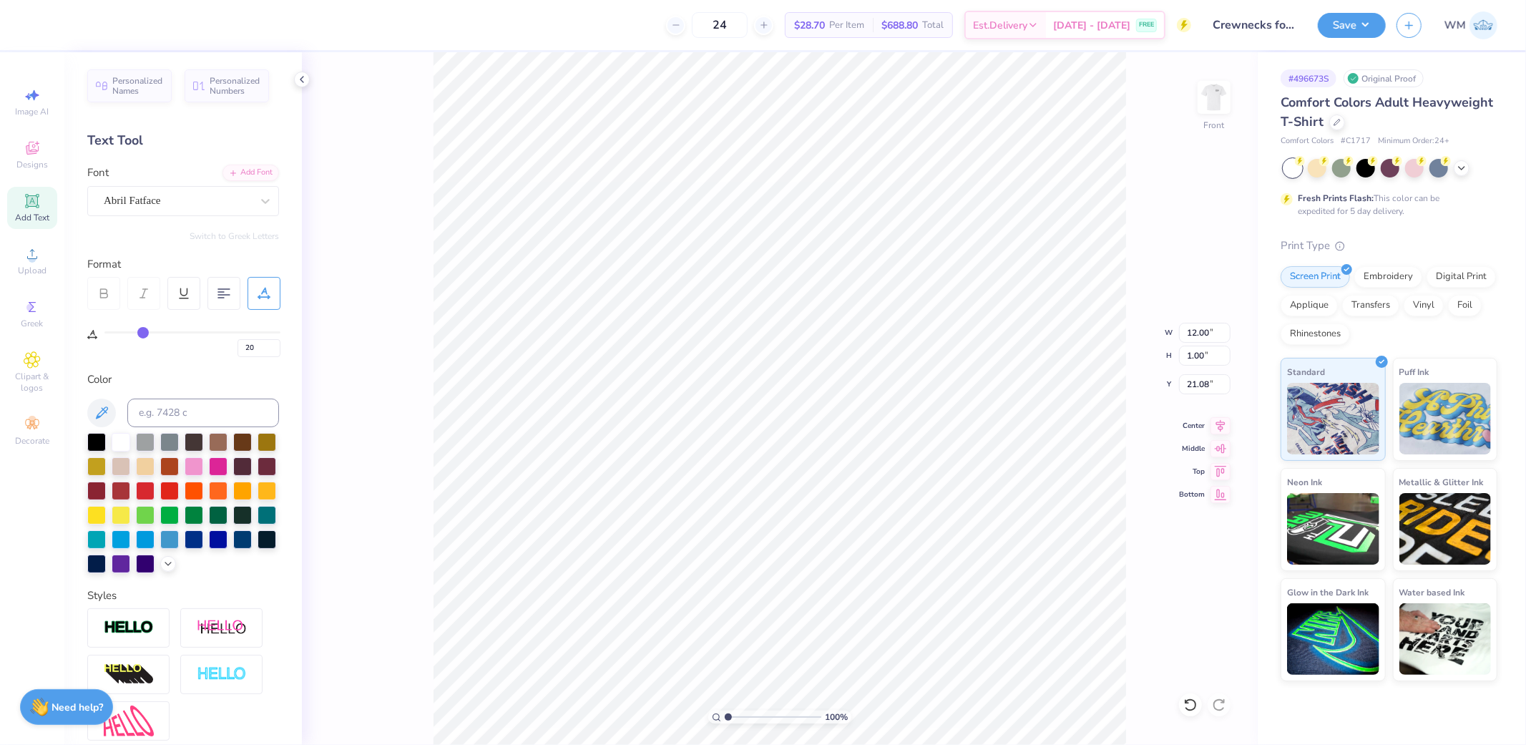
type textarea "DENTISTRY"
click at [1224, 425] on icon at bounding box center [1221, 423] width 20 height 17
type input "12.00"
type input "1.00"
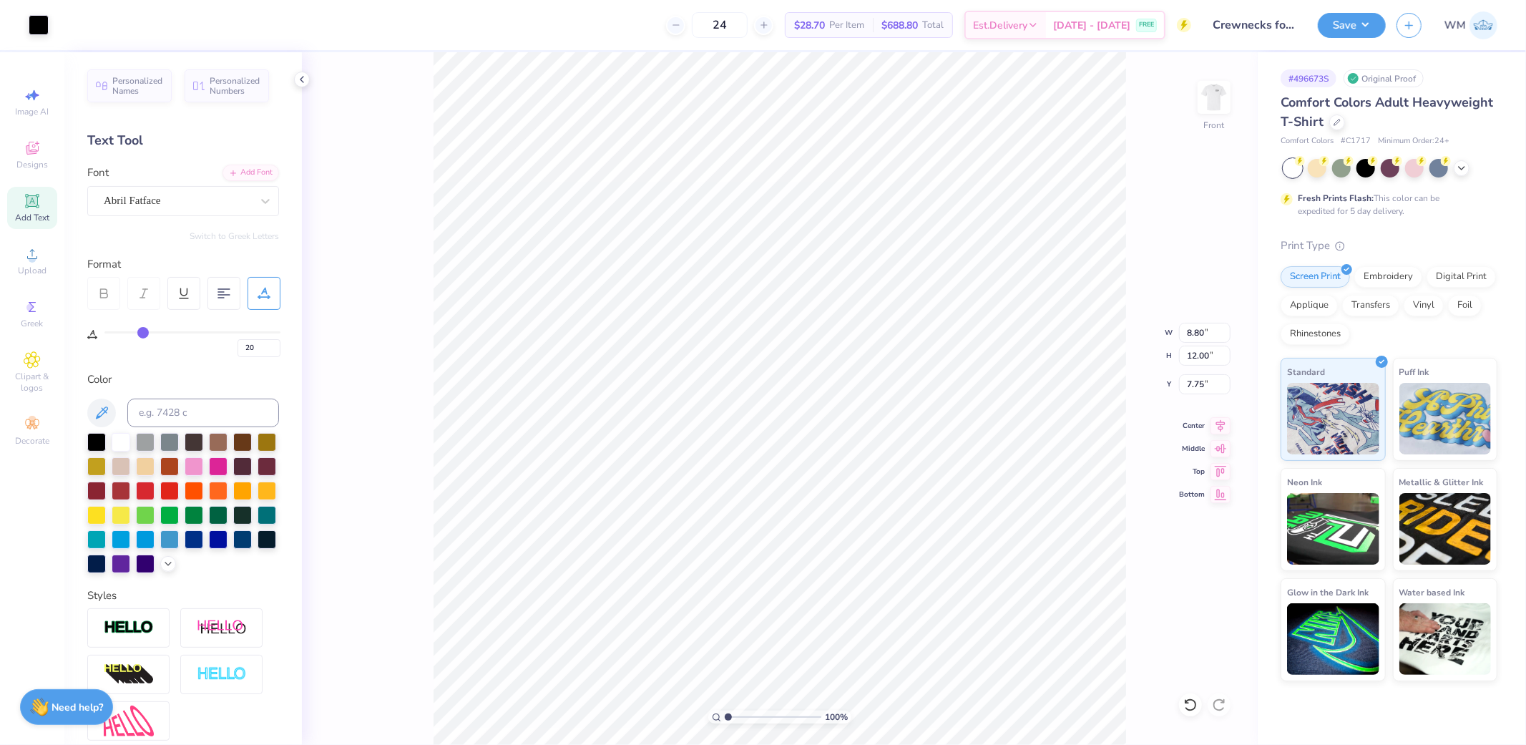
type input "5.04"
type input "8.80"
type input "12.00"
type input "7.75"
click at [1196, 329] on input "8.80" at bounding box center [1205, 333] width 52 height 20
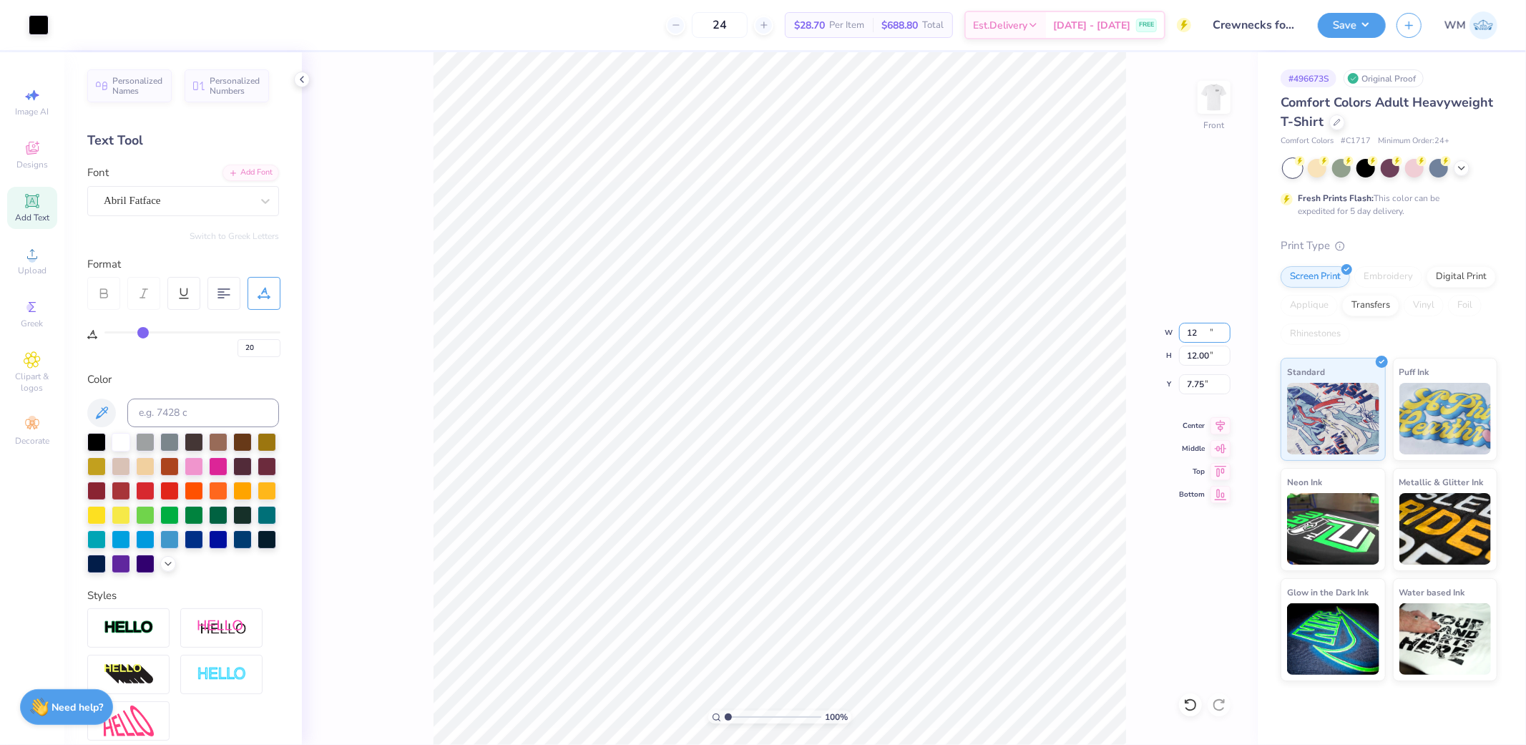
type input "12.00"
type input "16.36"
type input "5.57"
type input "22.46"
type input "21"
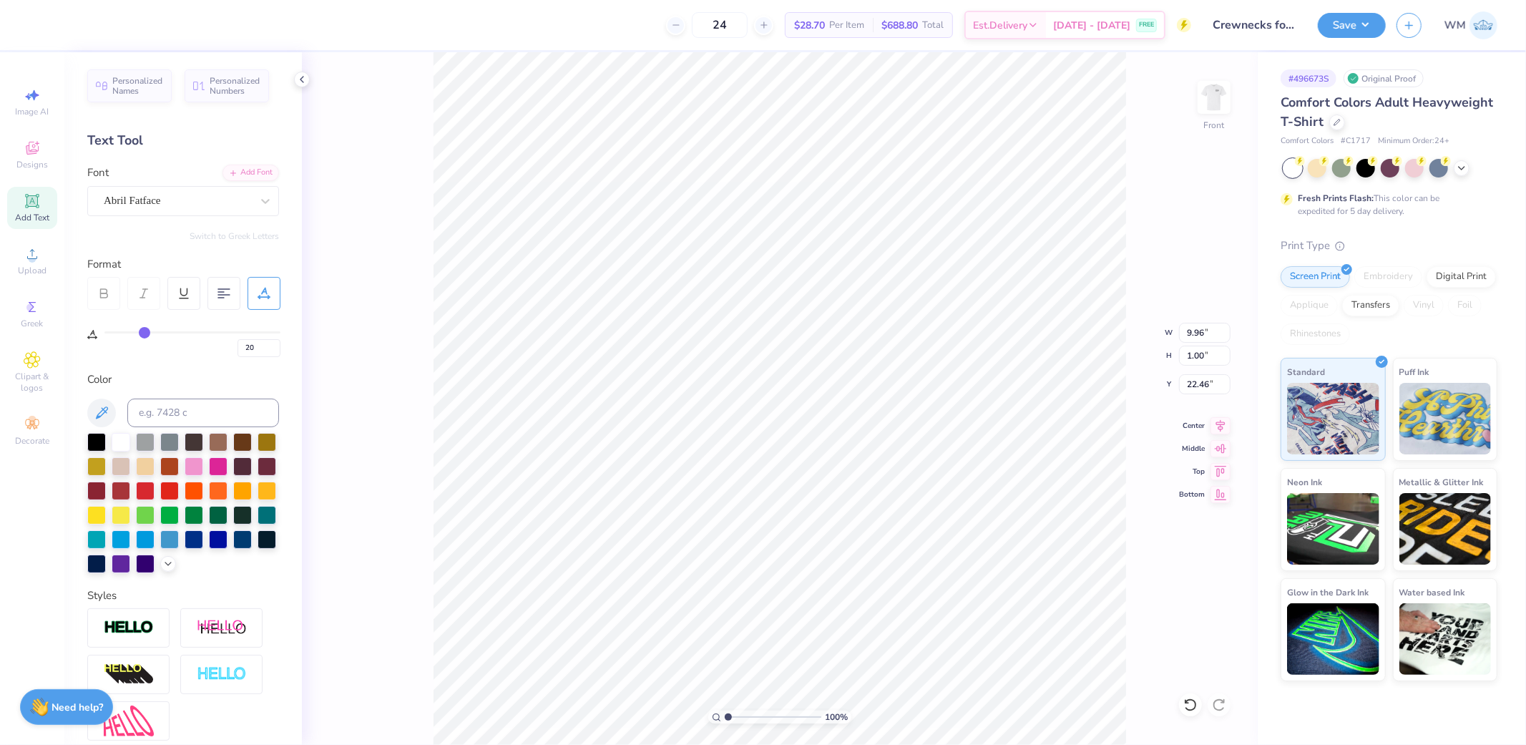
type input "21"
type input "22"
type input "23"
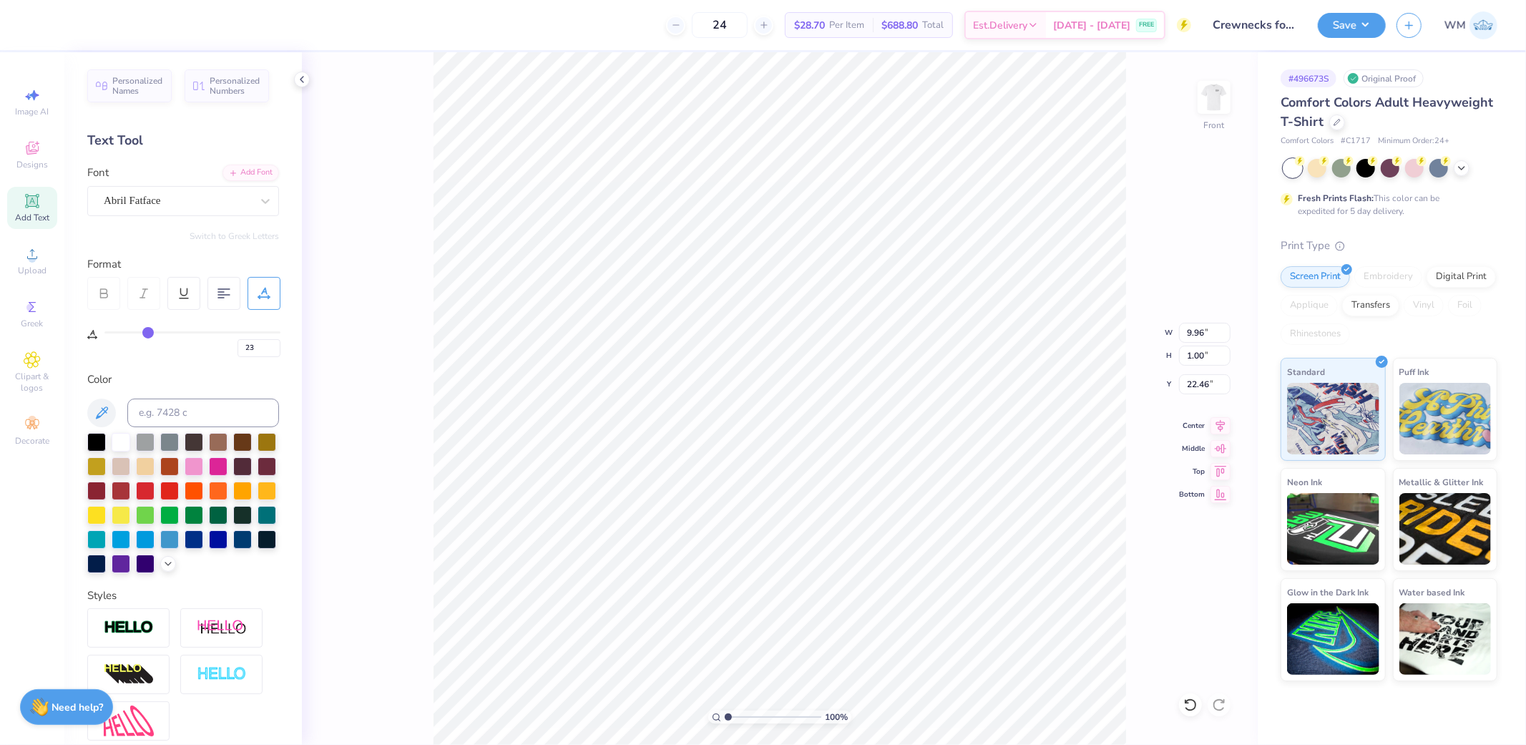
type input "24"
type input "25"
type input "26"
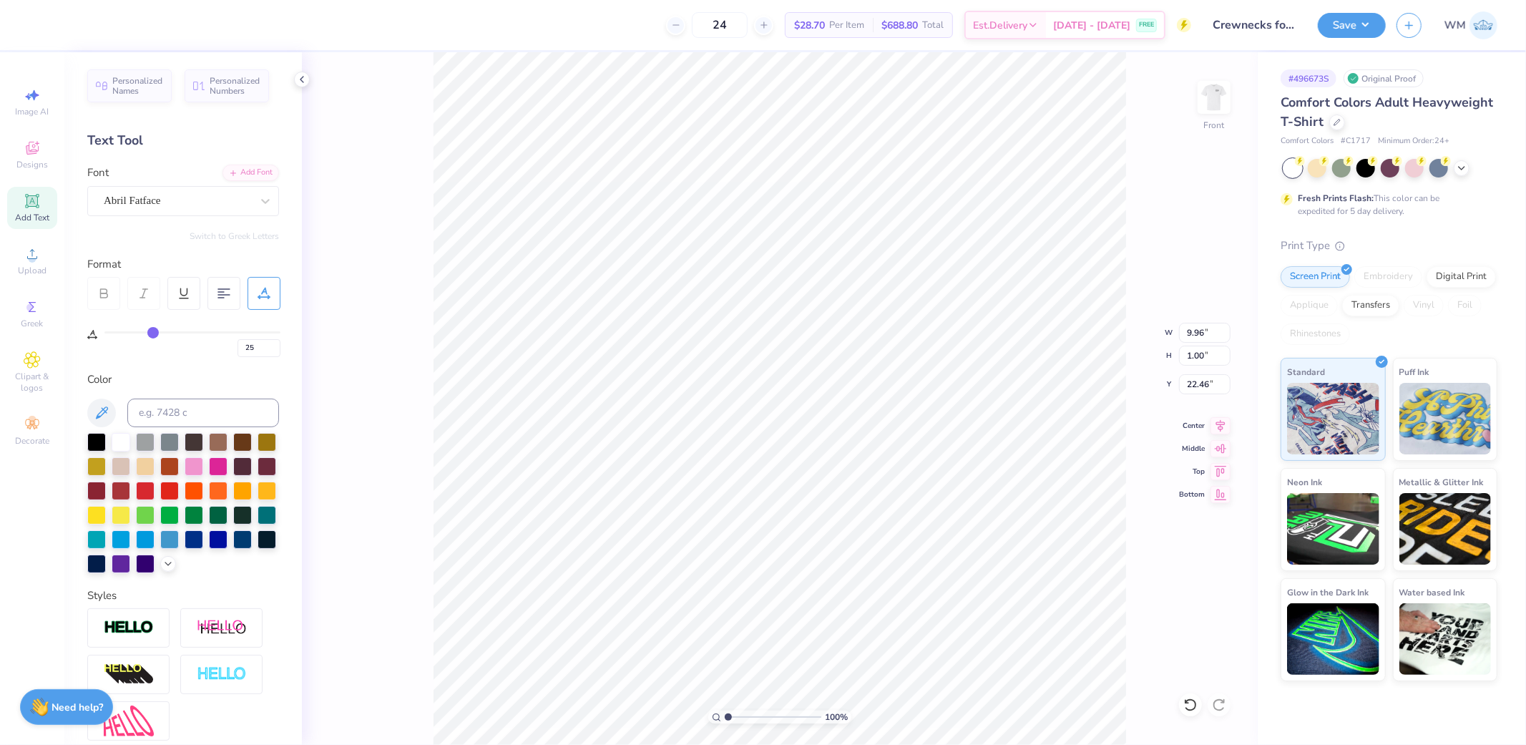
type input "26"
type input "27"
type input "28"
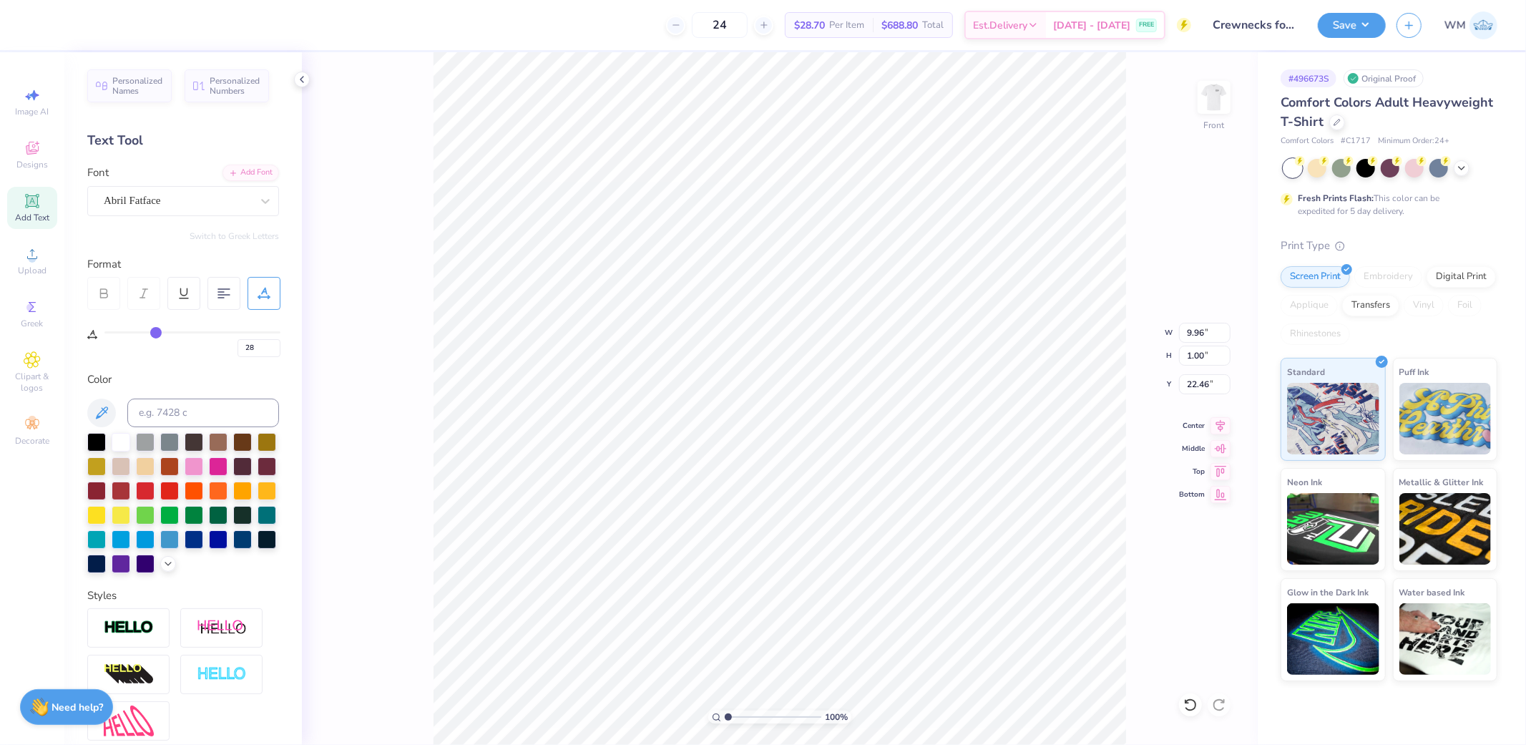
drag, startPoint x: 143, startPoint y: 333, endPoint x: 155, endPoint y: 333, distance: 12.2
type input "28"
click at [155, 333] on input "range" at bounding box center [192, 332] width 176 height 2
type input "10.84"
type input "20"
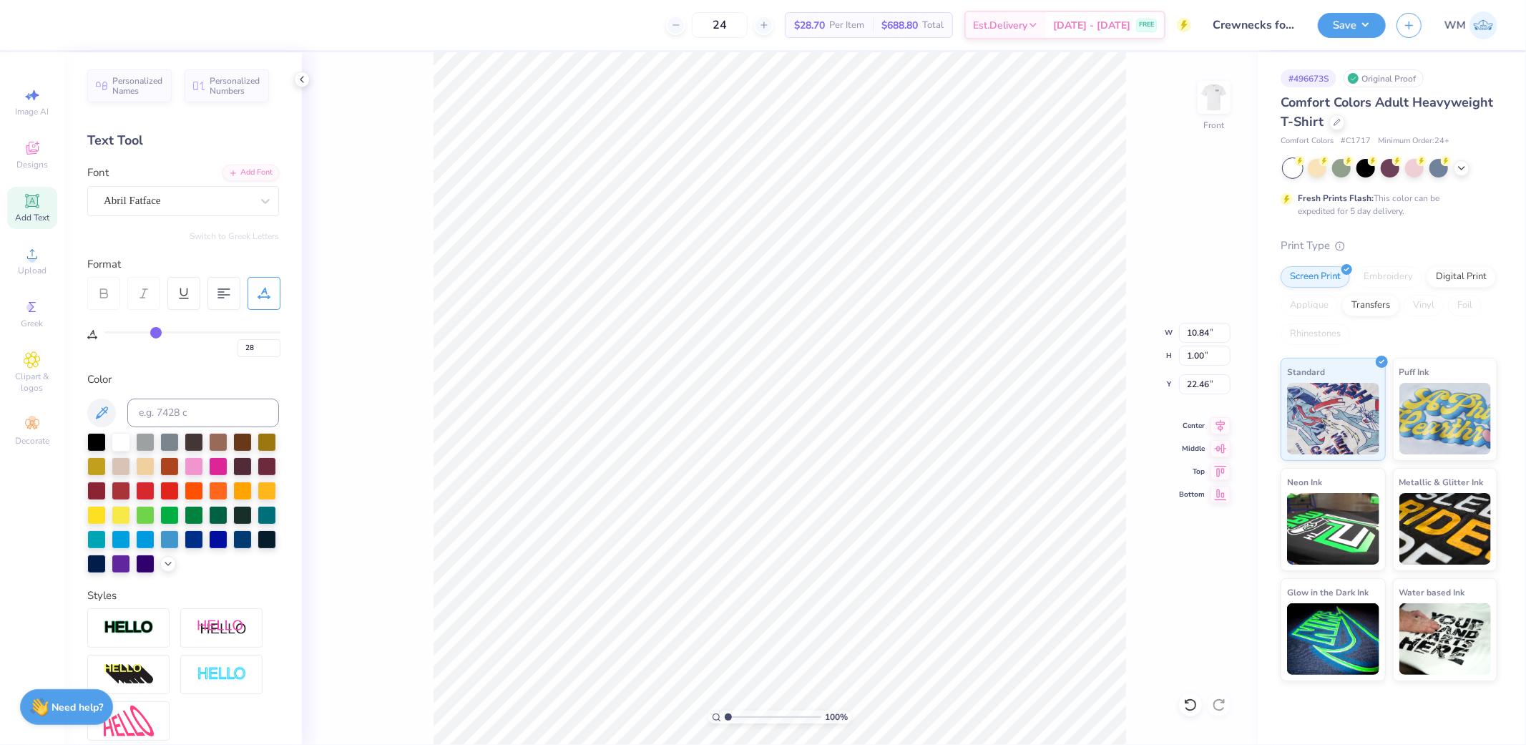
type input "20"
type input "12.00"
type input "5.04"
type input "28"
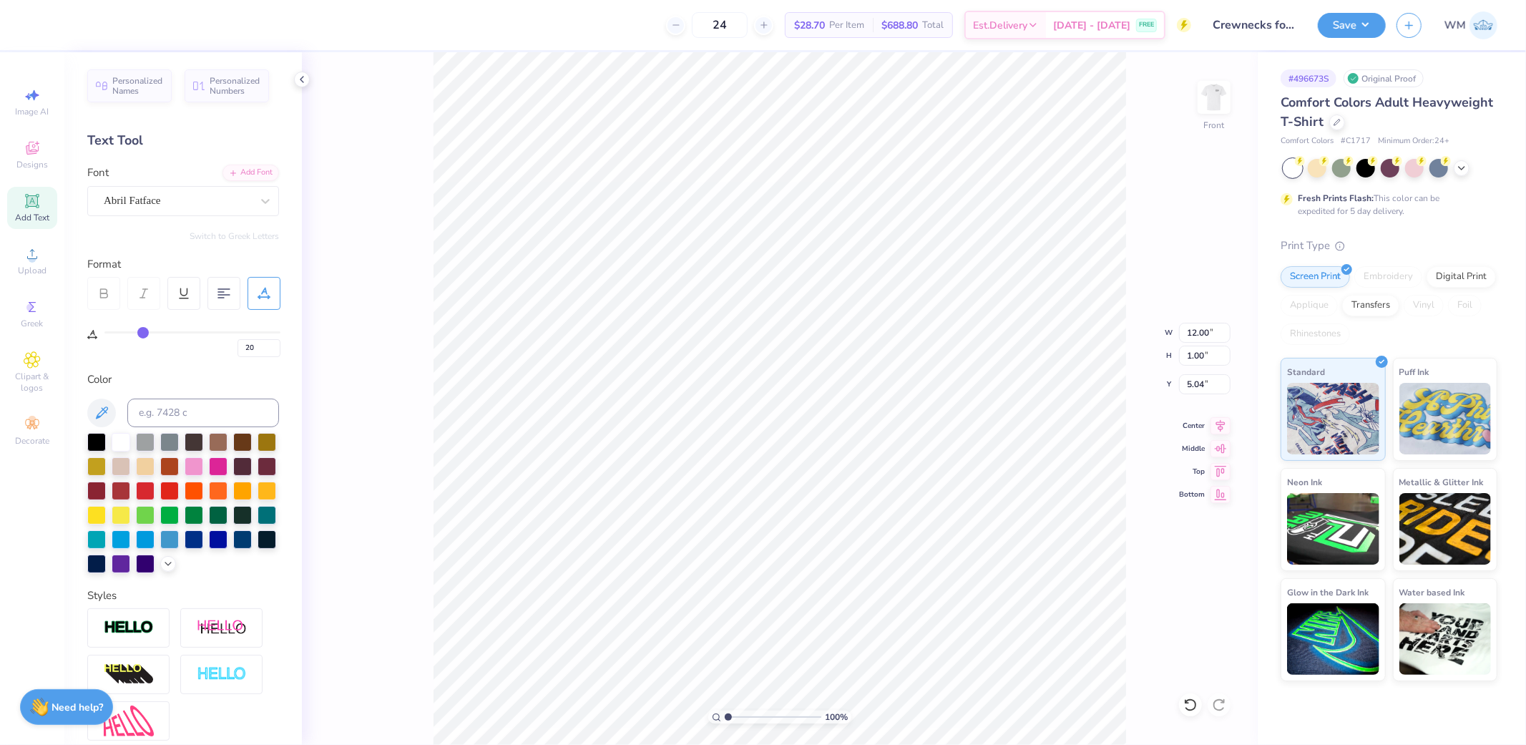
type input "10.84"
type input "22.46"
type input "32"
type input "33"
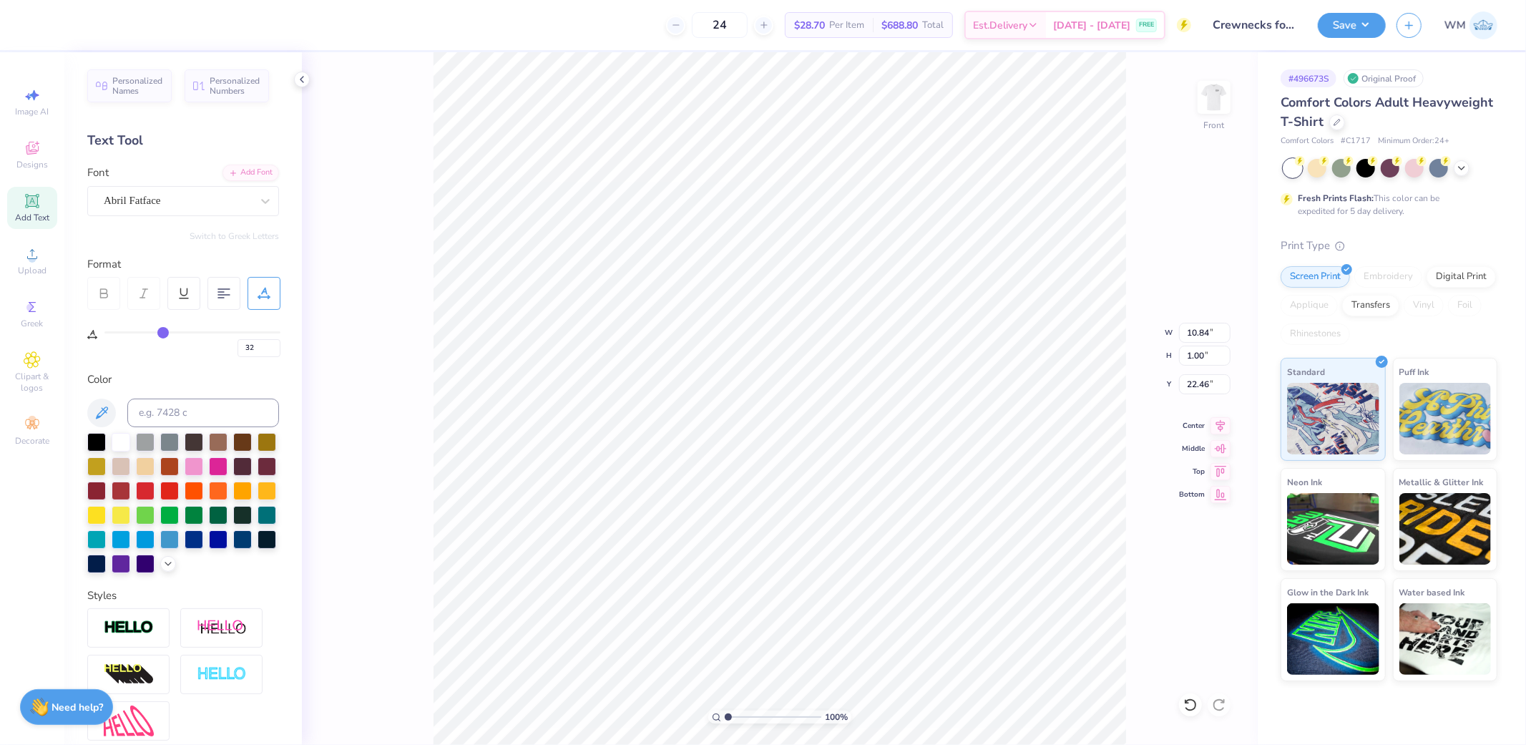
type input "33"
type input "34"
type input "35"
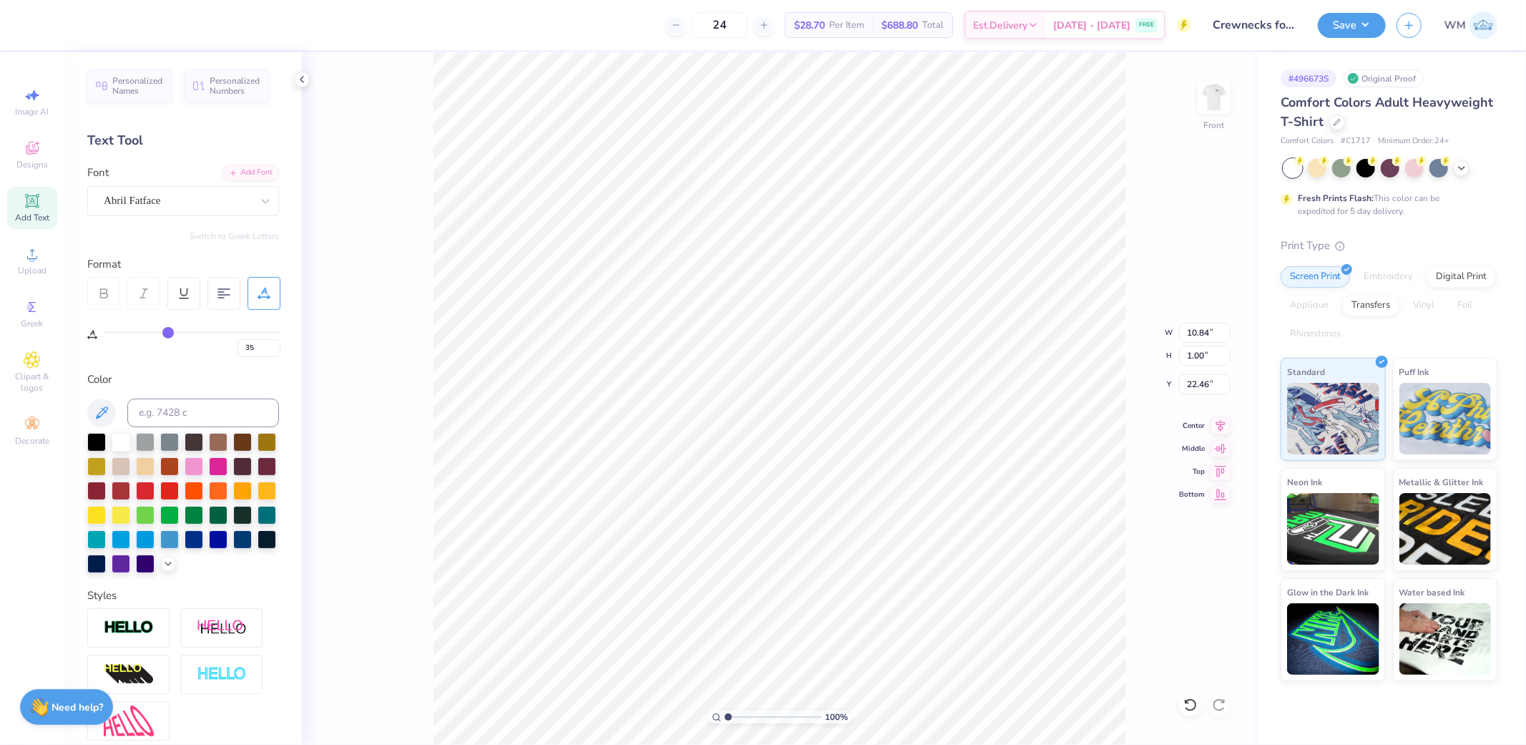
type input "36"
type input "37"
type input "38"
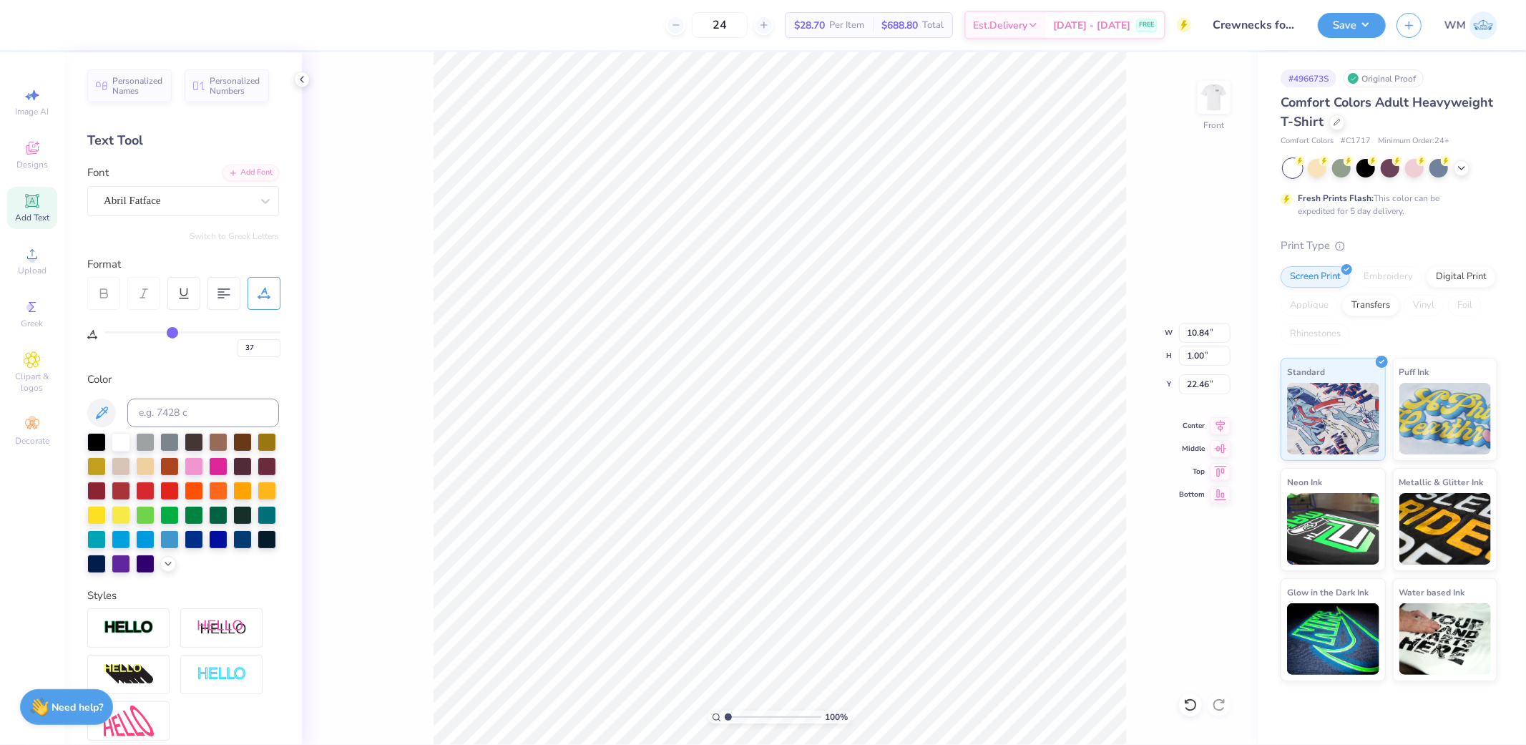
type input "38"
type input "39"
type input "40"
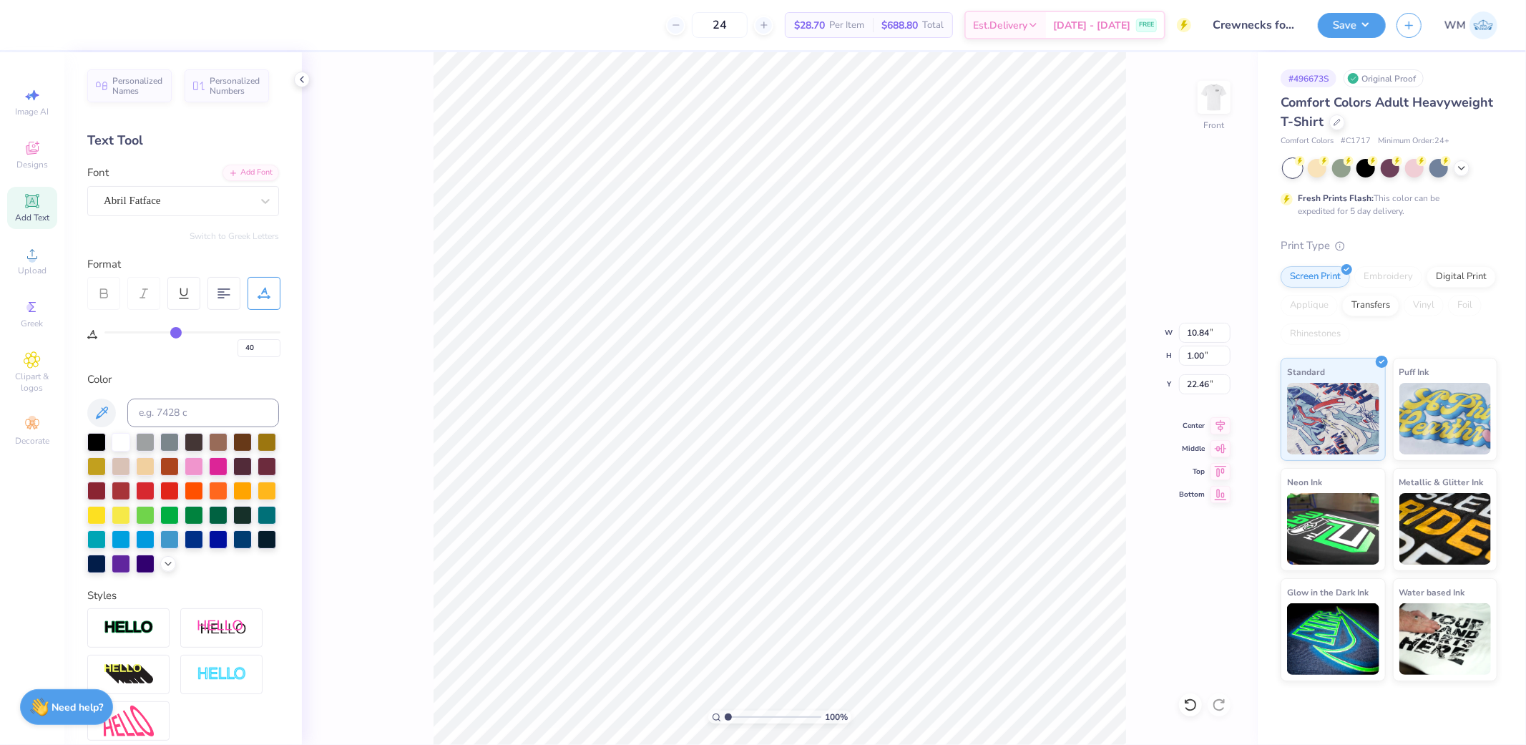
type input "41"
type input "42"
type input "43"
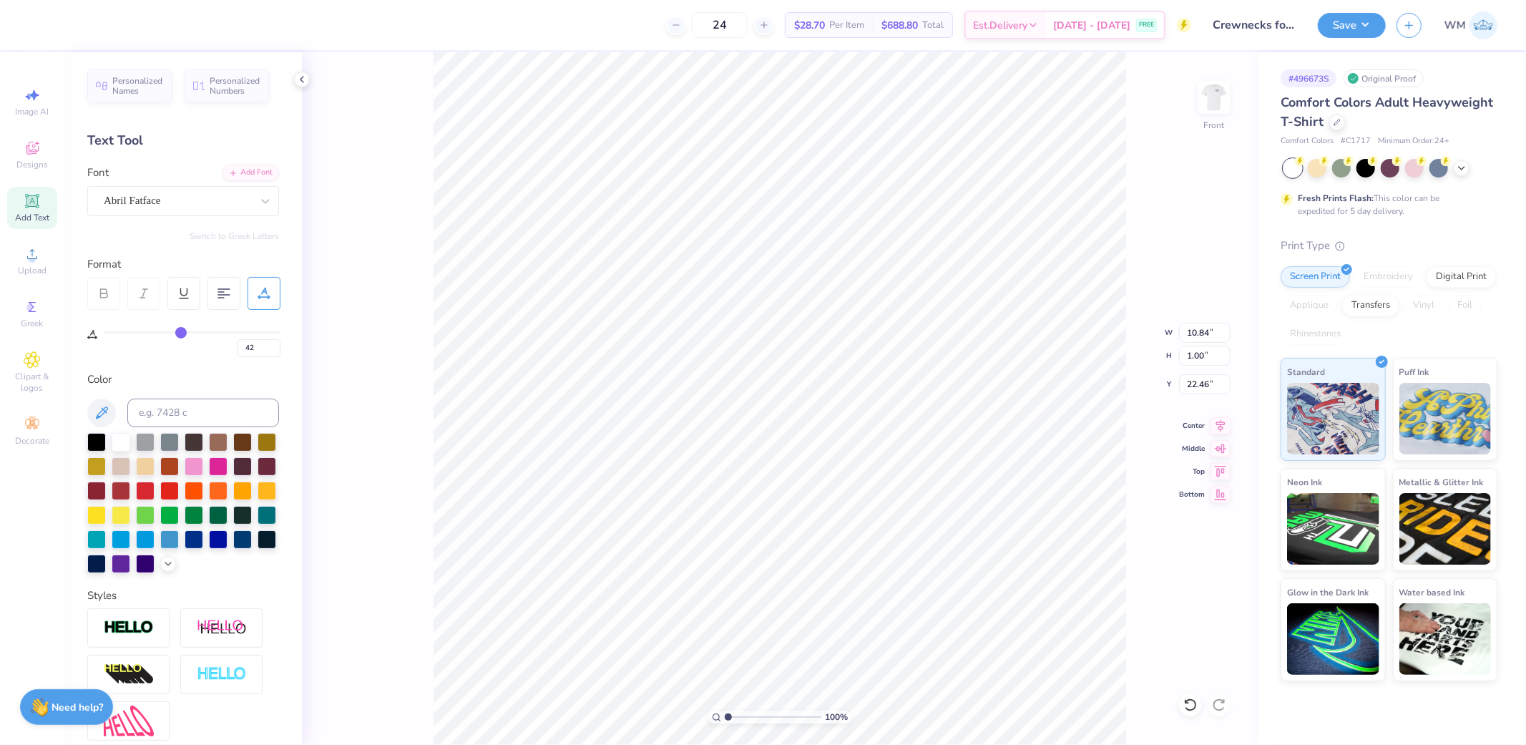
type input "43"
type input "44"
type input "45"
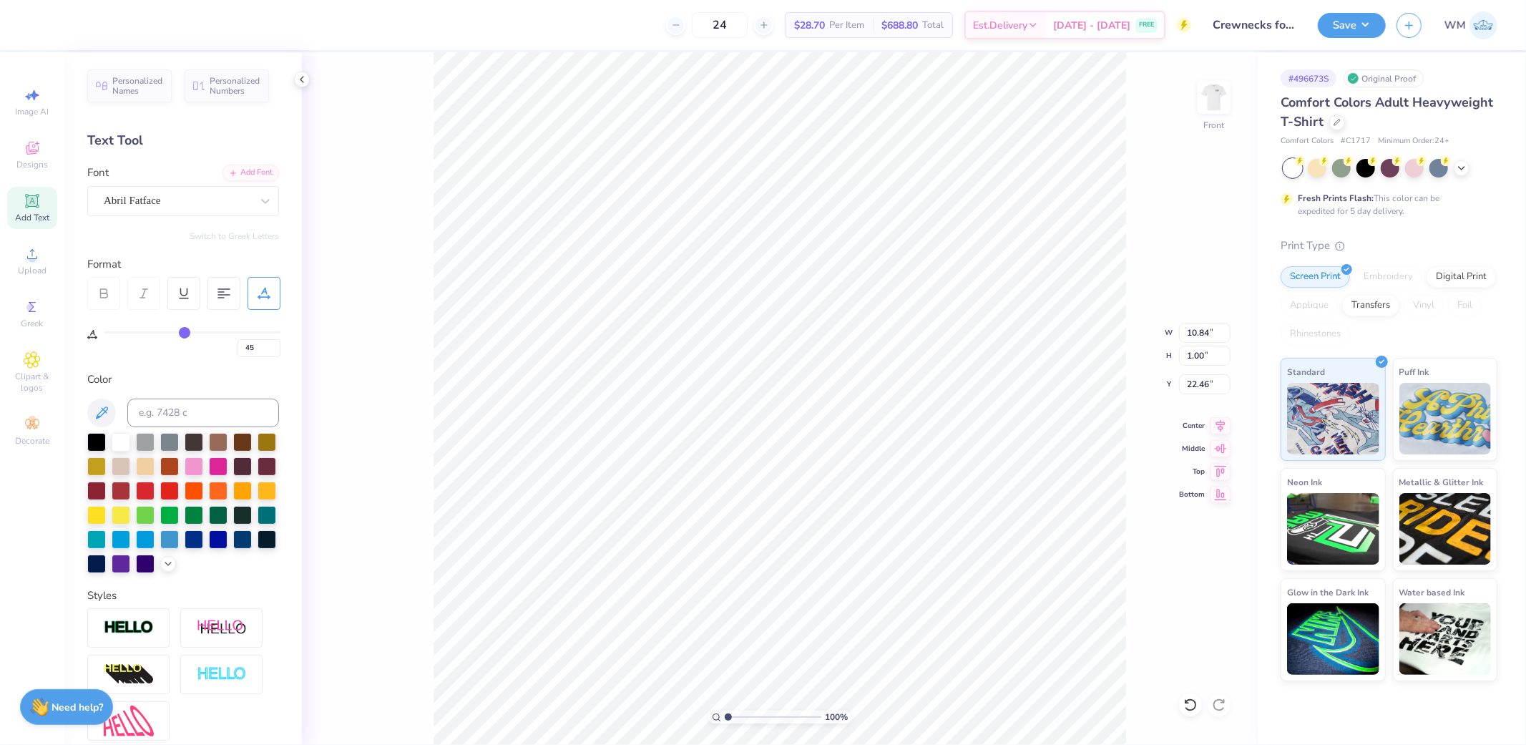
type input "46"
drag, startPoint x: 161, startPoint y: 331, endPoint x: 185, endPoint y: 329, distance: 23.7
type input "46"
click at [185, 331] on input "range" at bounding box center [192, 332] width 176 height 2
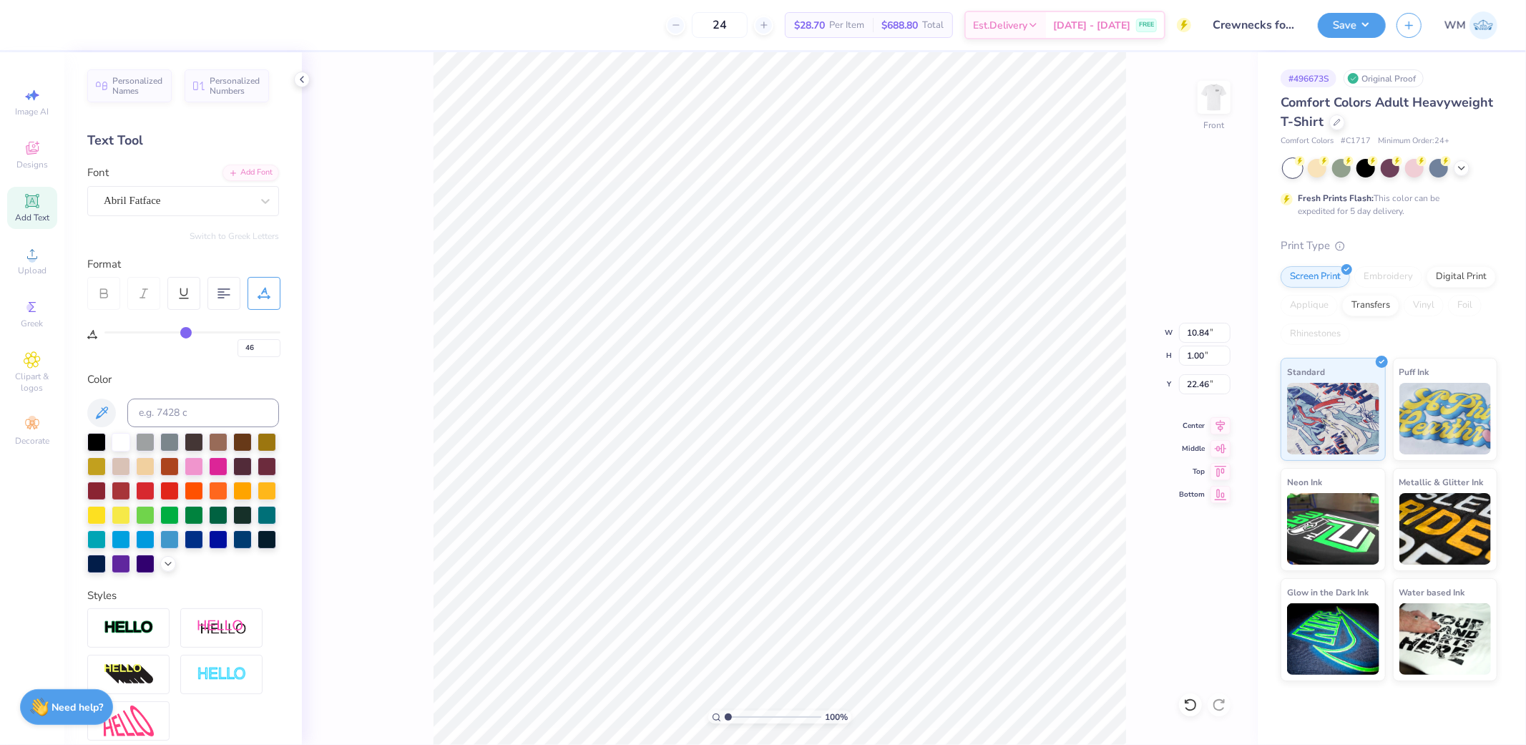
type input "12.84"
type input "44"
type input "43"
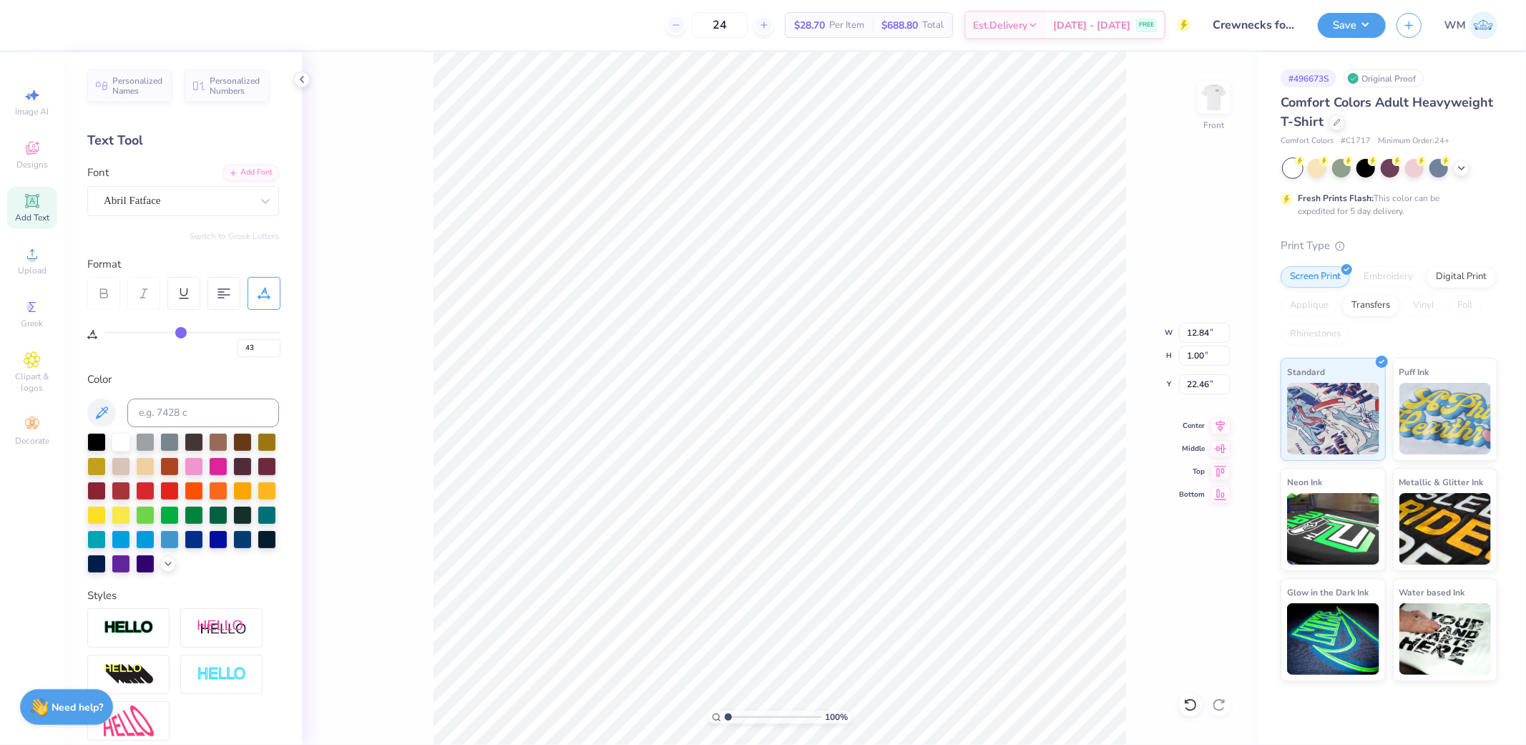
type input "42"
type input "41"
type input "40"
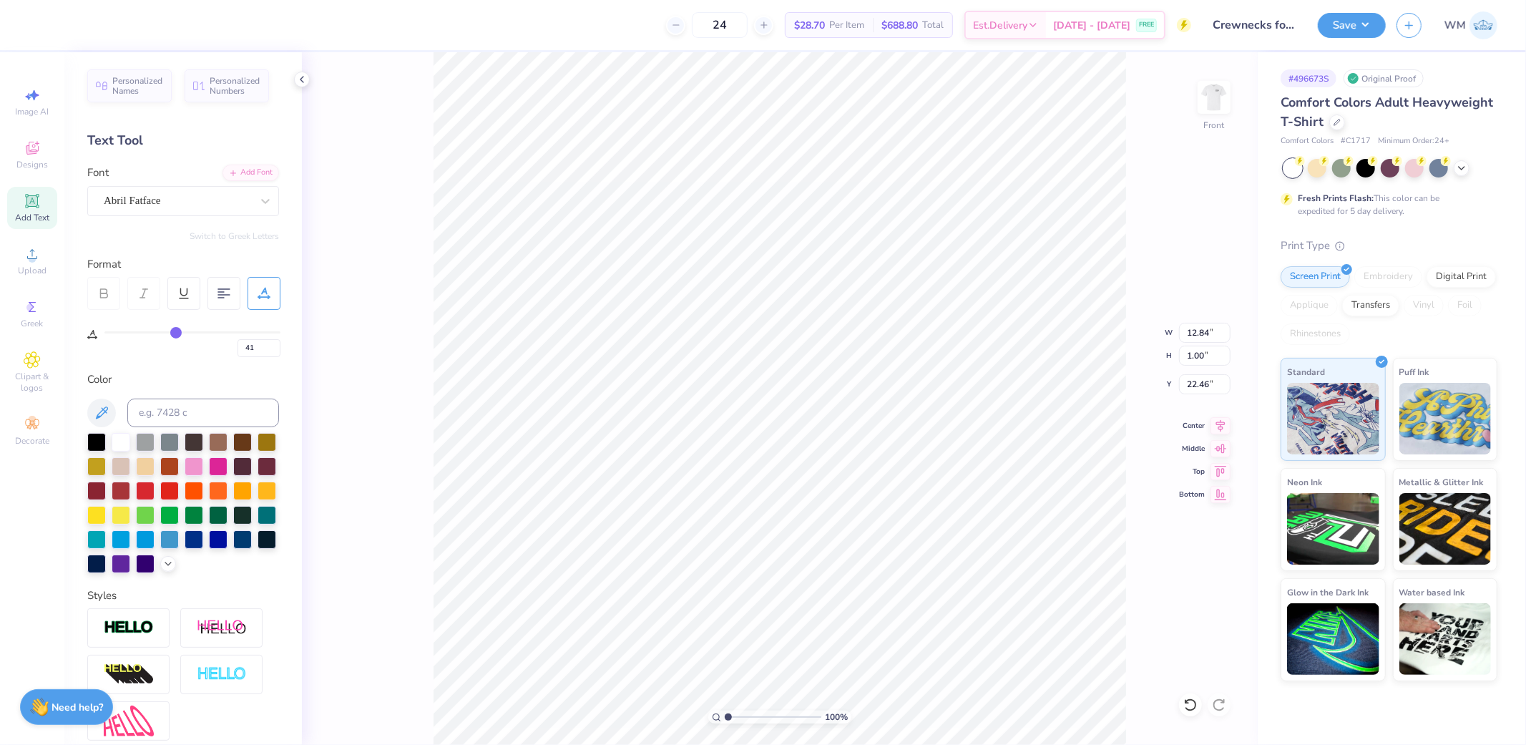
type input "40"
drag, startPoint x: 183, startPoint y: 327, endPoint x: 175, endPoint y: 327, distance: 7.9
type input "40"
click at [175, 331] on input "range" at bounding box center [192, 332] width 176 height 2
type input "12.17"
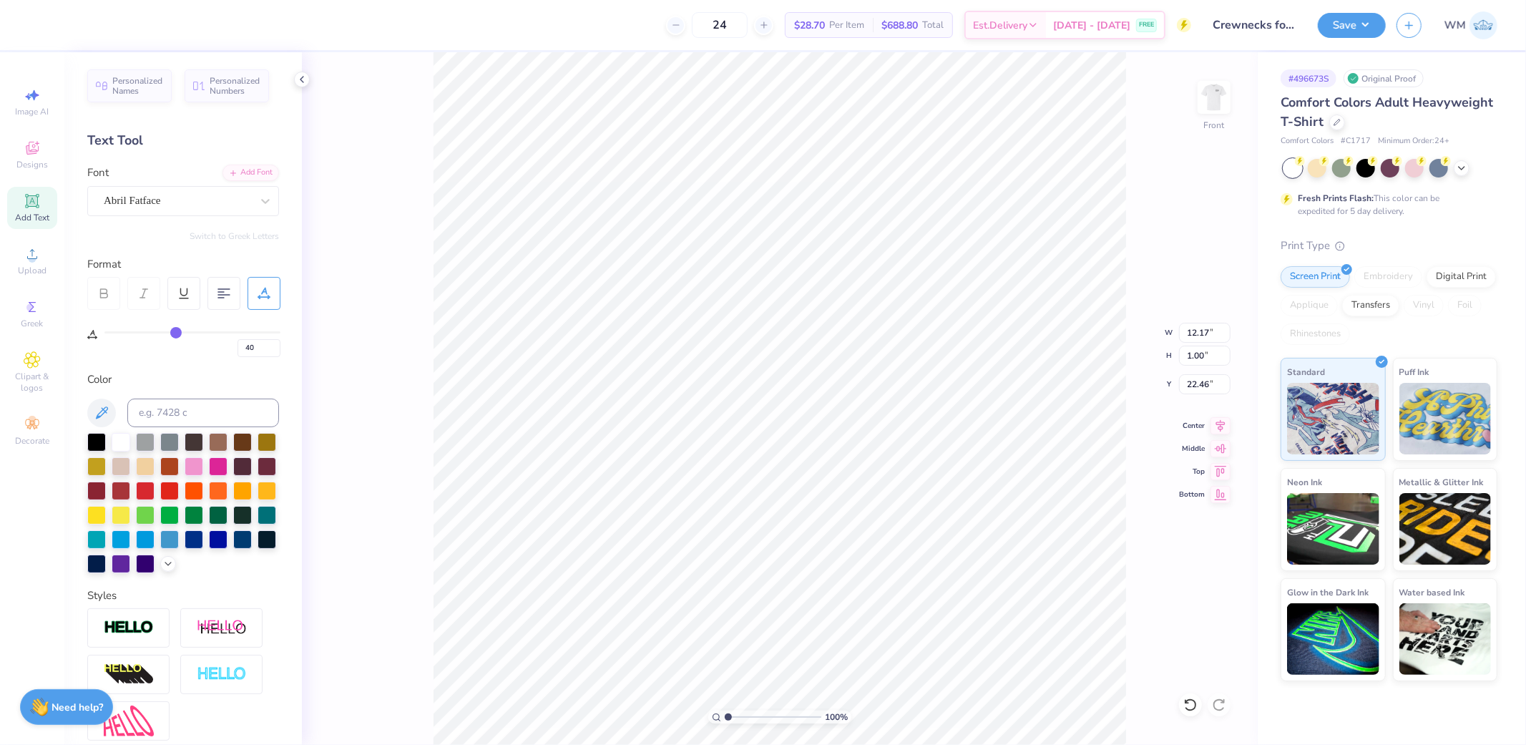
type input "39"
type input "38"
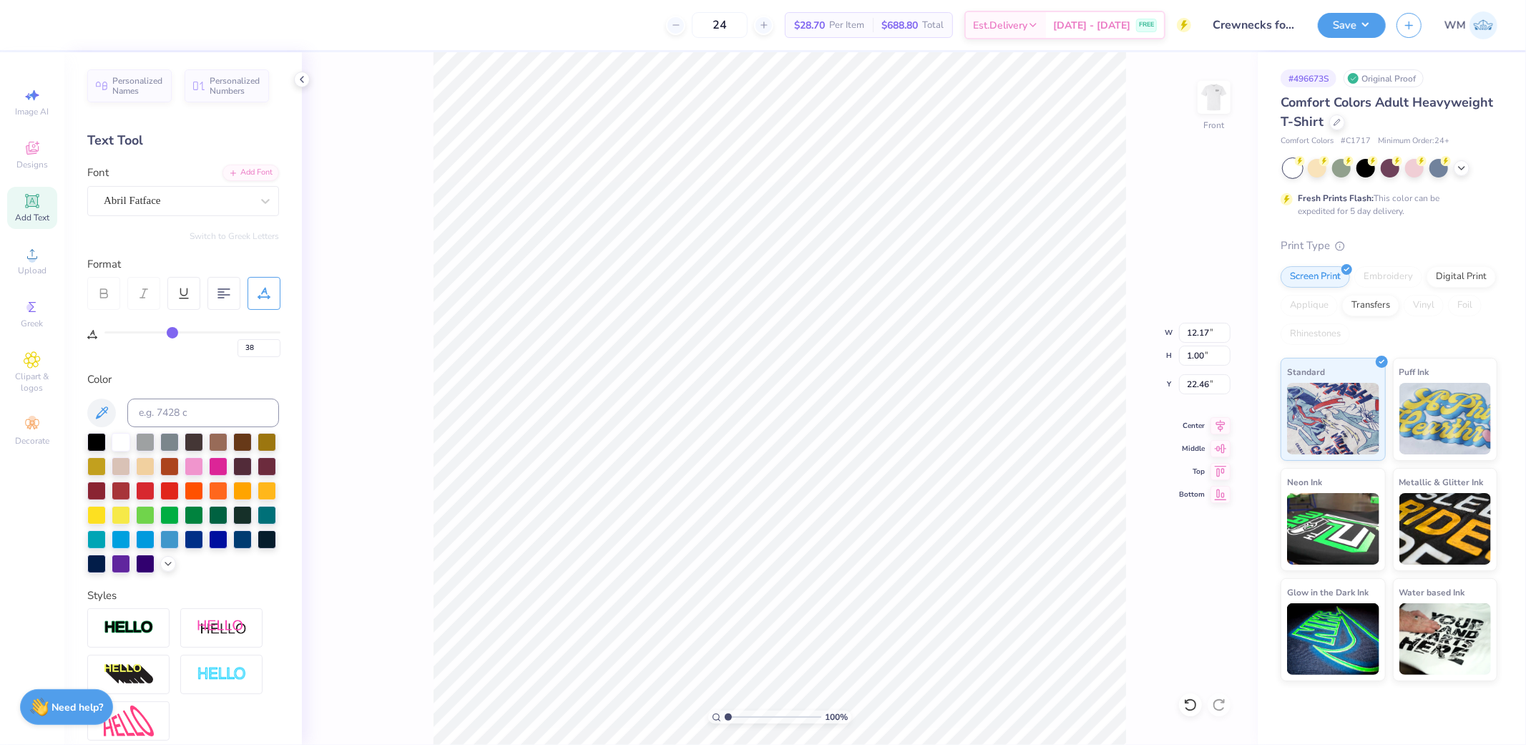
click at [172, 331] on input "range" at bounding box center [192, 332] width 176 height 2
type input "11.95"
click at [1226, 419] on icon at bounding box center [1221, 423] width 20 height 17
type input "20"
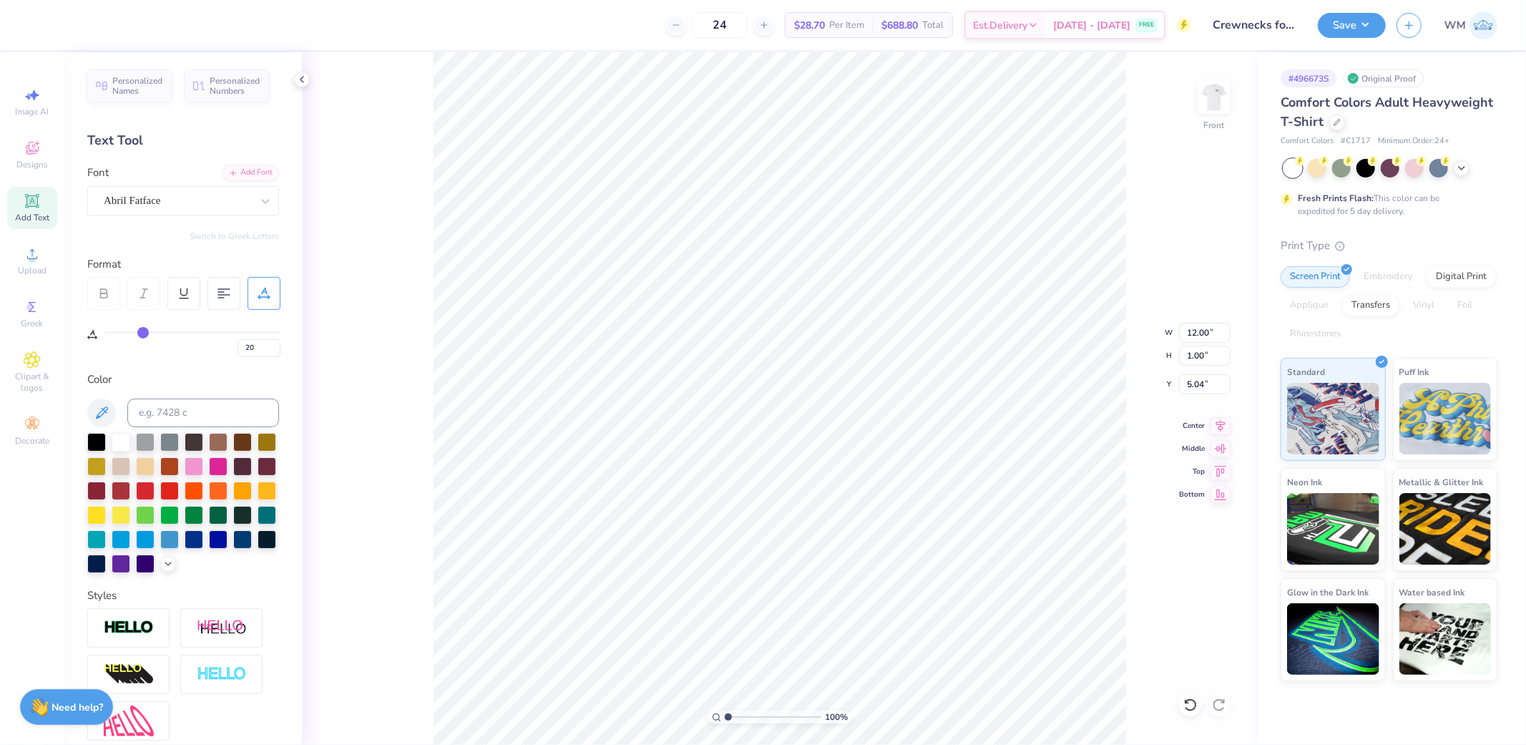
type input "4.19"
type input "38"
click at [1206, 354] on input "19.17" at bounding box center [1205, 356] width 52 height 20
type input "13"
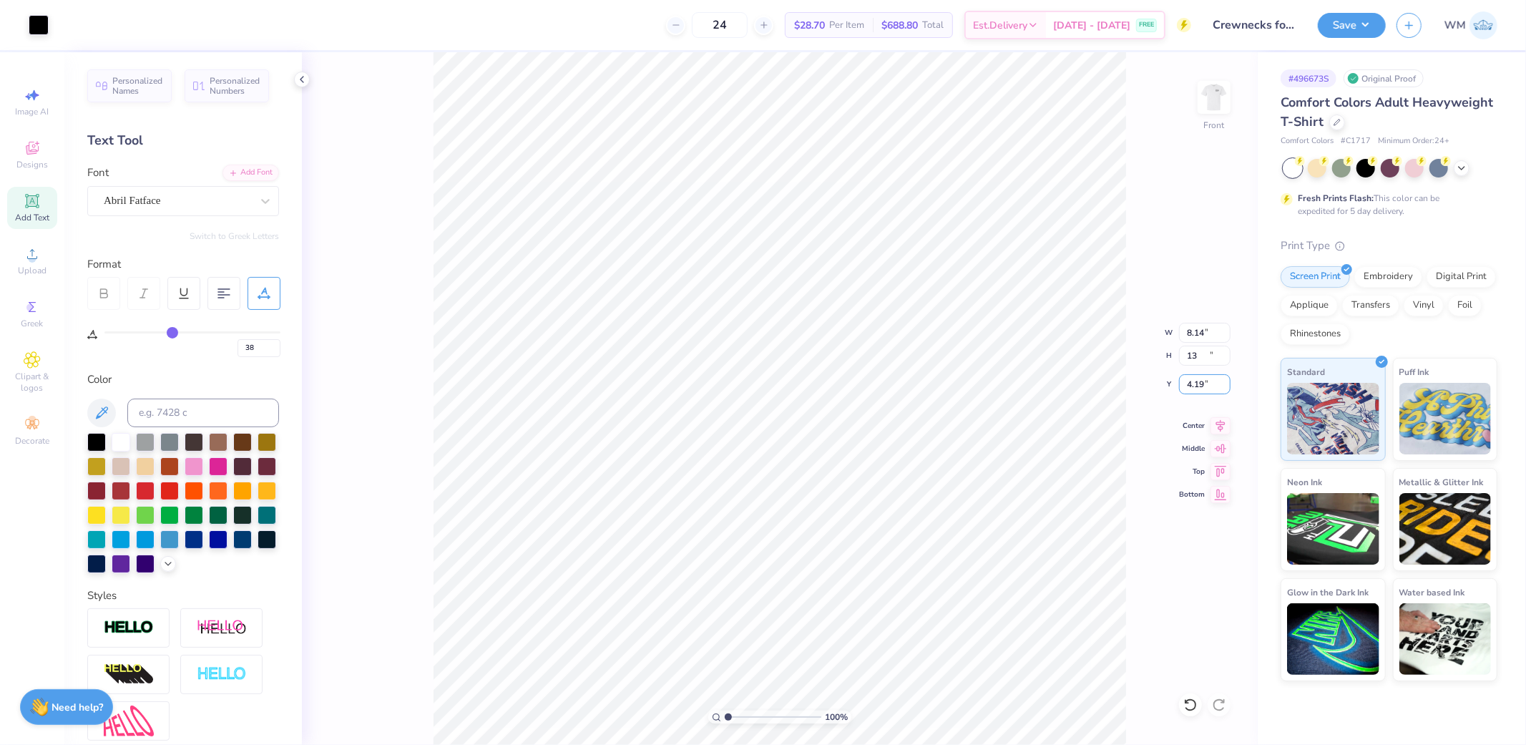
type input "8.14"
type input "13.00"
click at [1201, 384] on input "7.27" at bounding box center [1205, 384] width 52 height 20
type input "3.00"
click at [1360, 30] on button "Save" at bounding box center [1352, 23] width 68 height 25
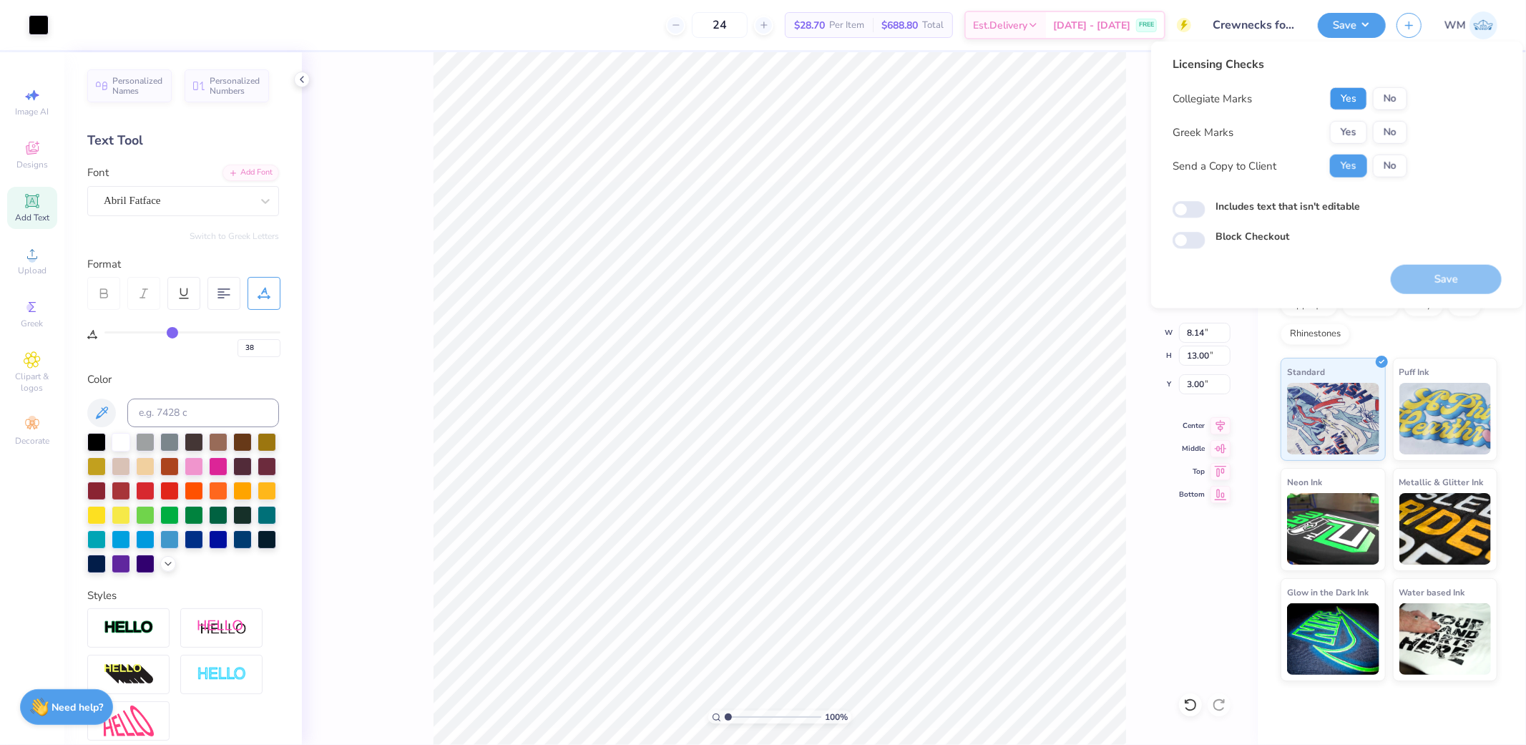
click at [1359, 92] on button "Yes" at bounding box center [1348, 98] width 37 height 23
click at [1391, 131] on button "No" at bounding box center [1390, 132] width 34 height 23
click at [1457, 285] on button "Save" at bounding box center [1446, 279] width 111 height 29
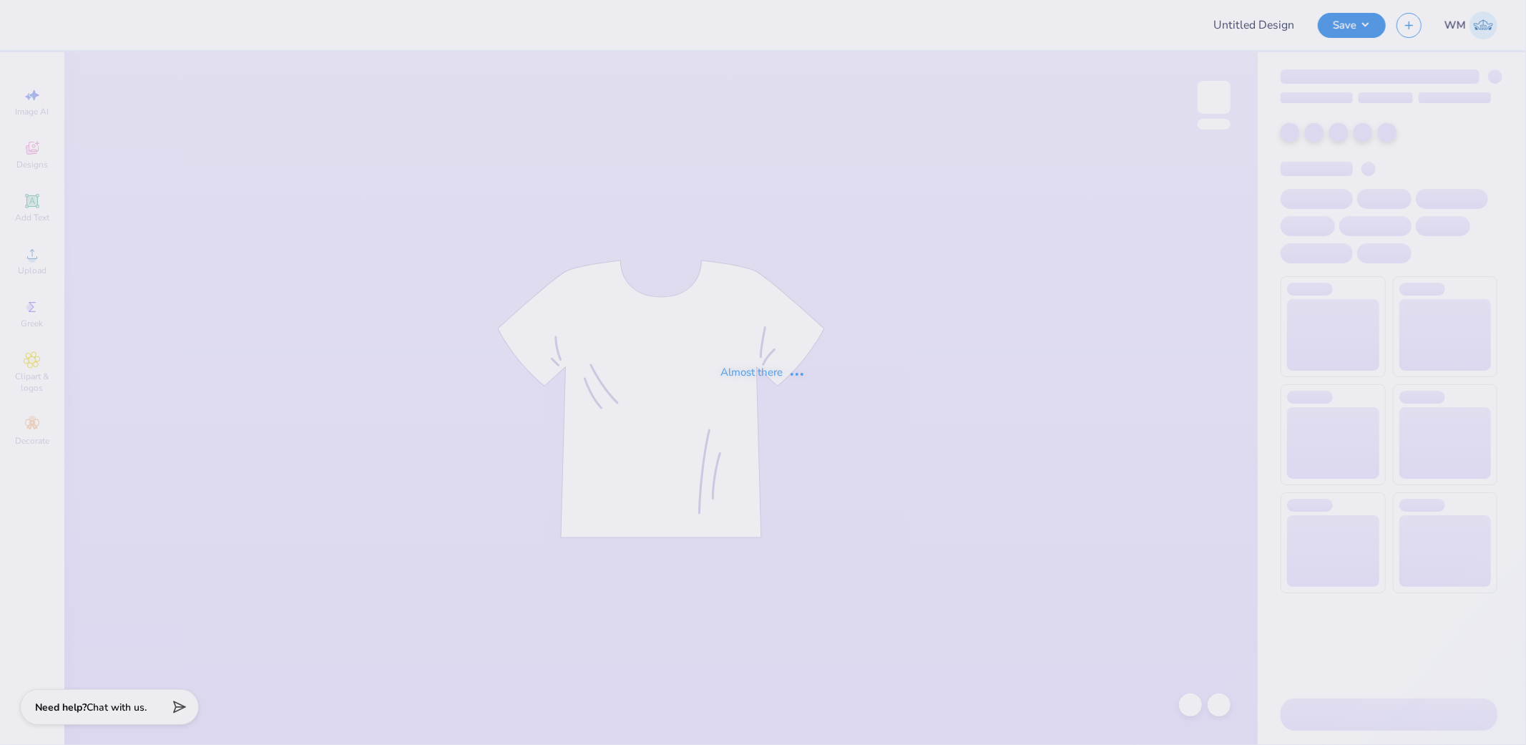
type input "hall1"
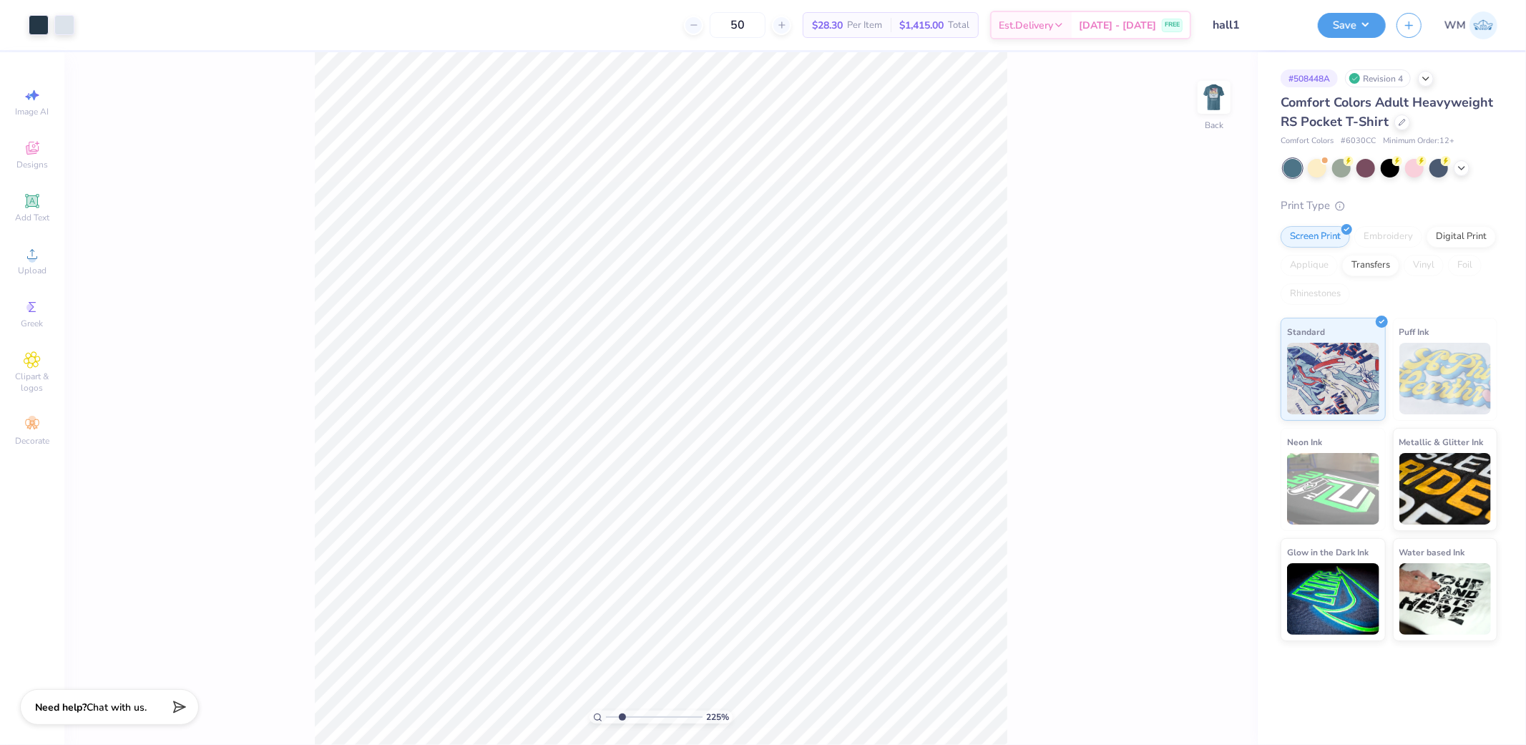
drag, startPoint x: 611, startPoint y: 717, endPoint x: 628, endPoint y: 710, distance: 18.3
type input "2.33"
click at [622, 715] on input "range" at bounding box center [654, 716] width 97 height 13
click at [1100, 595] on div "233 % Back" at bounding box center [660, 398] width 1193 height 693
click at [1028, 578] on div "233 % Back" at bounding box center [660, 398] width 1193 height 693
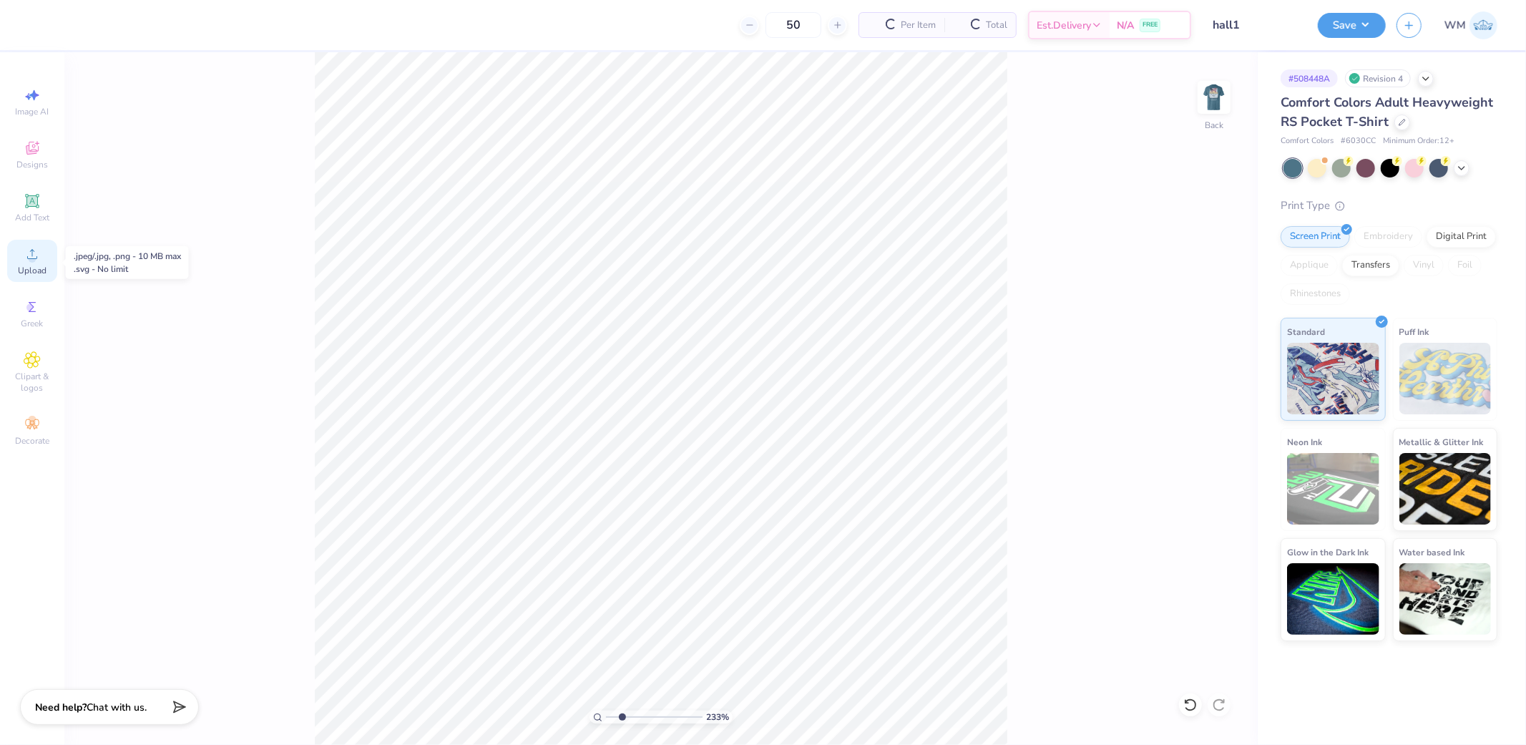
click at [38, 259] on icon at bounding box center [32, 253] width 17 height 17
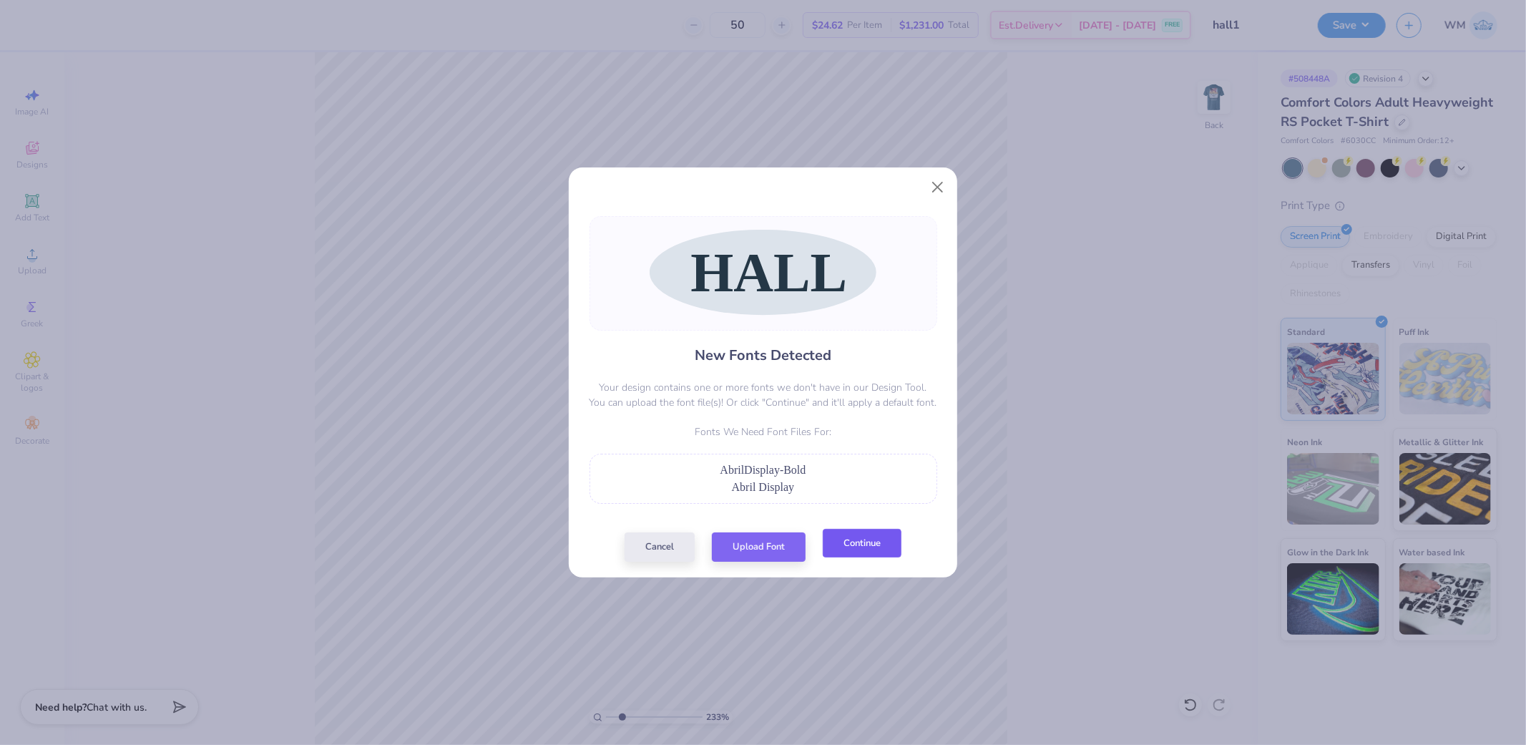
click at [889, 547] on button "Continue" at bounding box center [862, 543] width 79 height 29
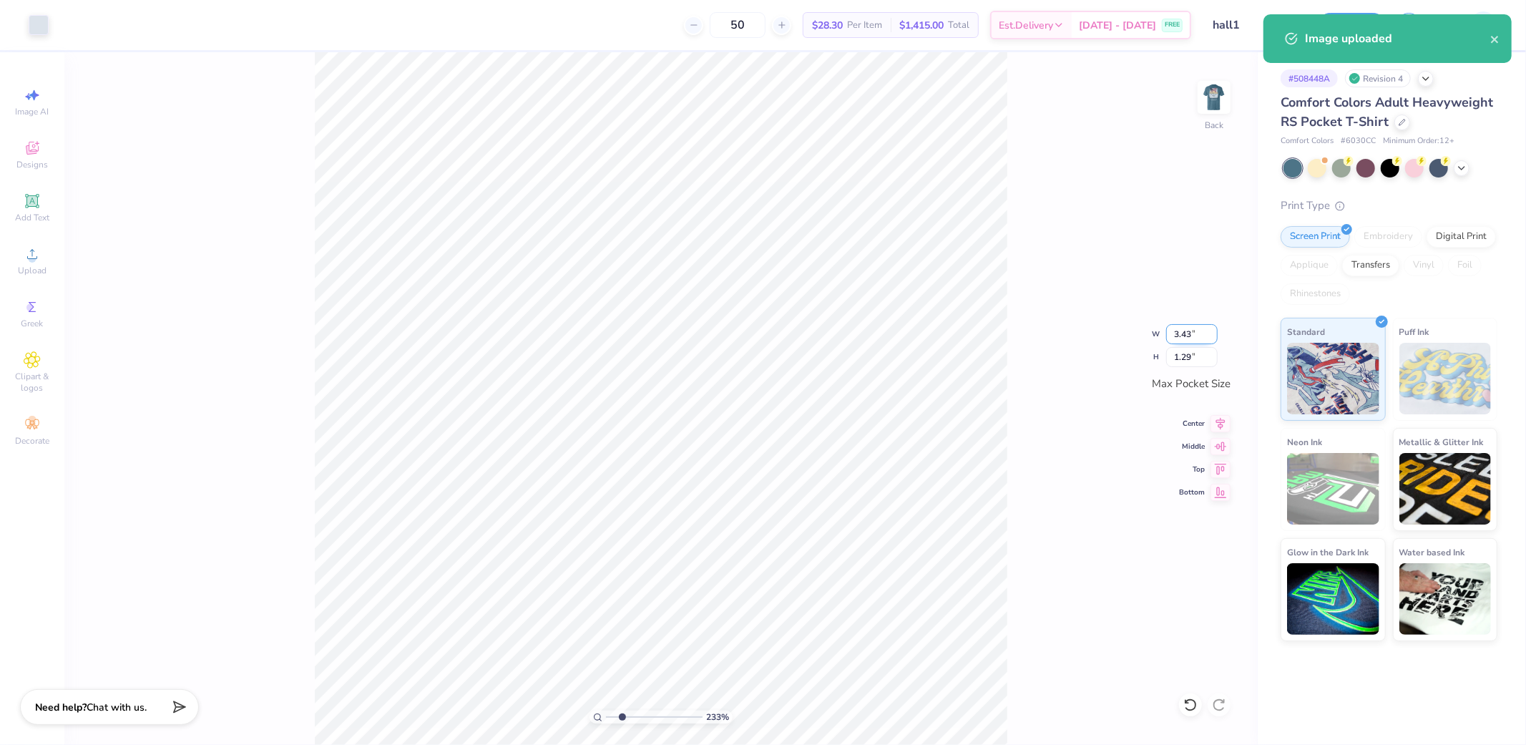
click at [1203, 330] on input "3.43" at bounding box center [1192, 334] width 52 height 20
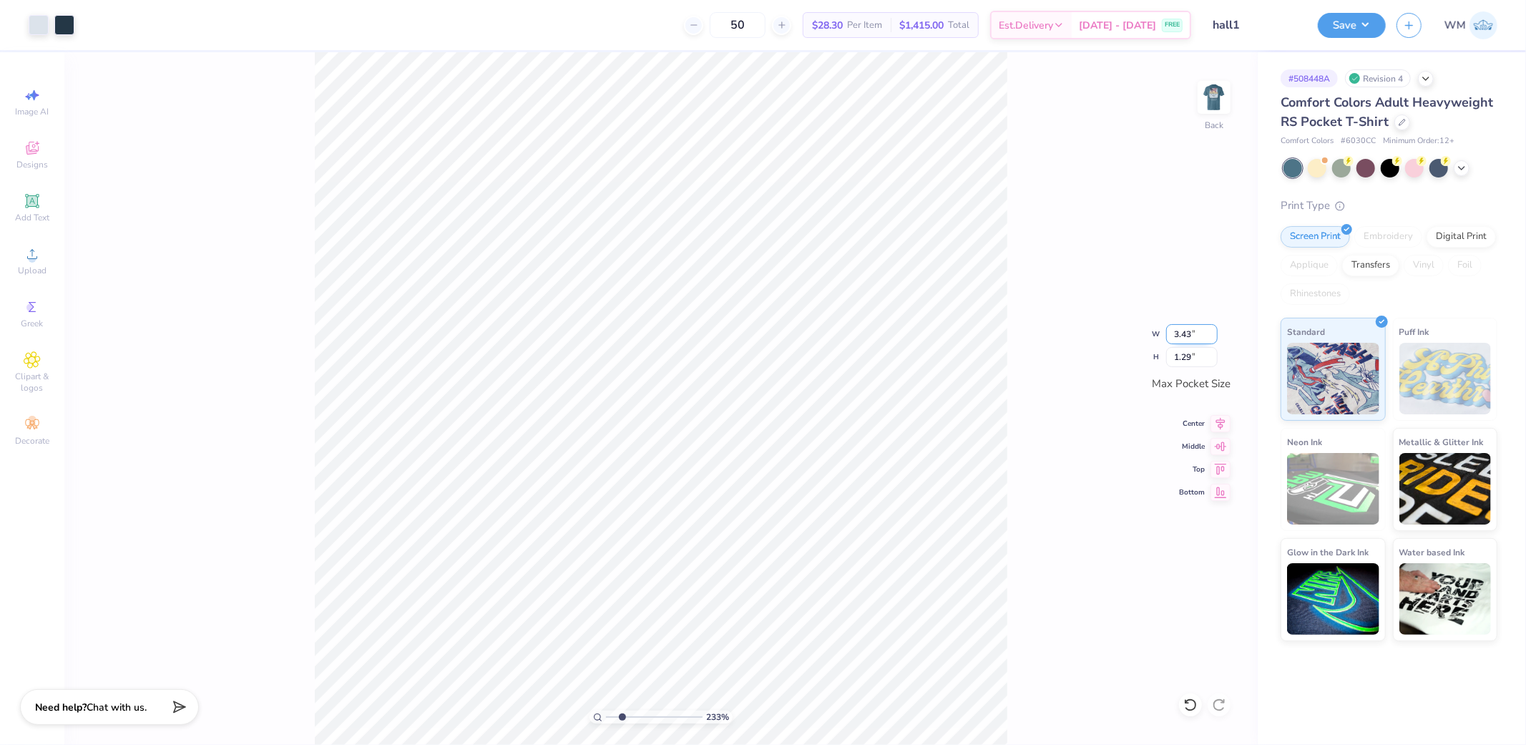
click at [1202, 331] on input "3.43" at bounding box center [1192, 334] width 52 height 20
type input "3.50"
type input "1.32"
click at [1221, 421] on icon at bounding box center [1221, 421] width 20 height 17
click at [1218, 446] on icon at bounding box center [1221, 443] width 12 height 9
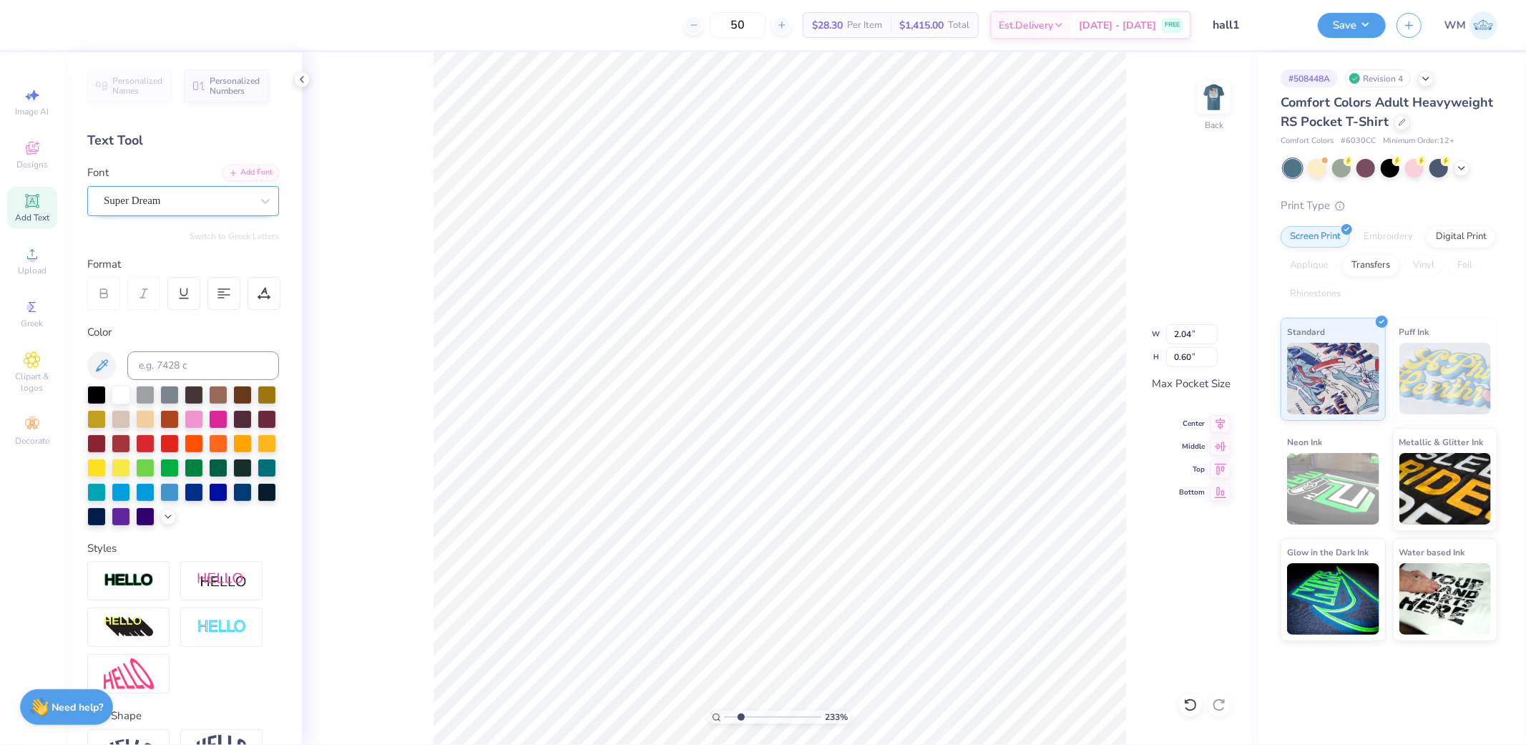
click at [230, 202] on div "Super Dream" at bounding box center [177, 201] width 150 height 22
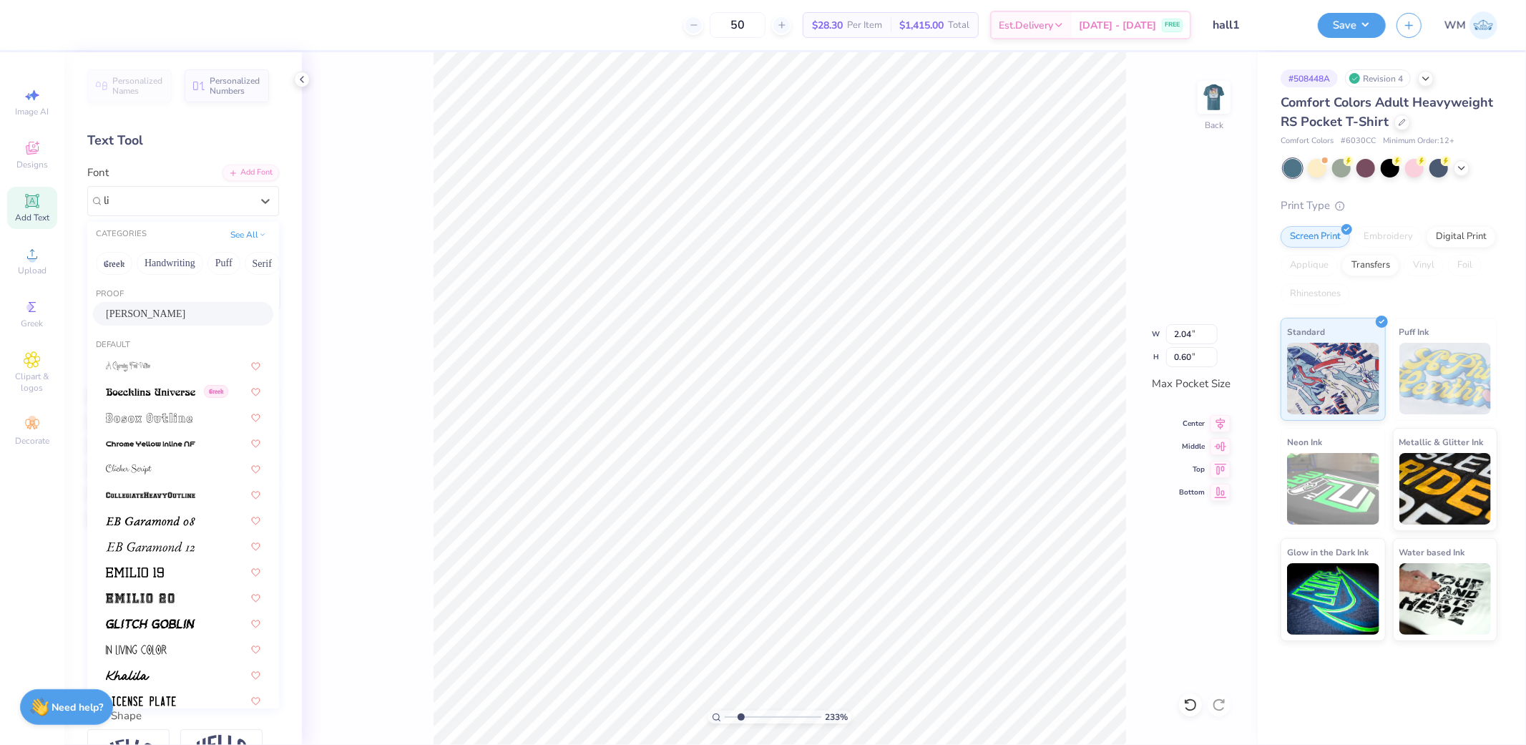
click at [147, 313] on span "Abraham Lincoln" at bounding box center [145, 313] width 79 height 15
type input "li"
type input "1.16"
type input "0.61"
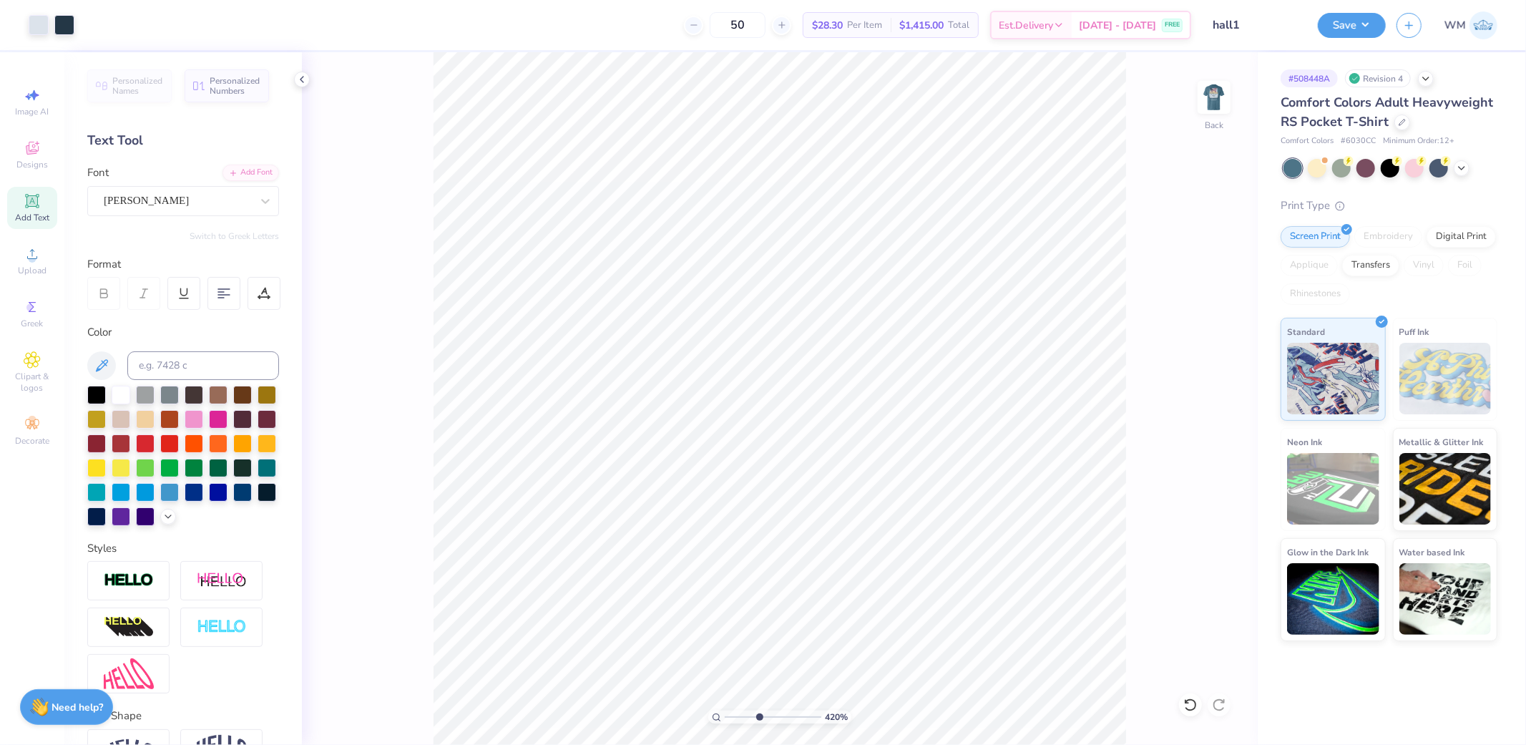
drag, startPoint x: 747, startPoint y: 716, endPoint x: 759, endPoint y: 719, distance: 12.5
click at [759, 719] on input "range" at bounding box center [773, 716] width 97 height 13
drag, startPoint x: 775, startPoint y: 716, endPoint x: 791, endPoint y: 714, distance: 16.6
type input "7.59"
click at [791, 714] on input "range" at bounding box center [773, 716] width 97 height 13
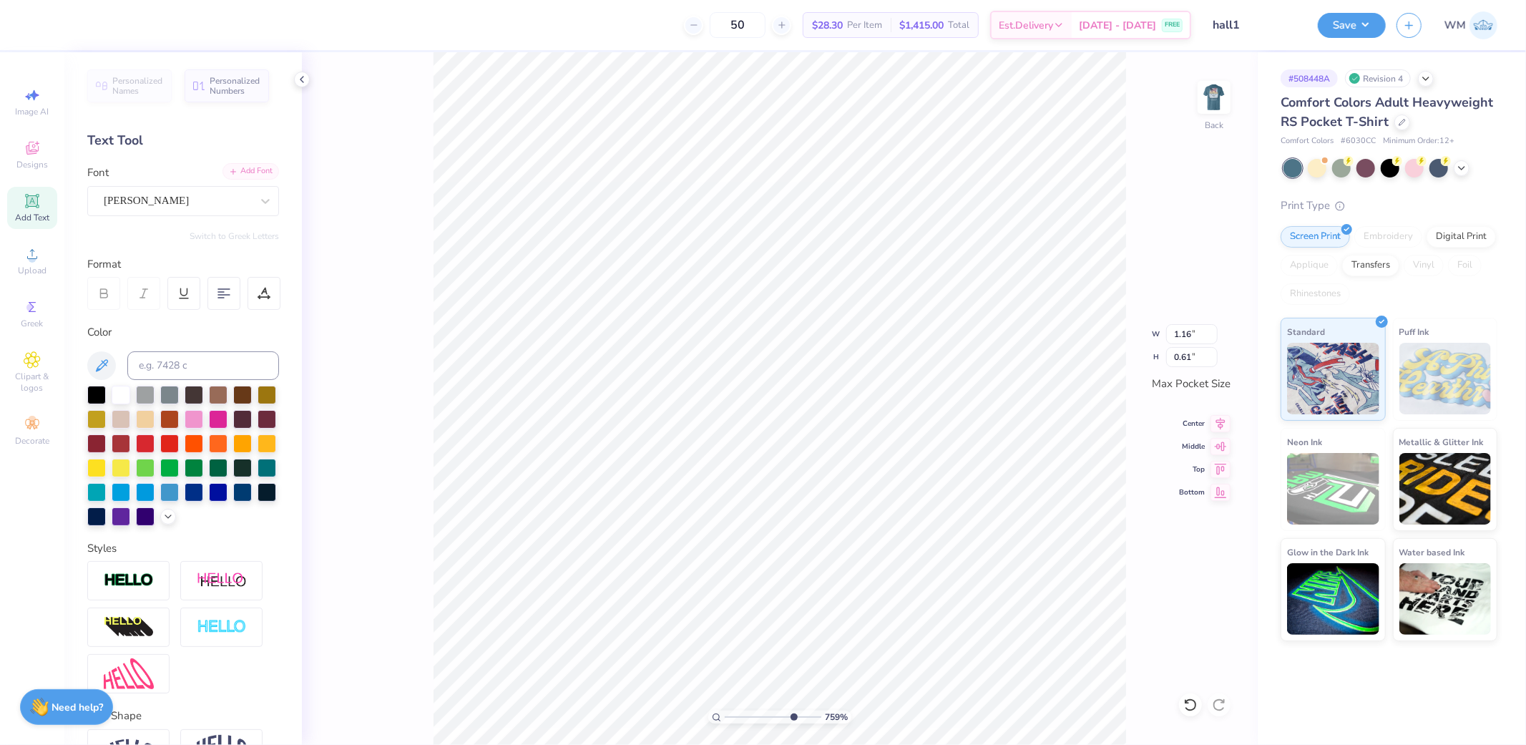
click at [228, 179] on div "Add Font" at bounding box center [251, 171] width 57 height 16
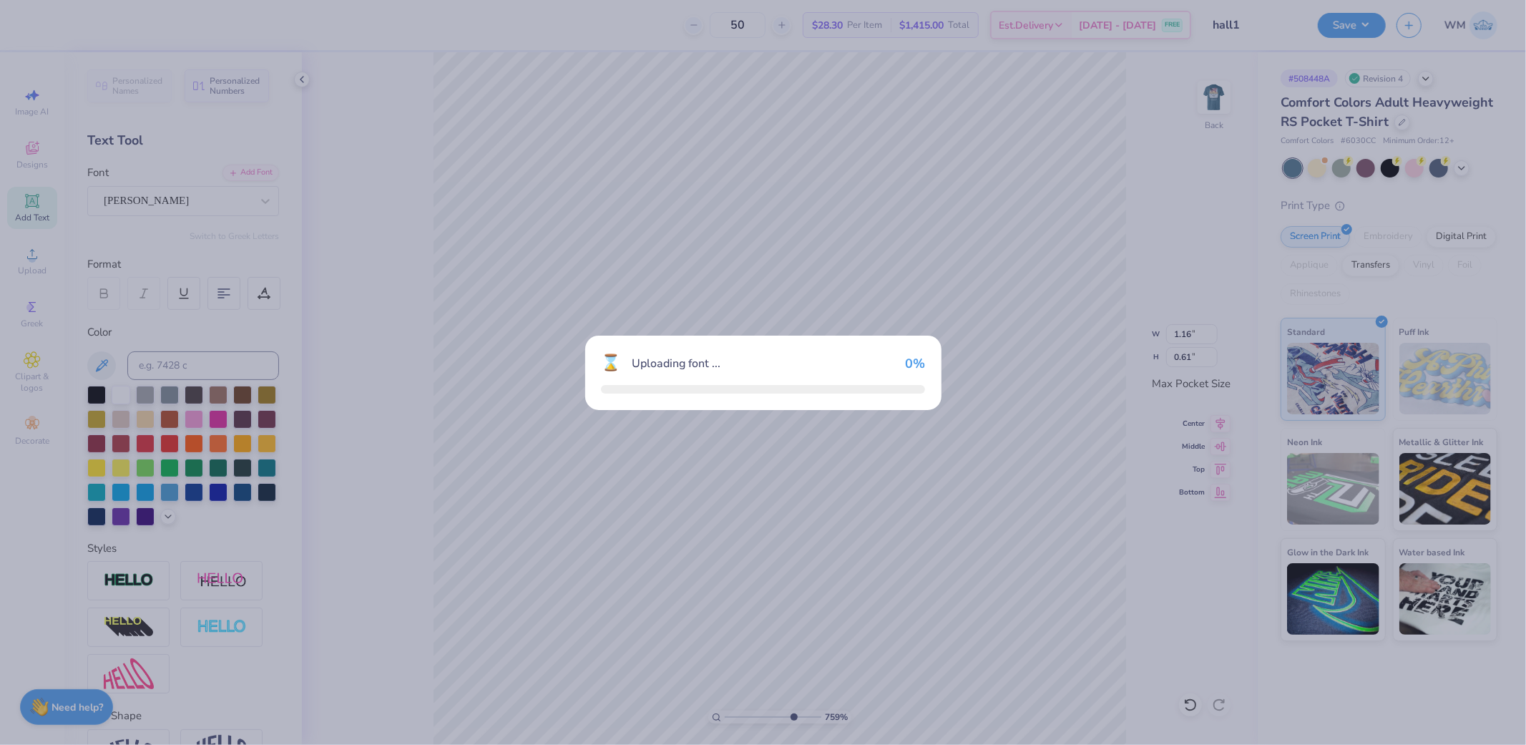
type input "2.21"
type input "0.60"
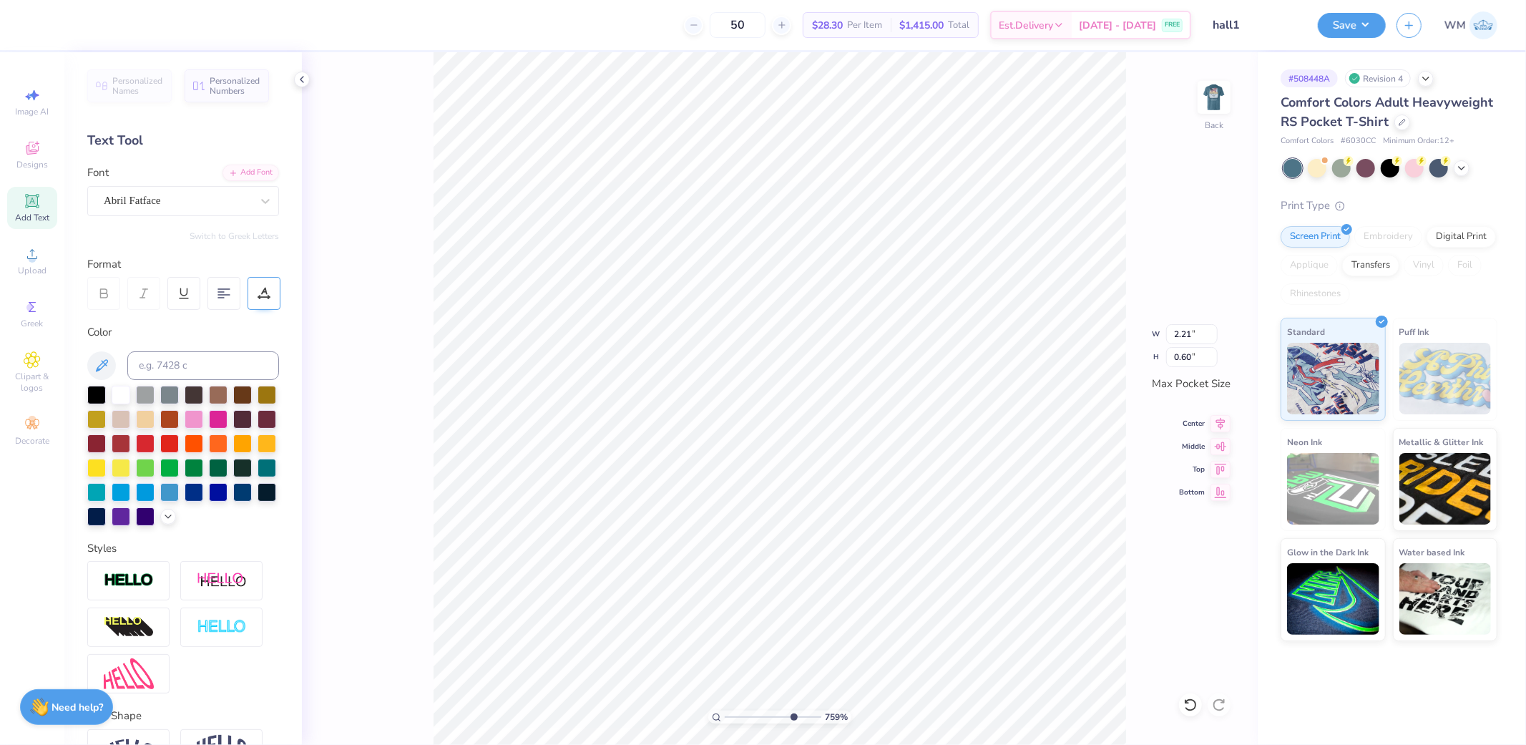
click at [263, 295] on icon at bounding box center [264, 293] width 13 height 13
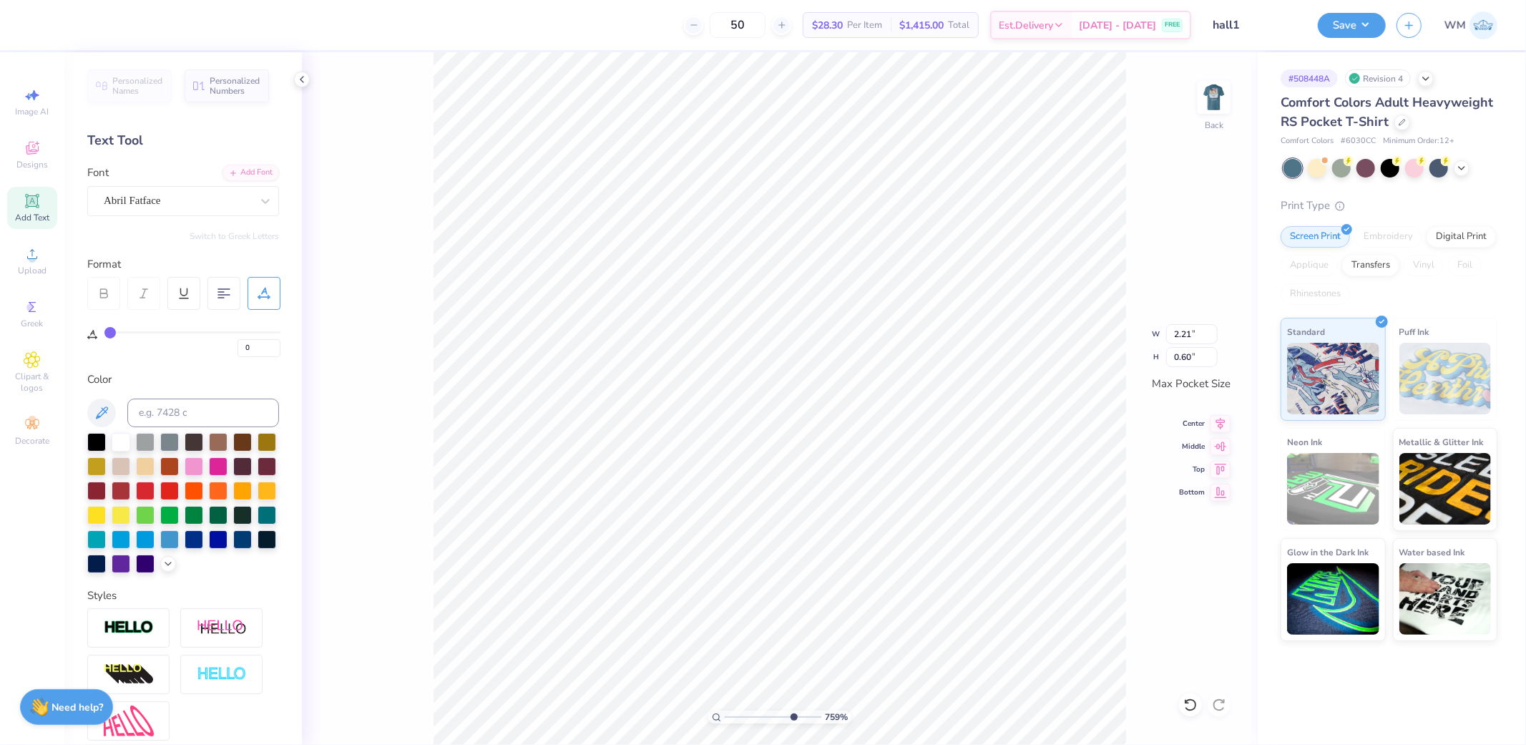
type input "1"
type input "2"
type input "3"
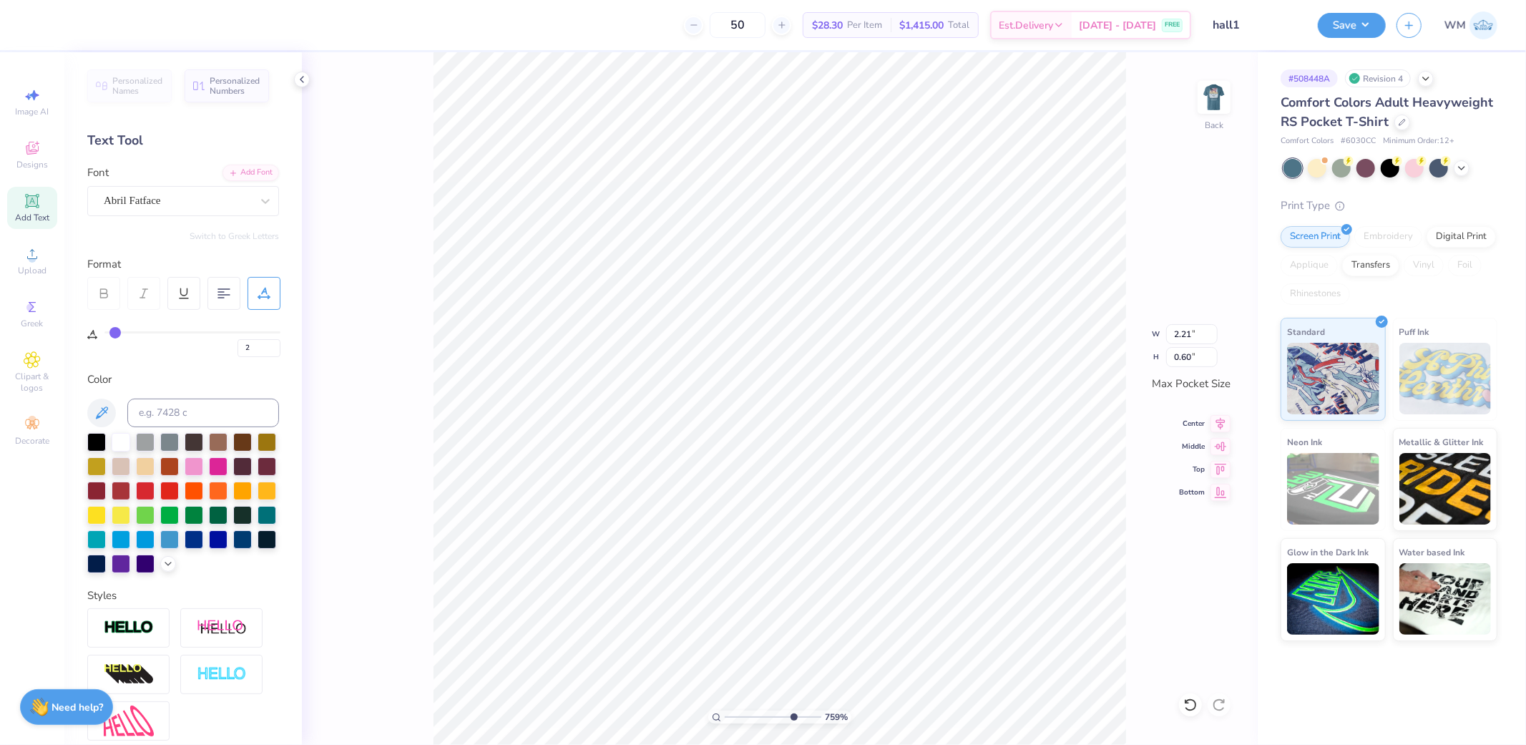
type input "3"
drag, startPoint x: 107, startPoint y: 326, endPoint x: 115, endPoint y: 327, distance: 7.9
type input "3"
click at [115, 331] on input "range" at bounding box center [192, 332] width 176 height 2
type input "2.28"
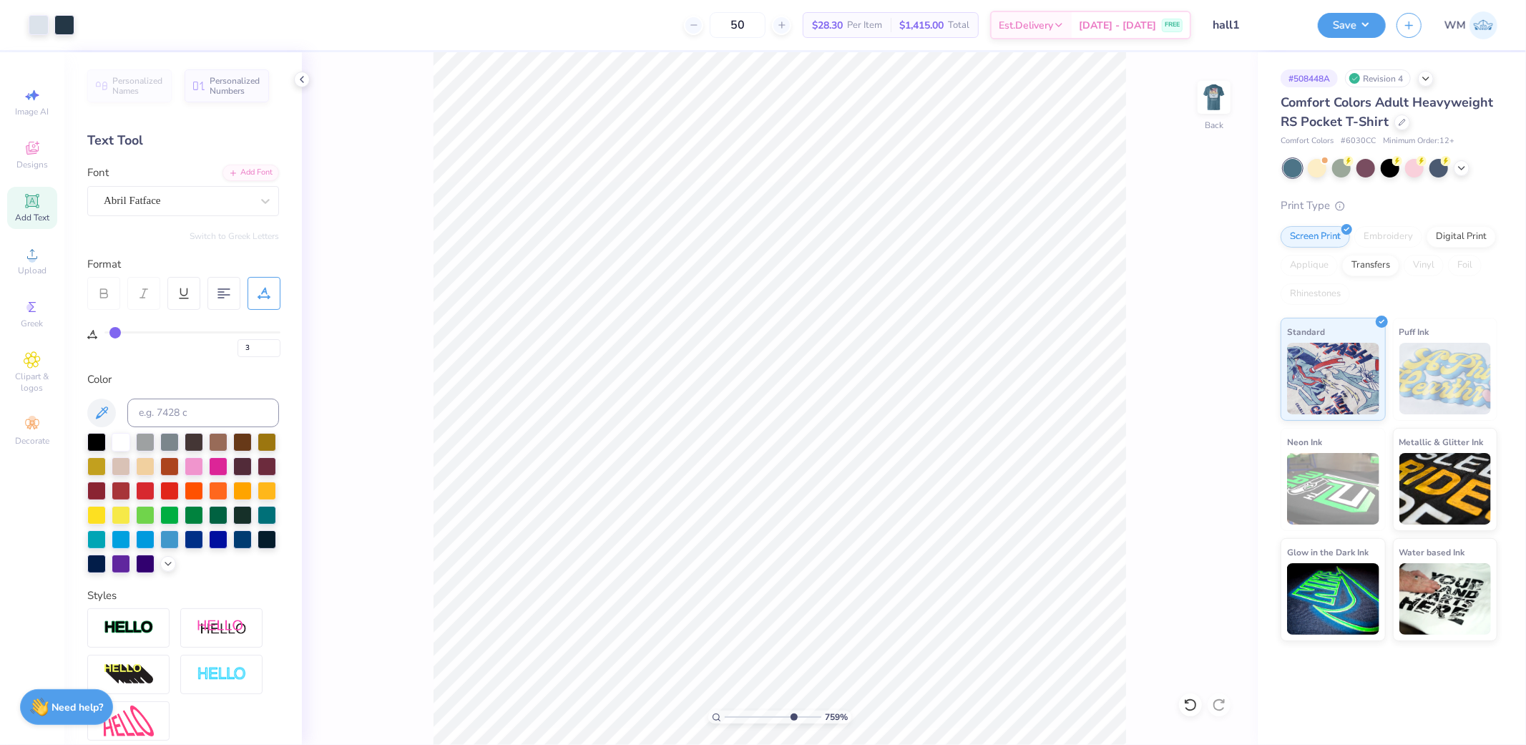
click at [720, 717] on icon at bounding box center [716, 717] width 9 height 9
drag, startPoint x: 727, startPoint y: 718, endPoint x: 739, endPoint y: 717, distance: 12.2
type input "2.13"
click at [739, 717] on input "range" at bounding box center [773, 716] width 97 height 13
click at [1215, 101] on img at bounding box center [1214, 97] width 57 height 57
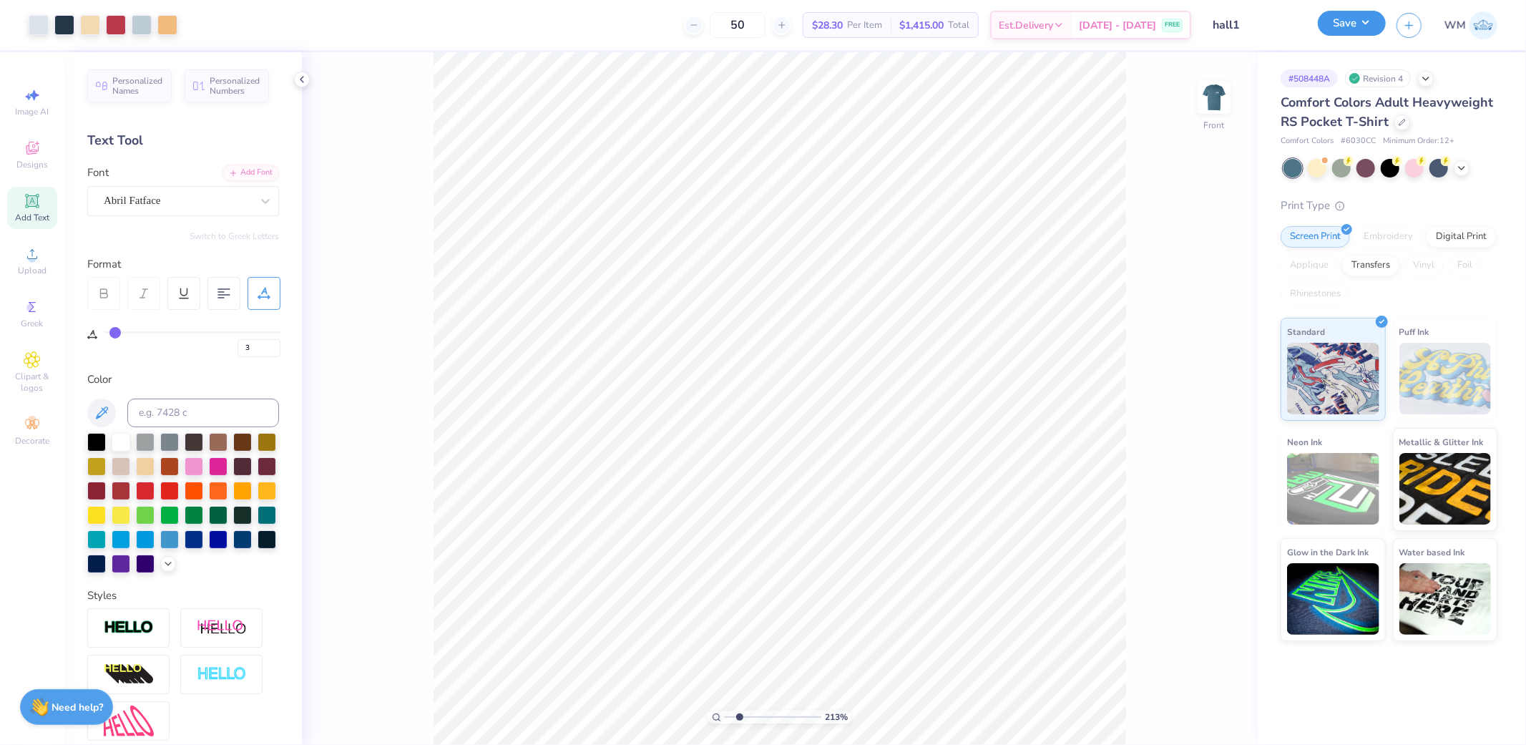
click at [1356, 27] on button "Save" at bounding box center [1352, 23] width 68 height 25
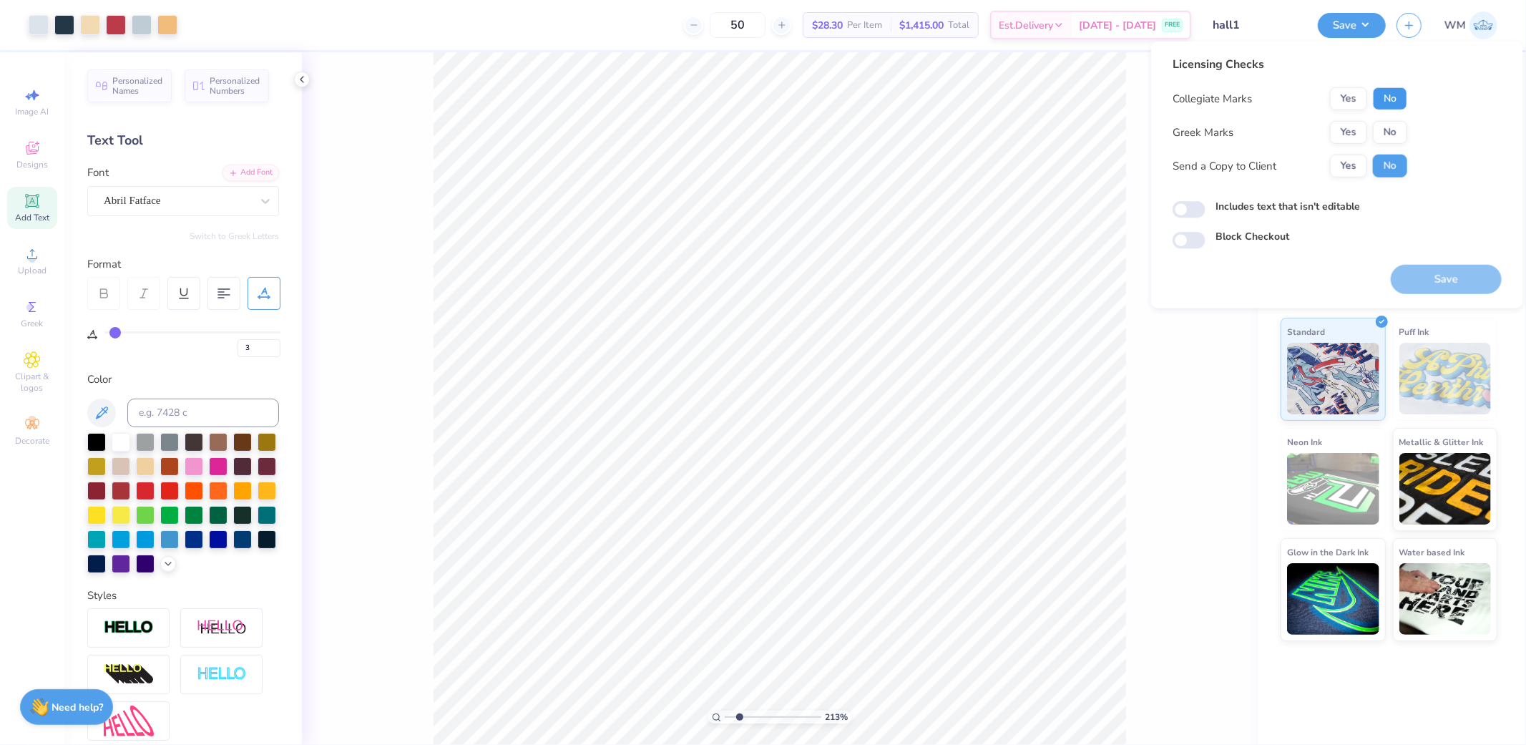
click at [1386, 92] on button "No" at bounding box center [1390, 98] width 34 height 23
click at [1391, 130] on button "No" at bounding box center [1390, 132] width 34 height 23
click at [1347, 167] on button "Yes" at bounding box center [1348, 166] width 37 height 23
click at [1191, 210] on input "Includes text that isn't editable" at bounding box center [1189, 209] width 33 height 17
checkbox input "true"
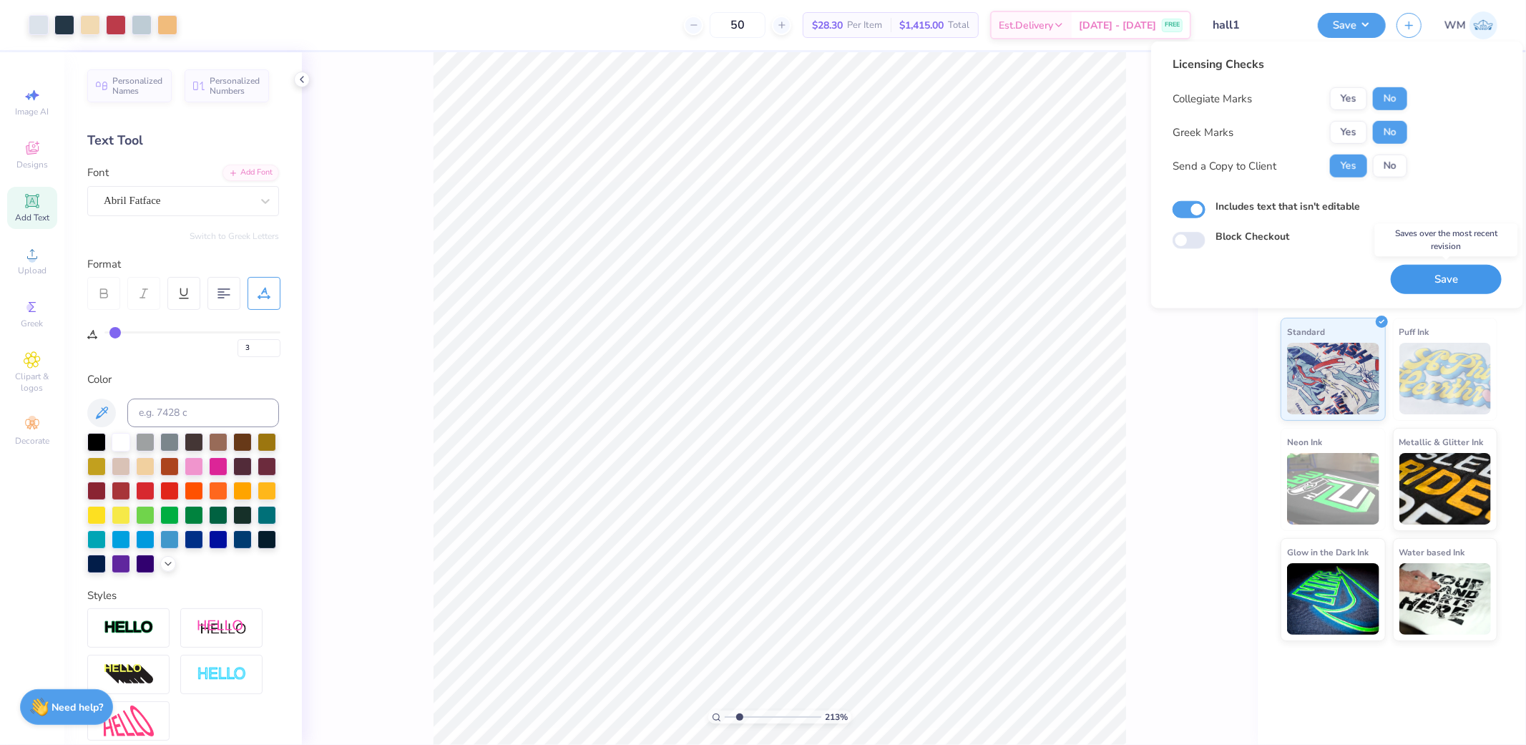
click at [1440, 281] on button "Save" at bounding box center [1446, 279] width 111 height 29
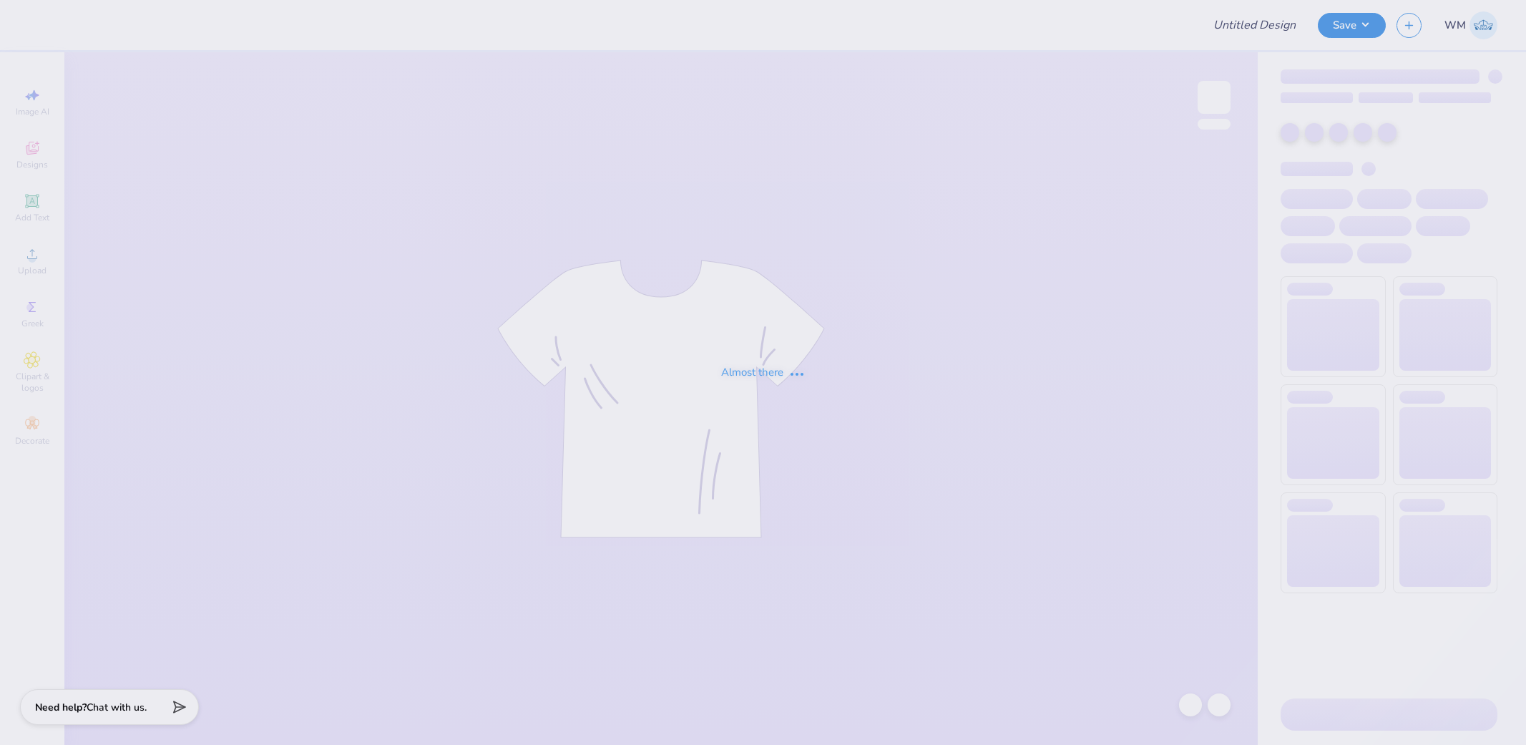
type input "LHH 25 drafts"
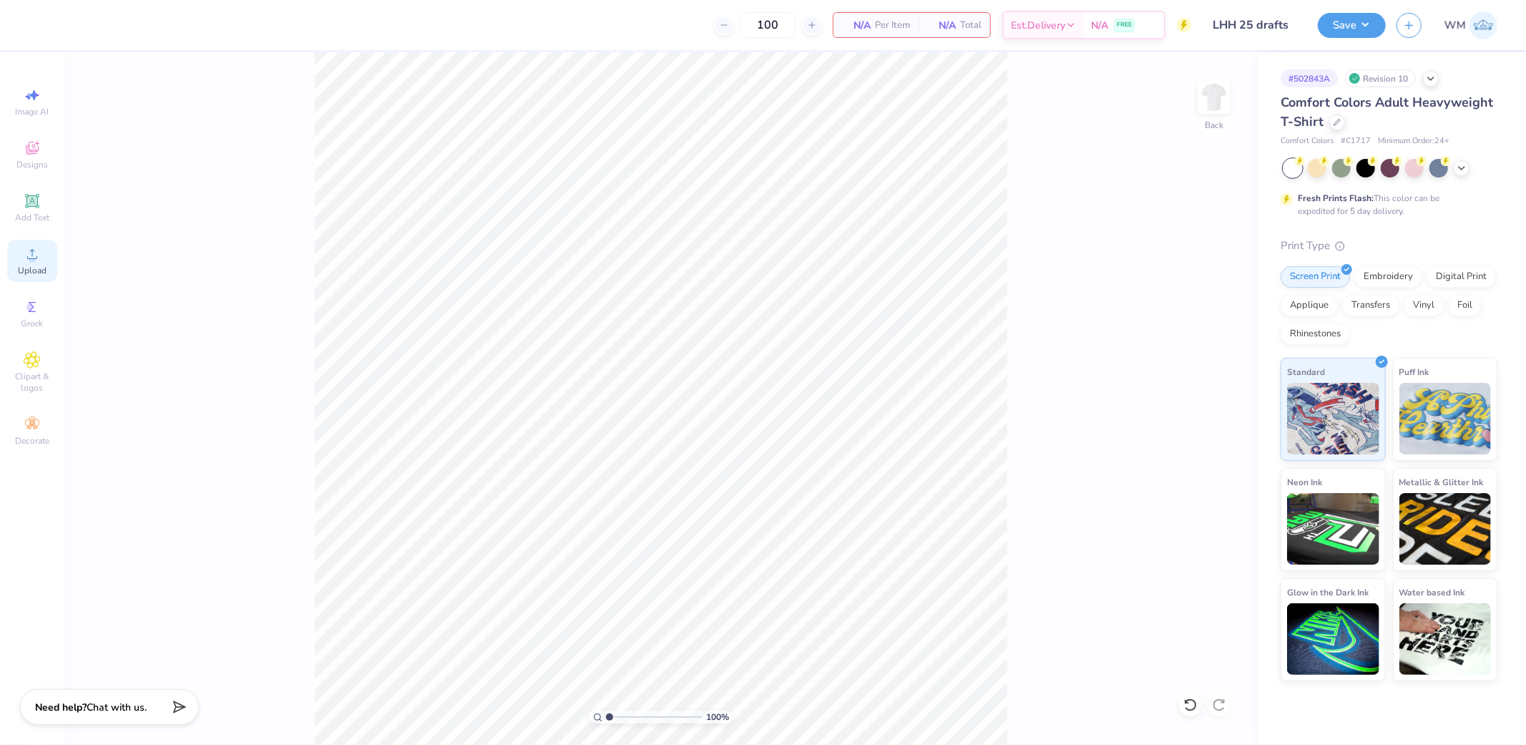
click at [38, 254] on icon at bounding box center [32, 253] width 17 height 17
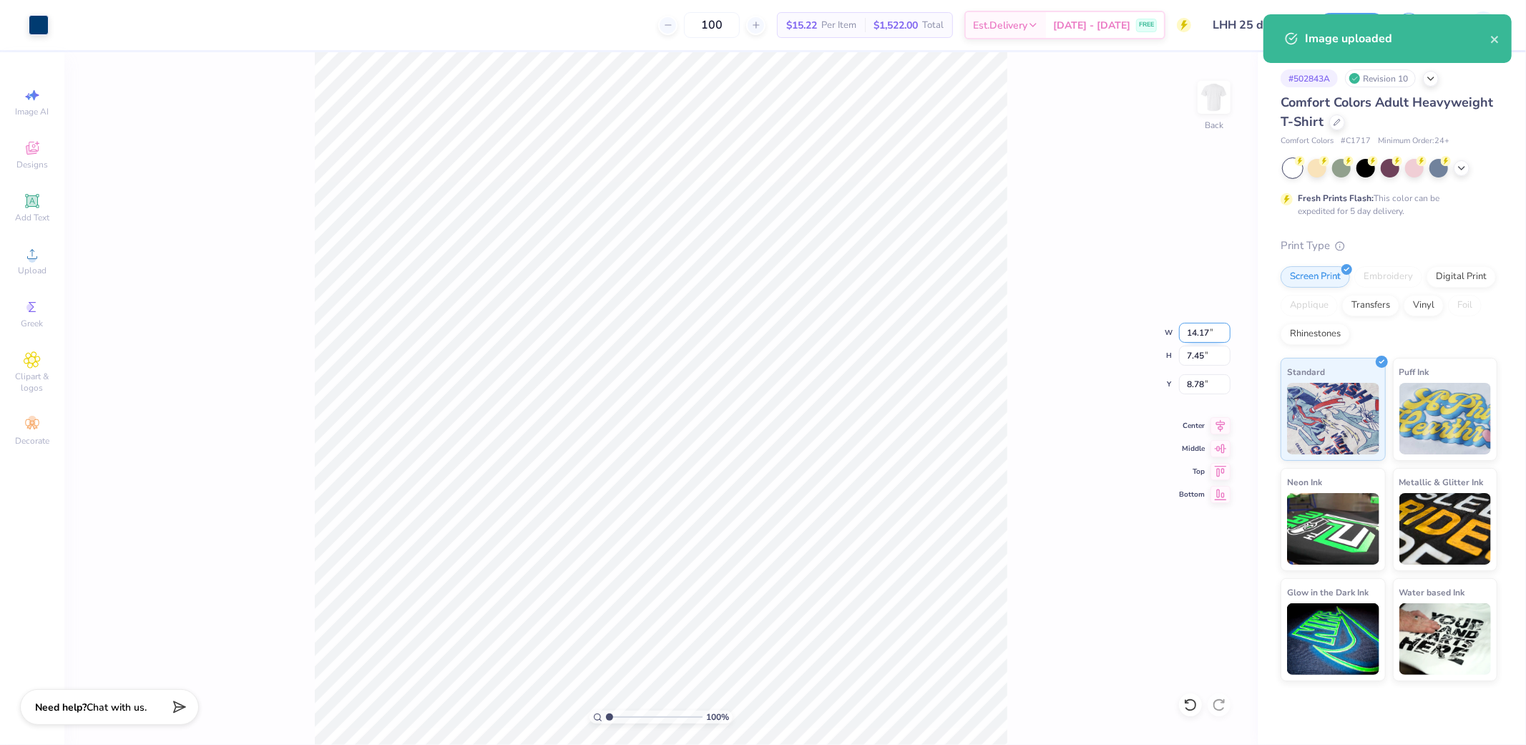
click at [1208, 333] on input "14.17" at bounding box center [1205, 333] width 52 height 20
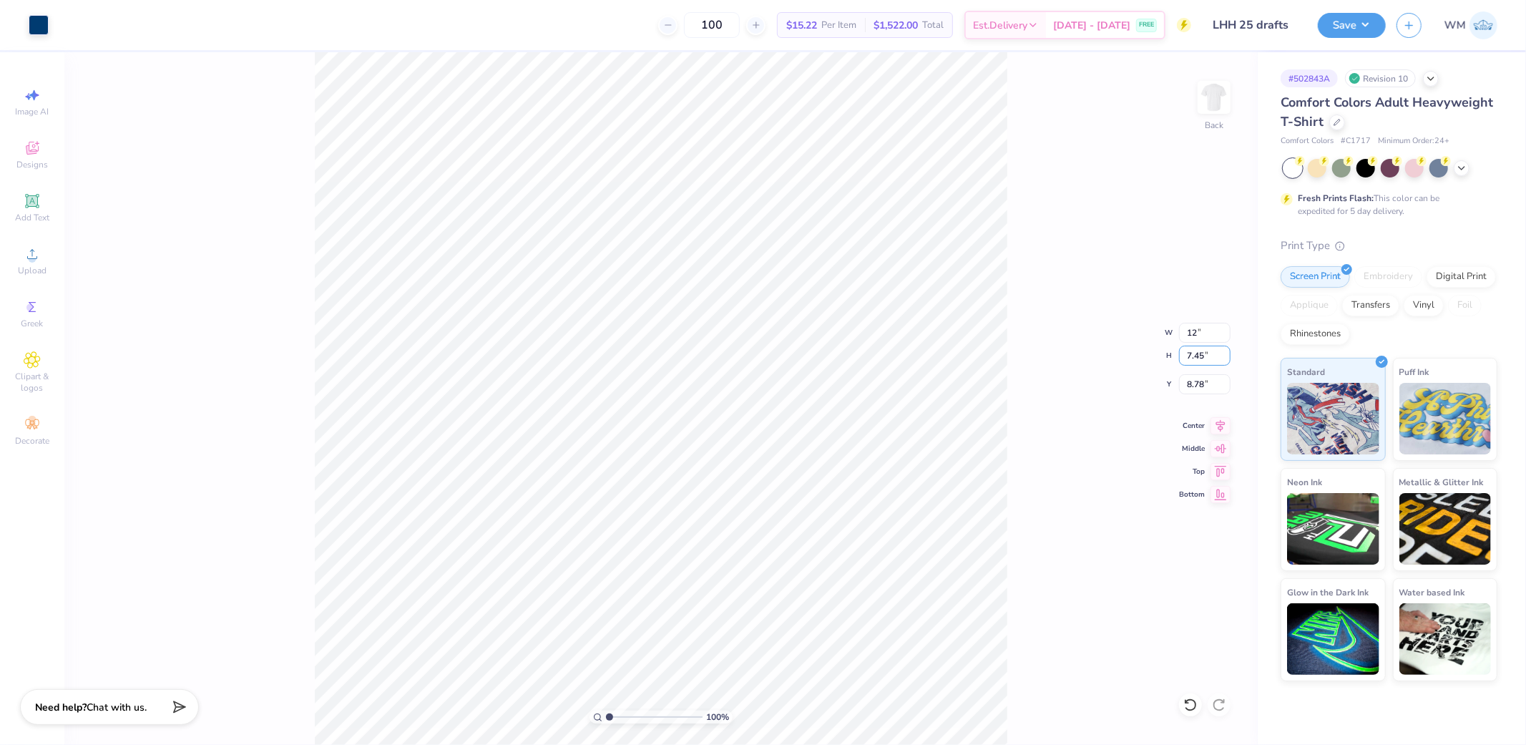
type input "12.00"
type input "6.31"
click at [1211, 384] on input "9.35" at bounding box center [1205, 384] width 52 height 20
type input "3.00"
click at [1337, 22] on button "Save" at bounding box center [1352, 23] width 68 height 25
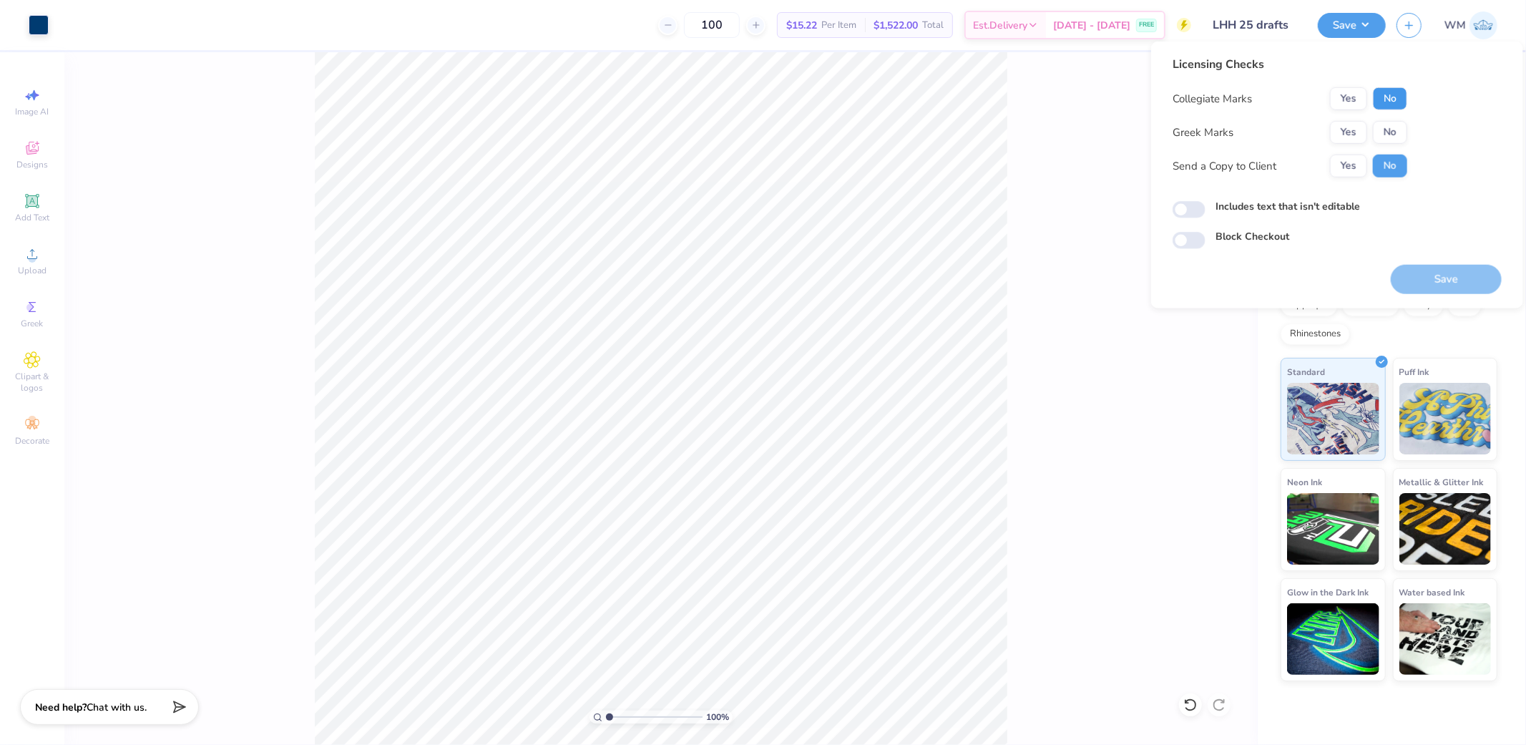
click at [1394, 97] on button "No" at bounding box center [1390, 98] width 34 height 23
click at [1394, 127] on button "No" at bounding box center [1390, 132] width 34 height 23
click at [1181, 210] on input "Includes text that isn't editable" at bounding box center [1189, 209] width 33 height 17
checkbox input "true"
click at [1356, 161] on button "Yes" at bounding box center [1348, 166] width 37 height 23
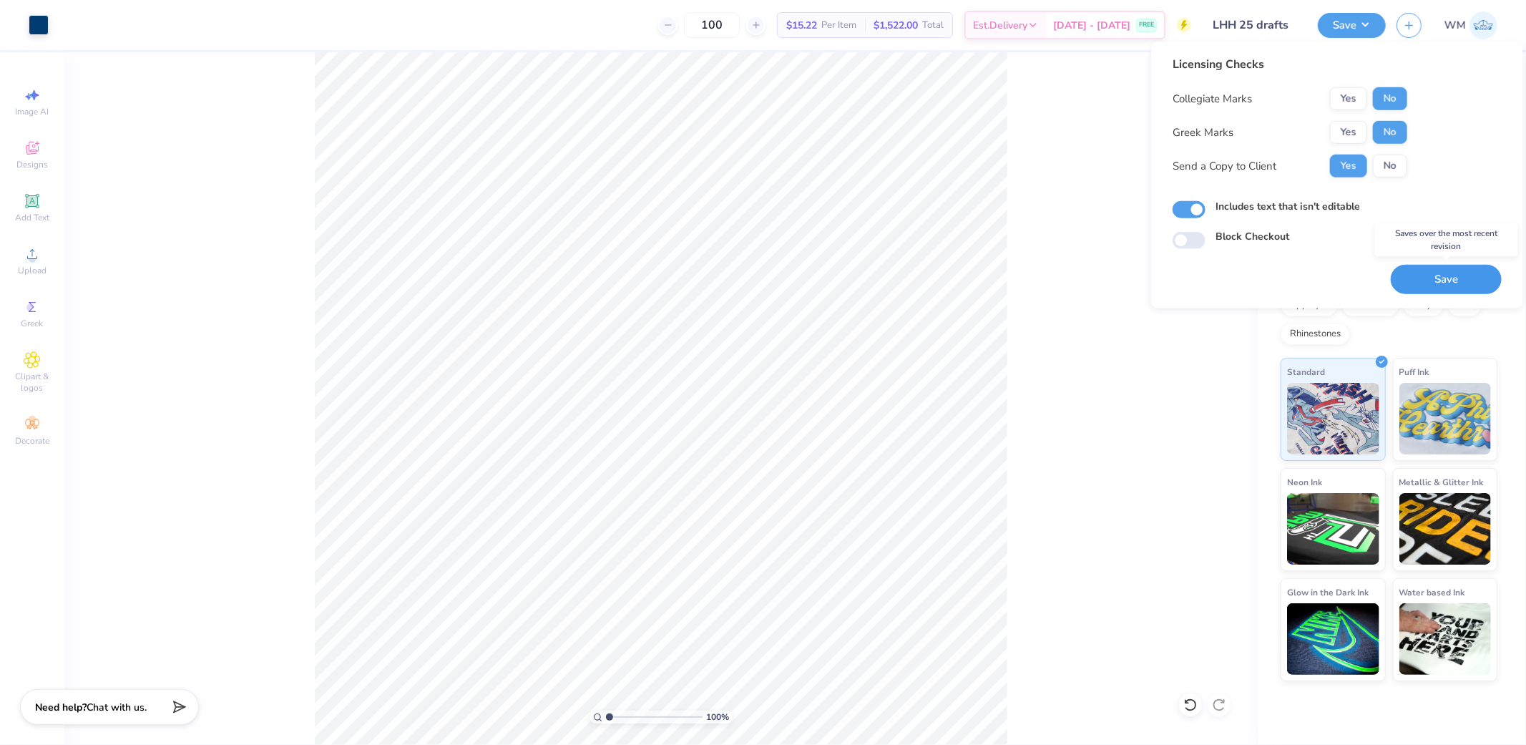
click at [1467, 285] on button "Save" at bounding box center [1446, 279] width 111 height 29
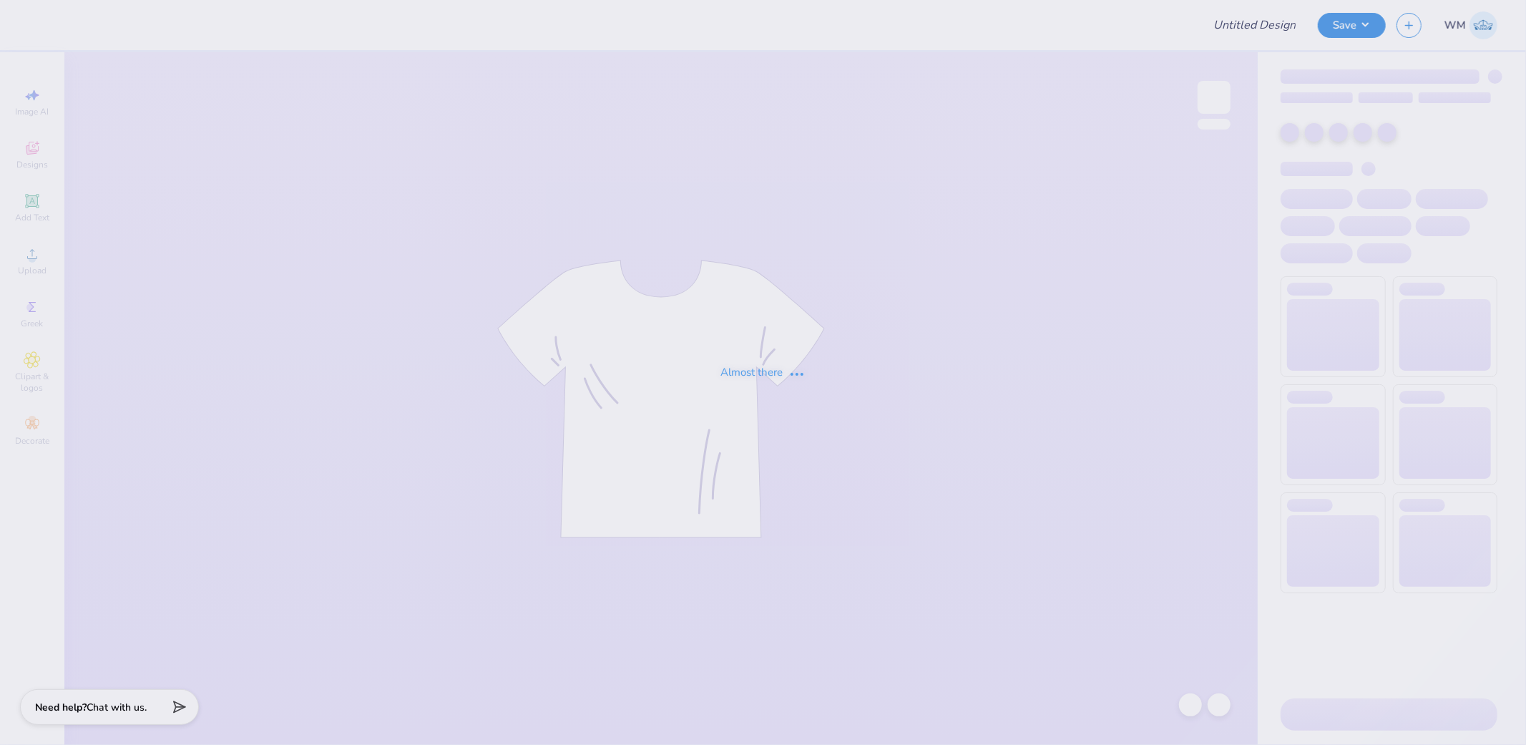
type input "(UW) ADP - Summer Livin' [US_STATE]"
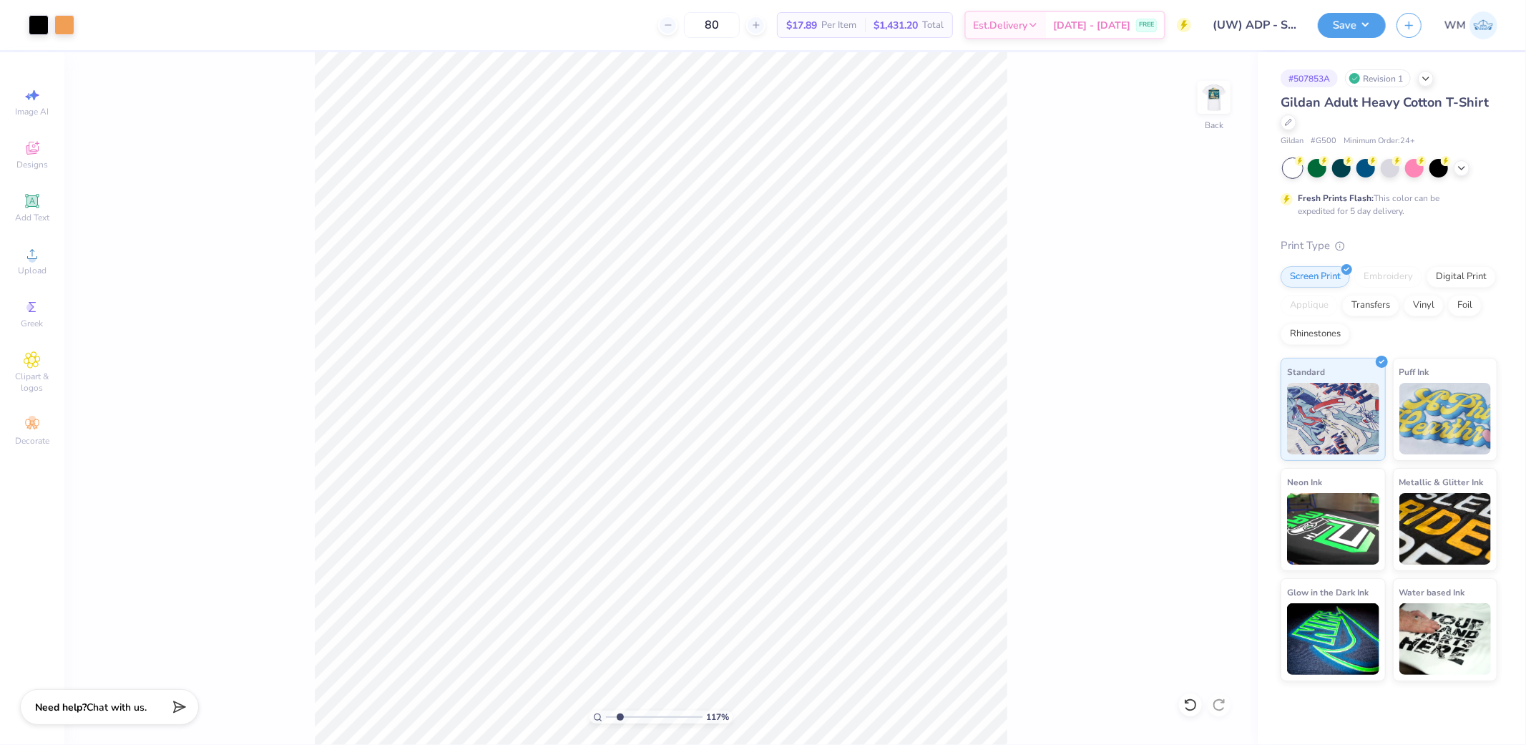
drag, startPoint x: 607, startPoint y: 713, endPoint x: 620, endPoint y: 713, distance: 12.9
click at [620, 713] on input "range" at bounding box center [654, 716] width 97 height 13
click at [1040, 431] on div "208 % Back" at bounding box center [660, 398] width 1193 height 693
click at [1092, 496] on div "208 % Back" at bounding box center [660, 398] width 1193 height 693
click at [987, 449] on li "Download vector" at bounding box center [973, 448] width 112 height 28
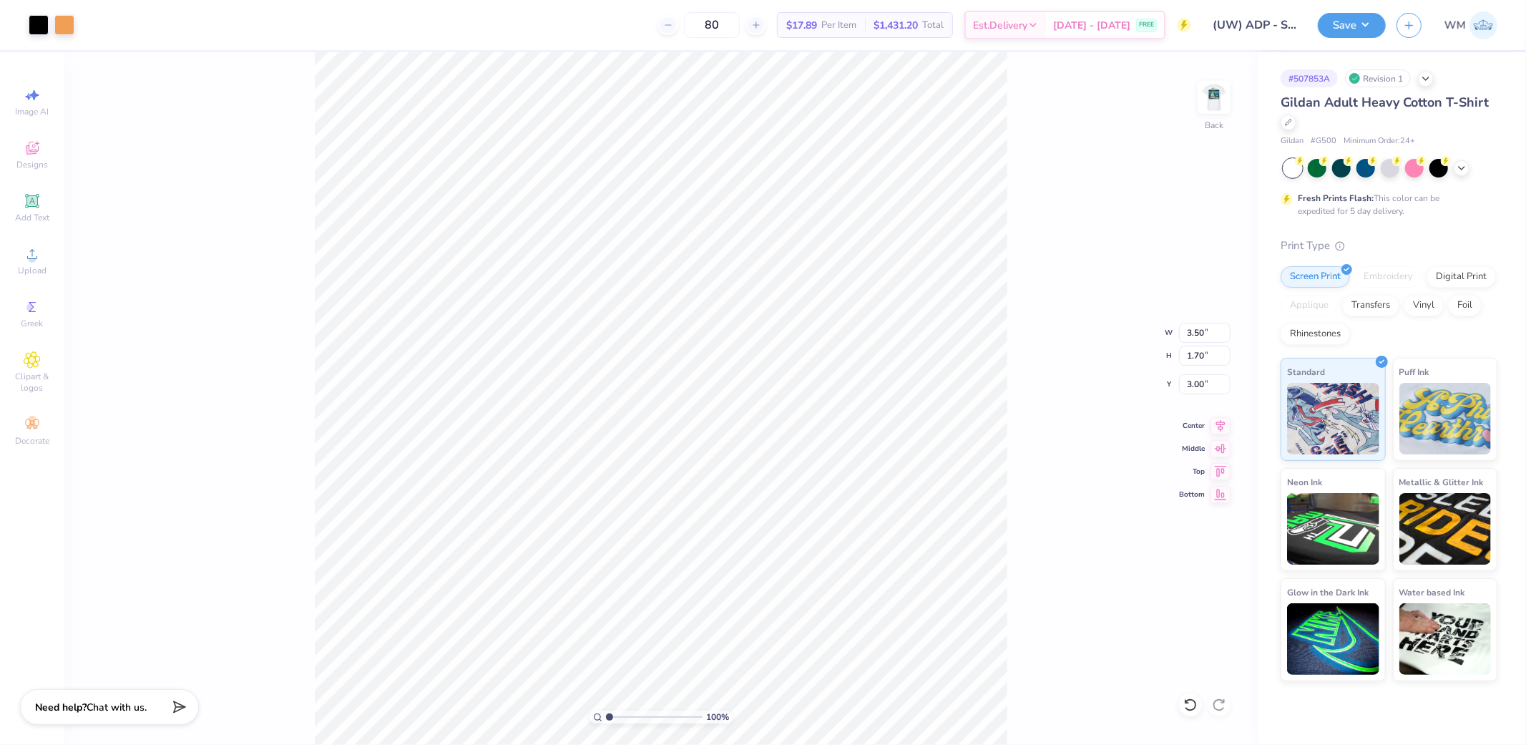
click at [595, 715] on circle at bounding box center [598, 716] width 6 height 6
type input "1"
click at [606, 718] on input "range" at bounding box center [654, 716] width 97 height 13
